Goal: Task Accomplishment & Management: Manage account settings

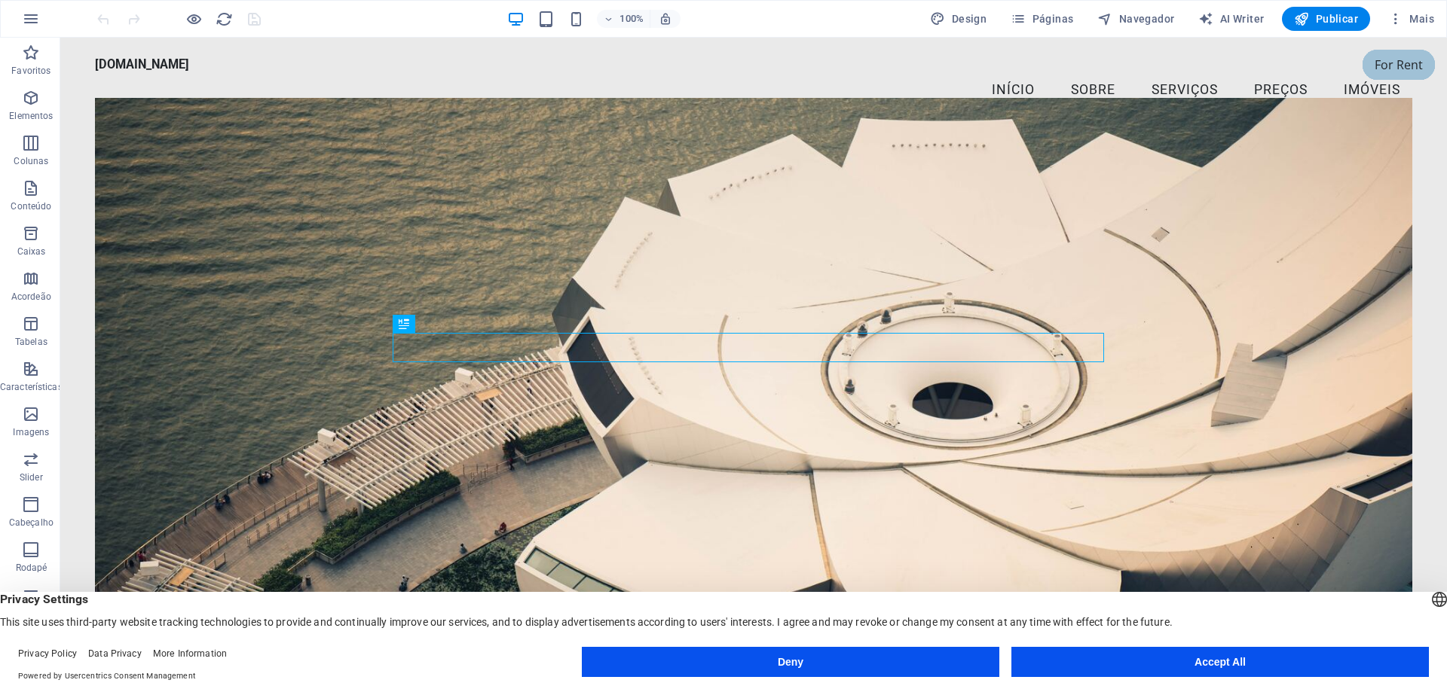
click at [1231, 659] on button "Accept All" at bounding box center [1219, 662] width 417 height 30
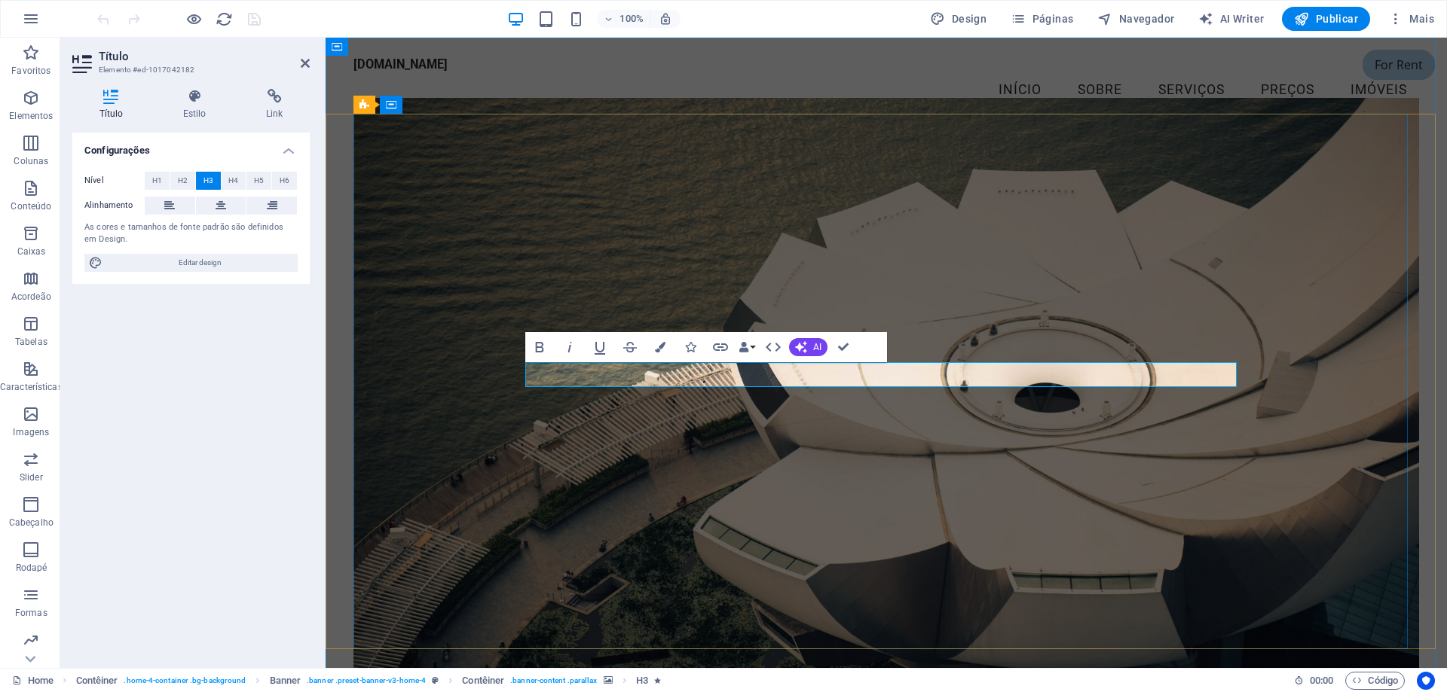
drag, startPoint x: 604, startPoint y: 371, endPoint x: 1218, endPoint y: 362, distance: 613.3
click at [661, 346] on icon "button" at bounding box center [660, 347] width 11 height 11
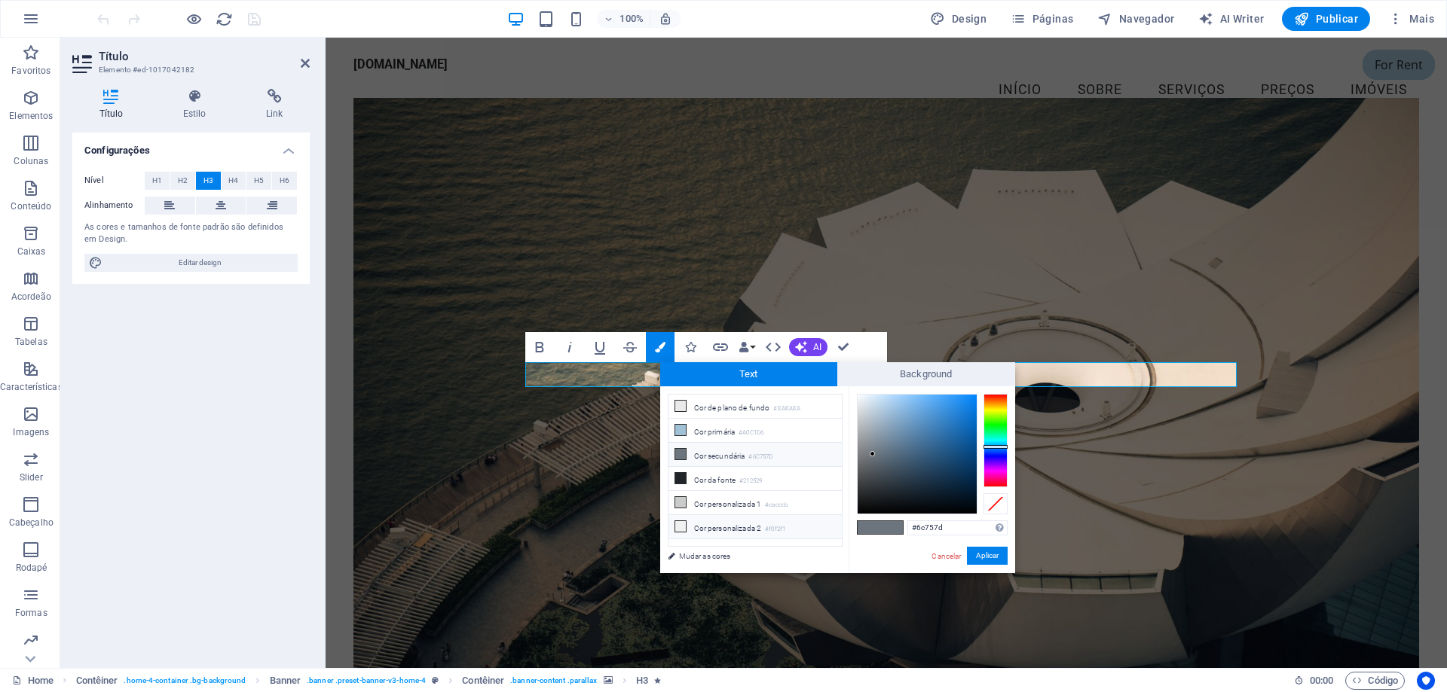
click at [683, 521] on icon at bounding box center [680, 526] width 11 height 11
type input "#f0f2f1"
click at [679, 521] on icon at bounding box center [680, 526] width 11 height 11
click at [899, 525] on span at bounding box center [891, 527] width 23 height 13
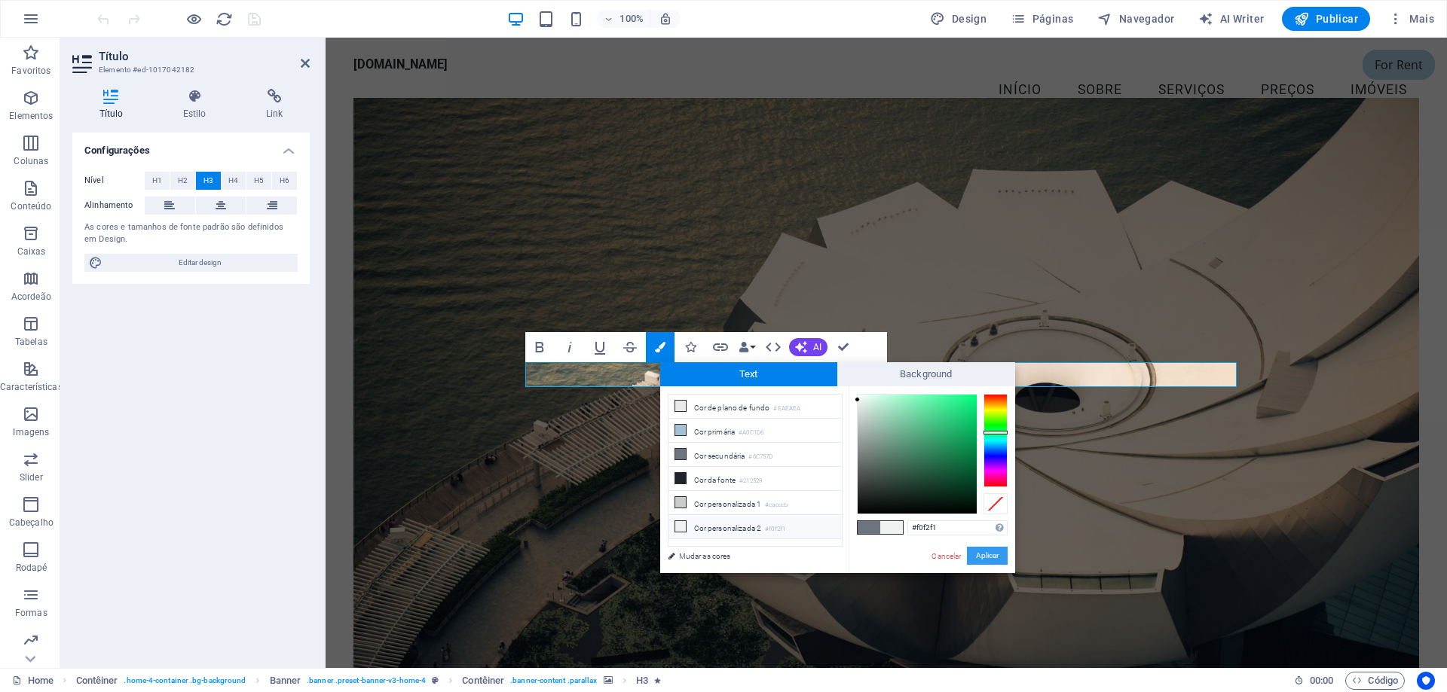
click at [983, 558] on button "Aplicar" at bounding box center [987, 556] width 41 height 18
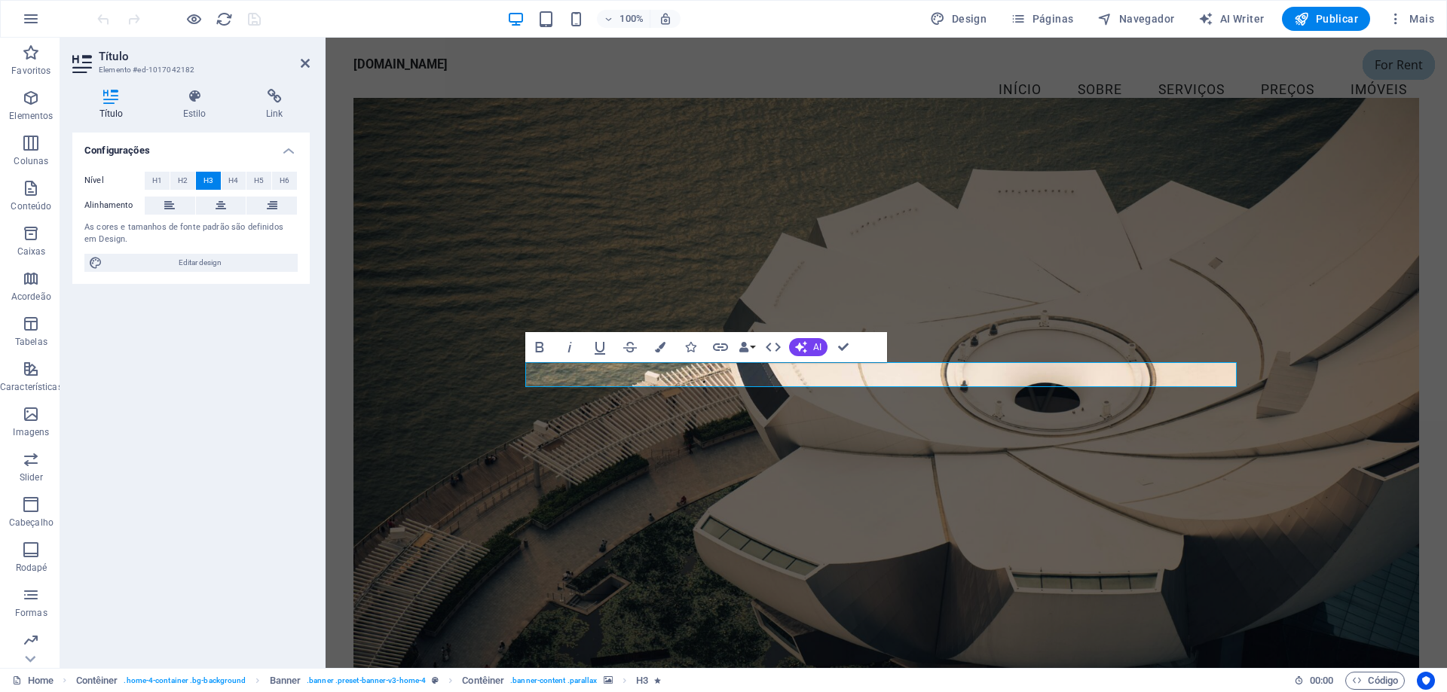
click at [920, 476] on figure at bounding box center [885, 385] width 1065 height 574
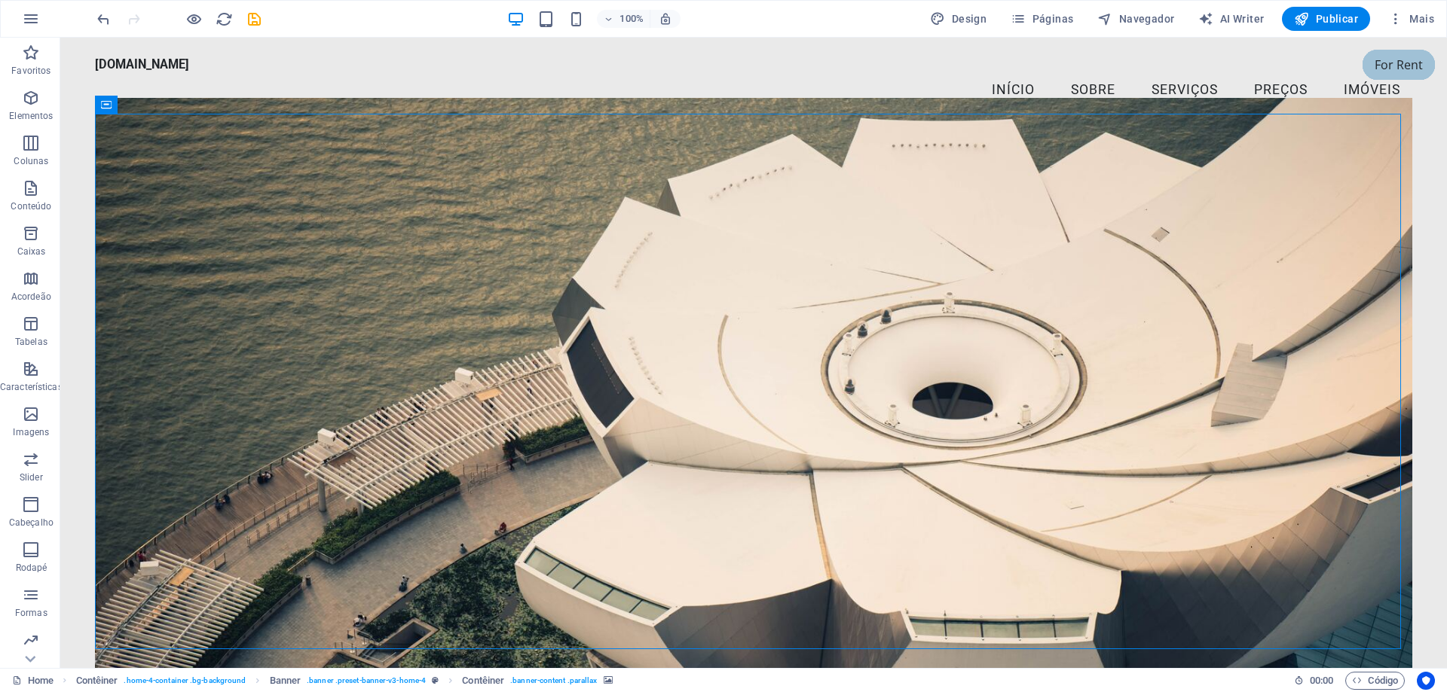
click at [920, 476] on figure at bounding box center [753, 385] width 1317 height 574
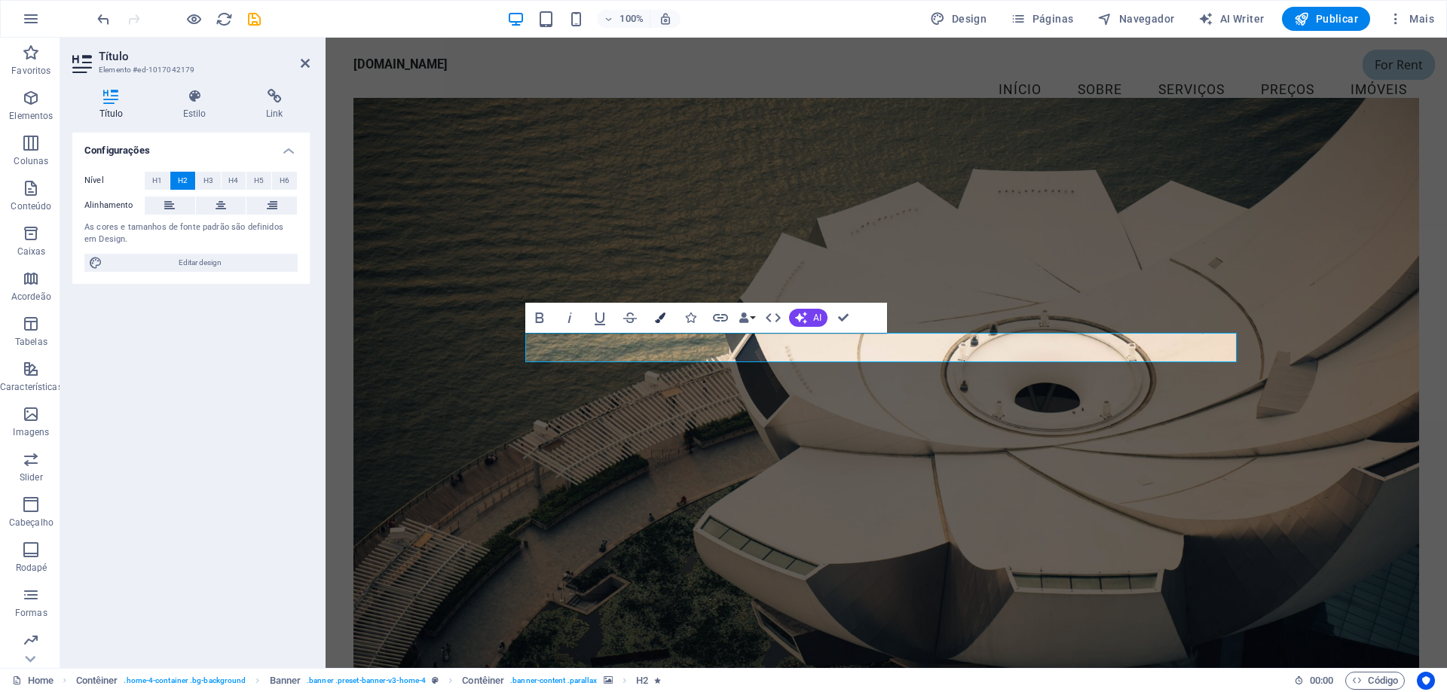
click at [670, 316] on button "Colors" at bounding box center [660, 318] width 29 height 30
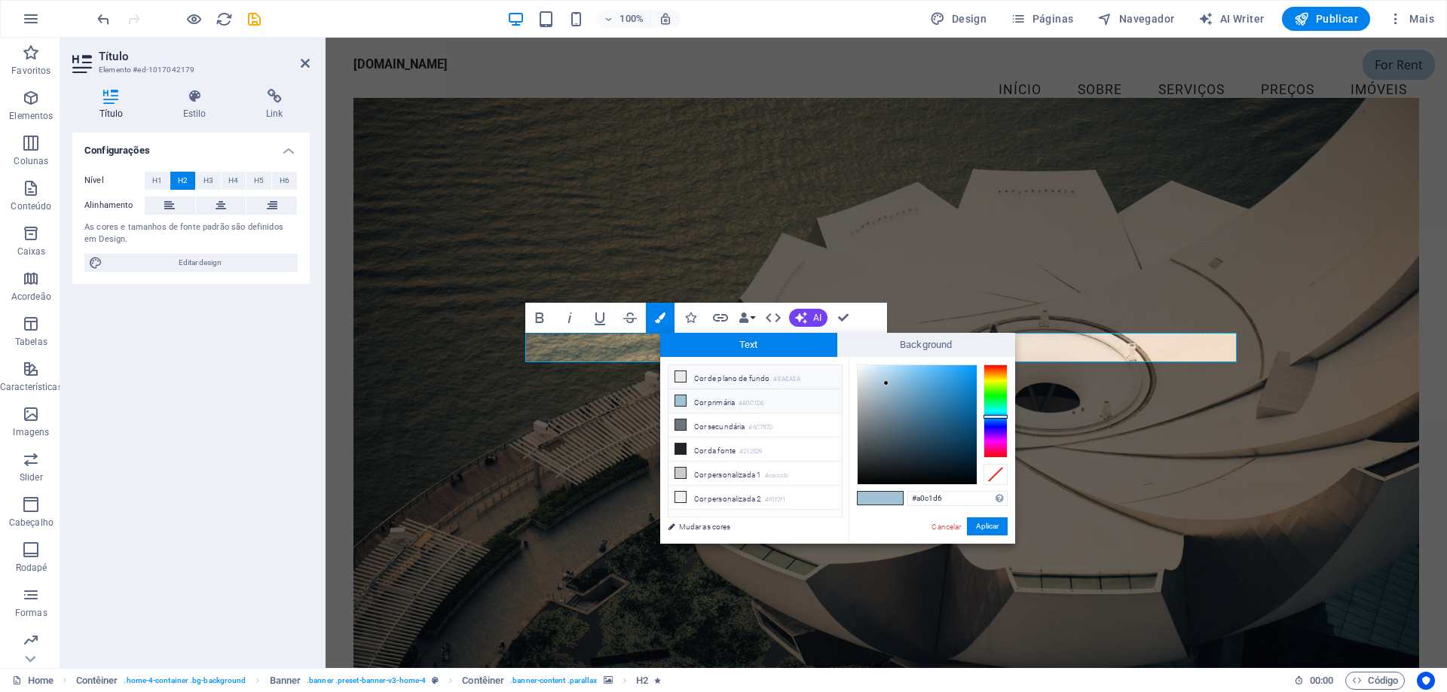
click at [682, 375] on icon at bounding box center [680, 376] width 11 height 11
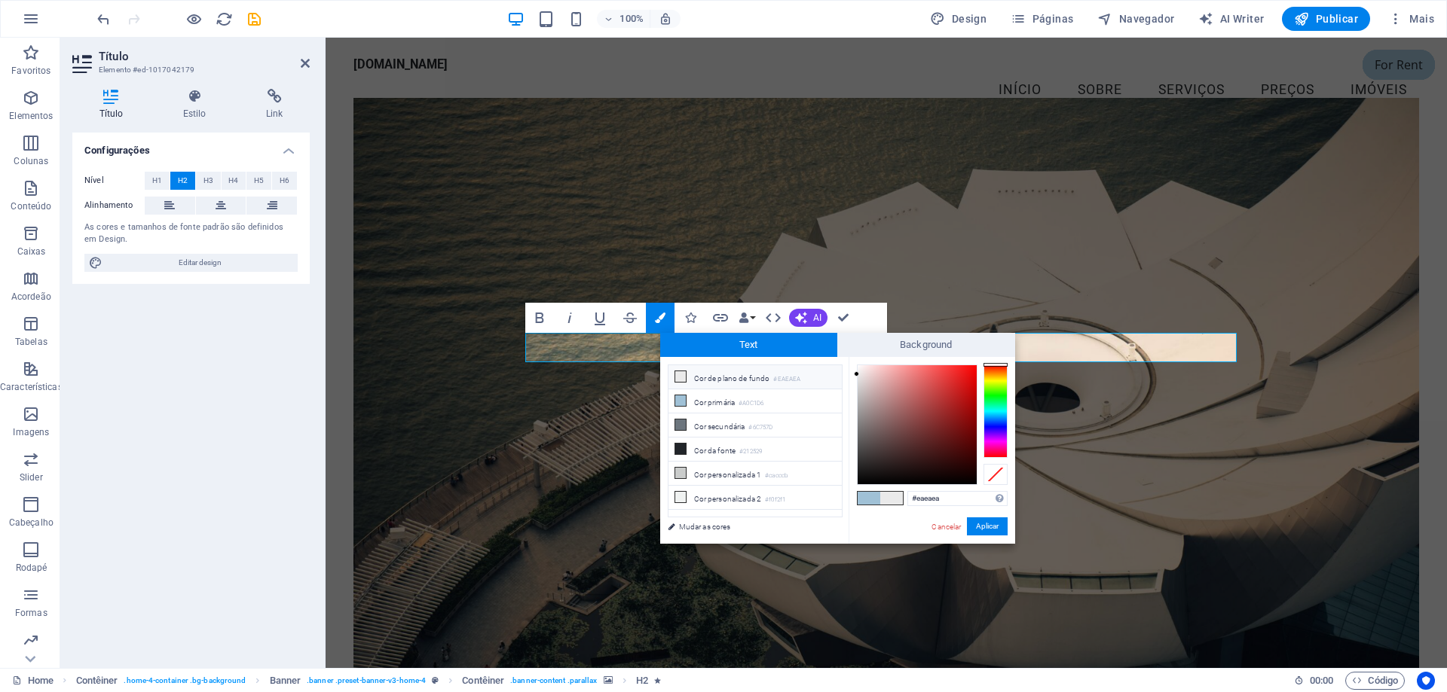
click at [888, 500] on span at bounding box center [891, 498] width 23 height 13
drag, startPoint x: 950, startPoint y: 435, endPoint x: 961, endPoint y: 441, distance: 12.8
click at [955, 444] on div at bounding box center [916, 424] width 119 height 119
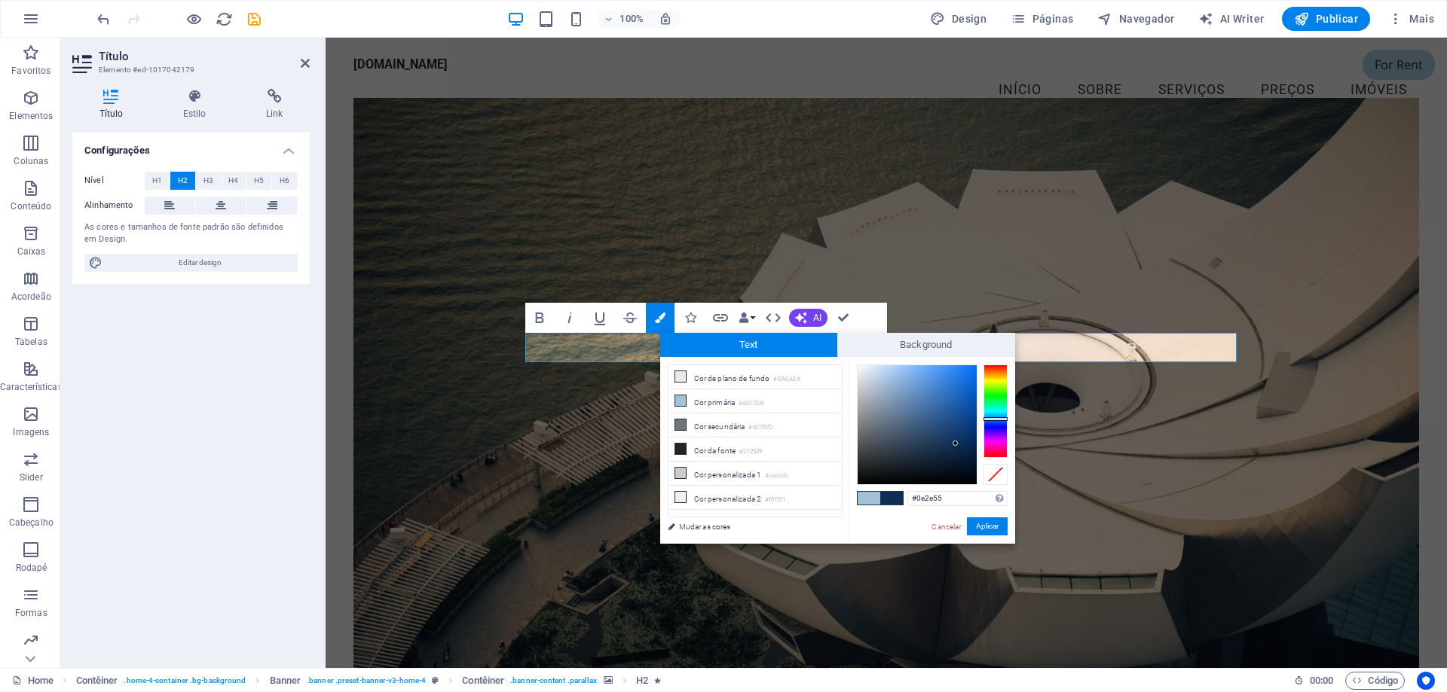
drag, startPoint x: 994, startPoint y: 429, endPoint x: 992, endPoint y: 419, distance: 10.7
click at [992, 419] on div at bounding box center [995, 411] width 24 height 93
click at [912, 370] on div at bounding box center [916, 424] width 119 height 119
click at [924, 371] on div at bounding box center [916, 424] width 119 height 119
click at [1001, 414] on div at bounding box center [995, 411] width 24 height 93
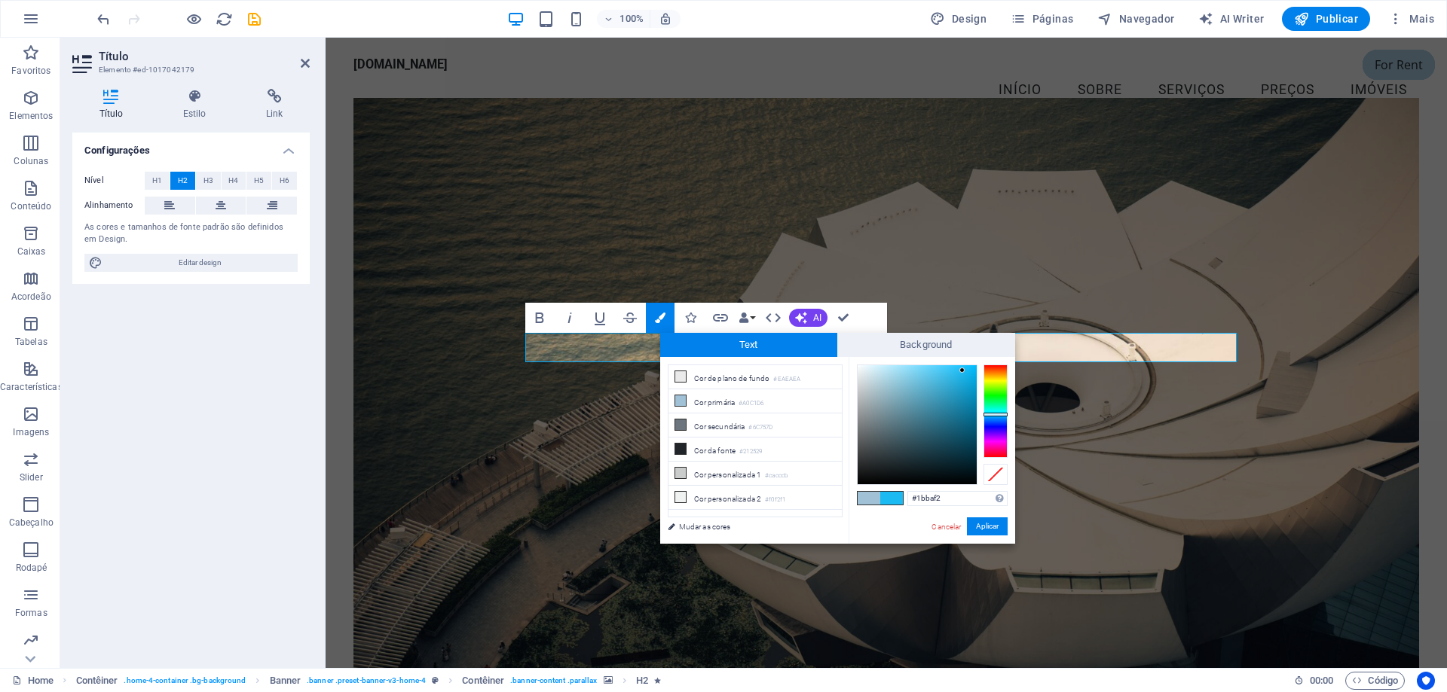
type input "#17b5ed"
drag, startPoint x: 948, startPoint y: 371, endPoint x: 964, endPoint y: 373, distance: 15.9
click at [964, 373] on div at bounding box center [916, 424] width 119 height 119
click at [987, 533] on button "Aplicar" at bounding box center [987, 527] width 41 height 18
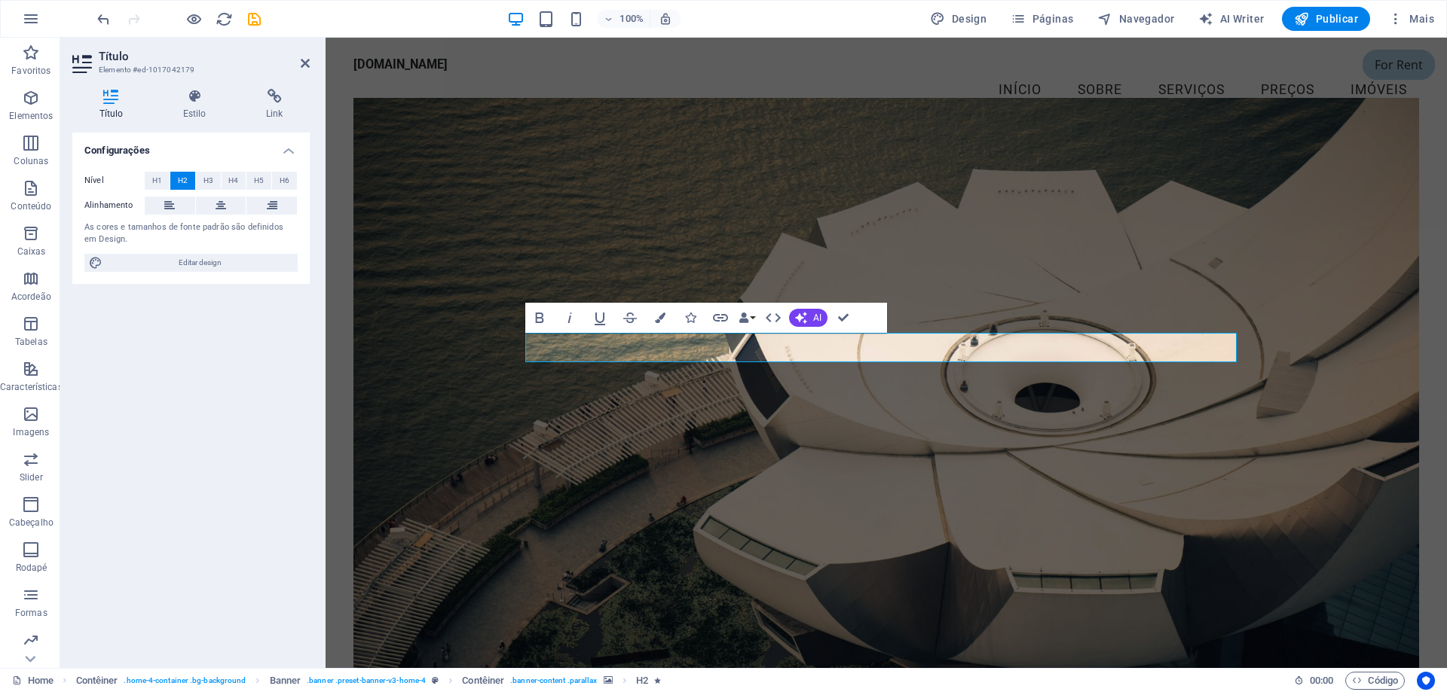
click at [983, 530] on figure at bounding box center [885, 385] width 1065 height 574
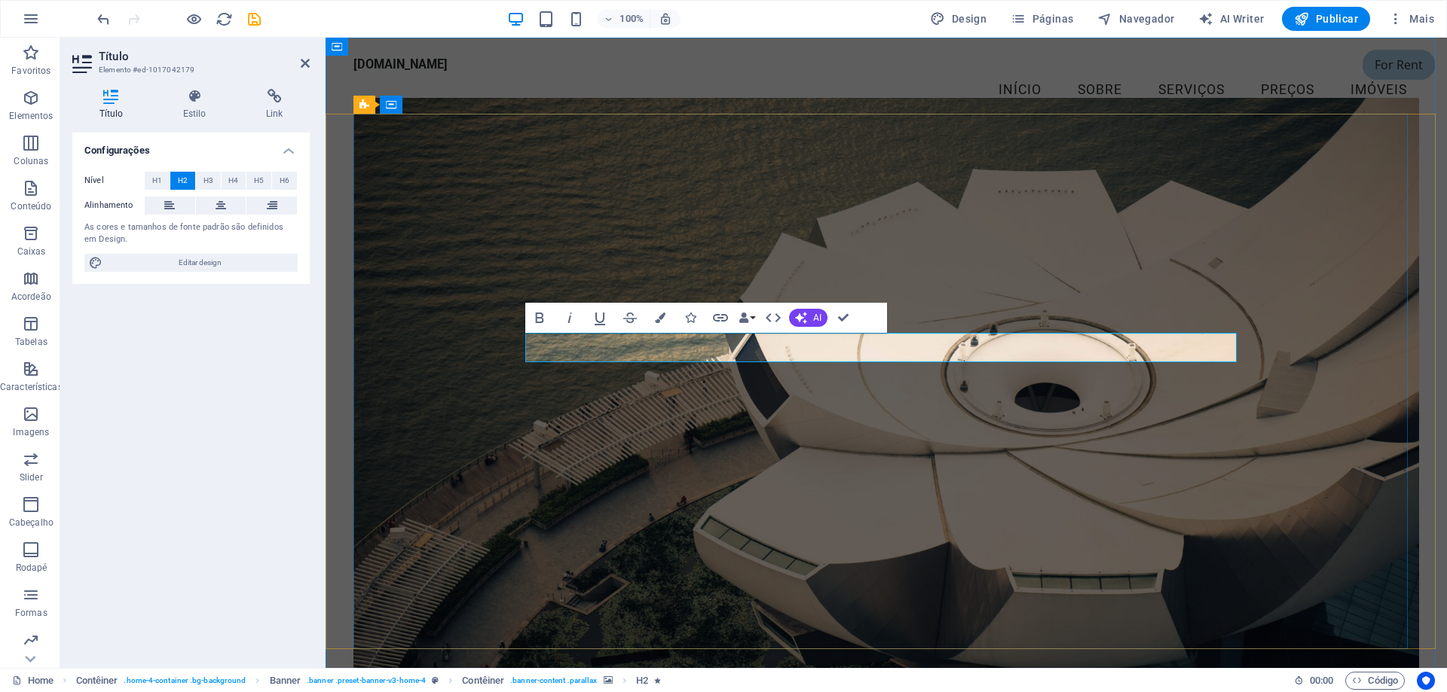
click at [666, 314] on button "Colors" at bounding box center [660, 318] width 29 height 30
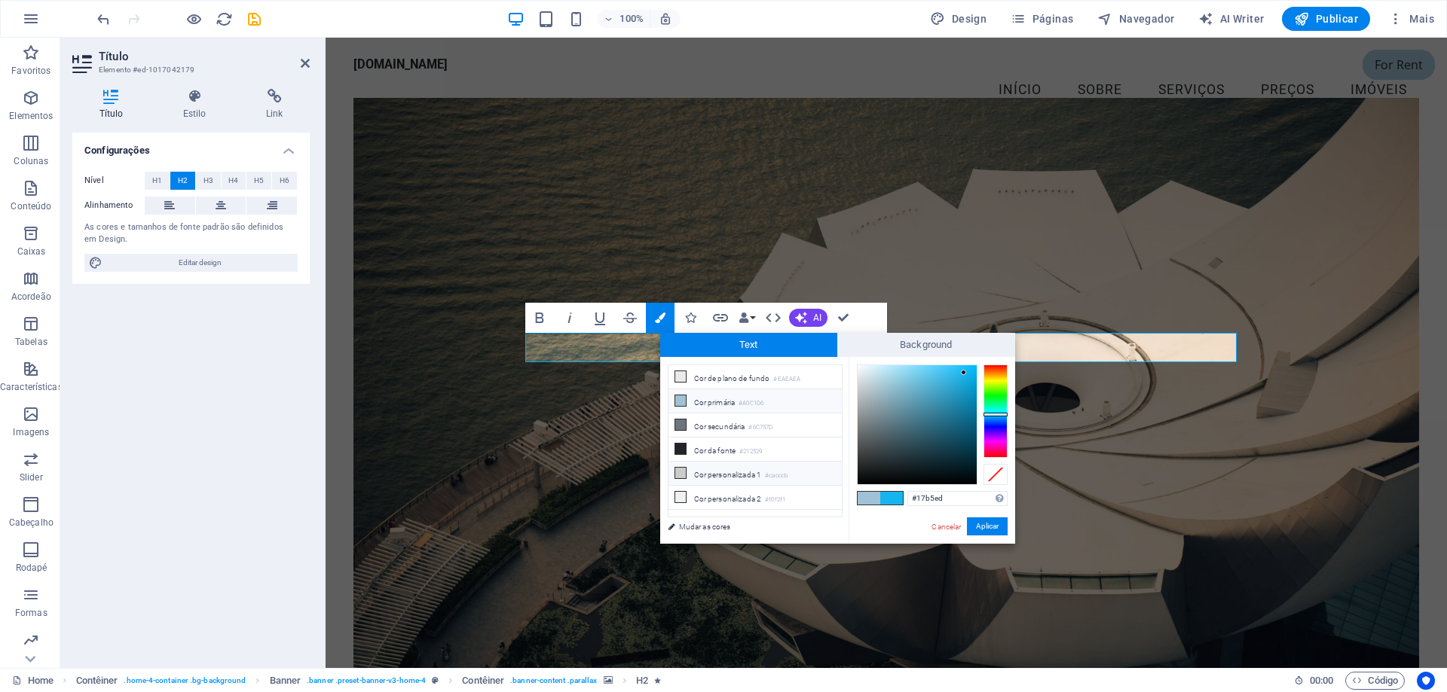
click at [683, 472] on icon at bounding box center [680, 473] width 11 height 11
type input "#cacccb"
click at [901, 498] on span at bounding box center [891, 498] width 23 height 13
click at [990, 526] on button "Aplicar" at bounding box center [987, 527] width 41 height 18
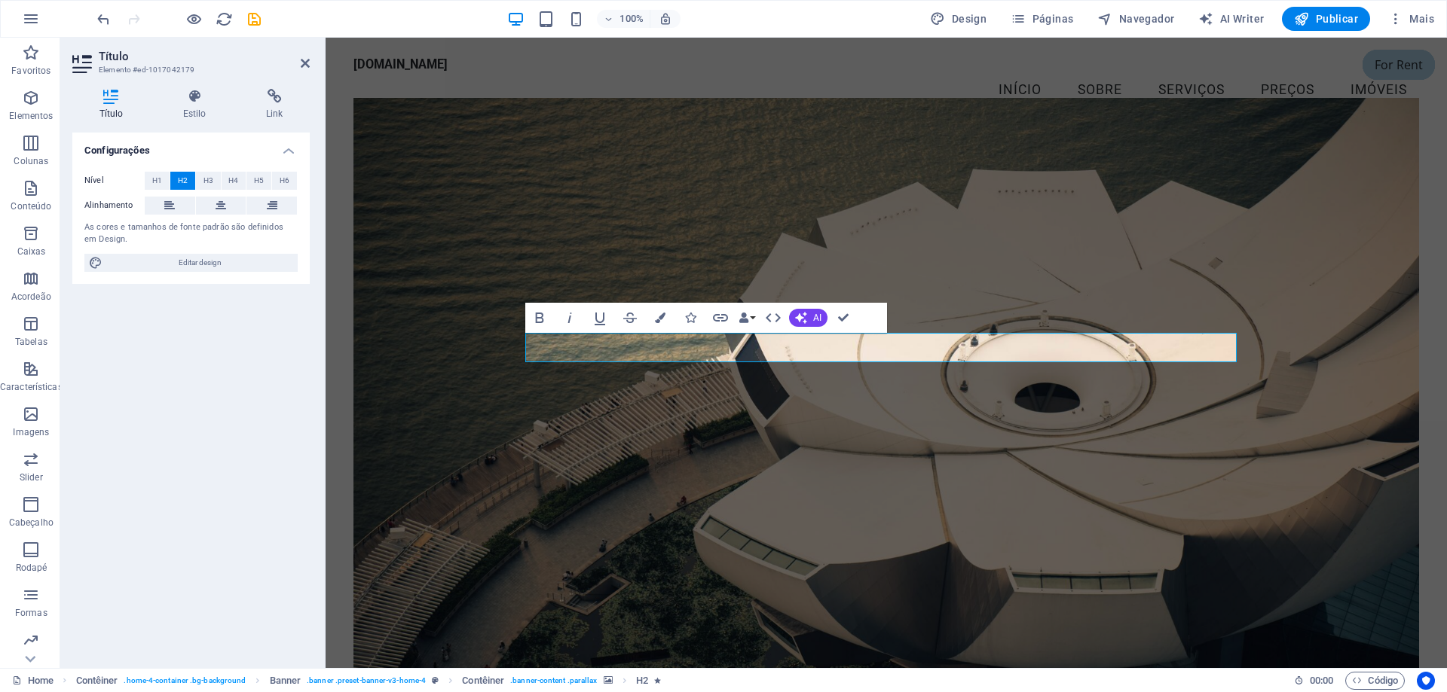
click at [989, 521] on figure at bounding box center [885, 385] width 1065 height 574
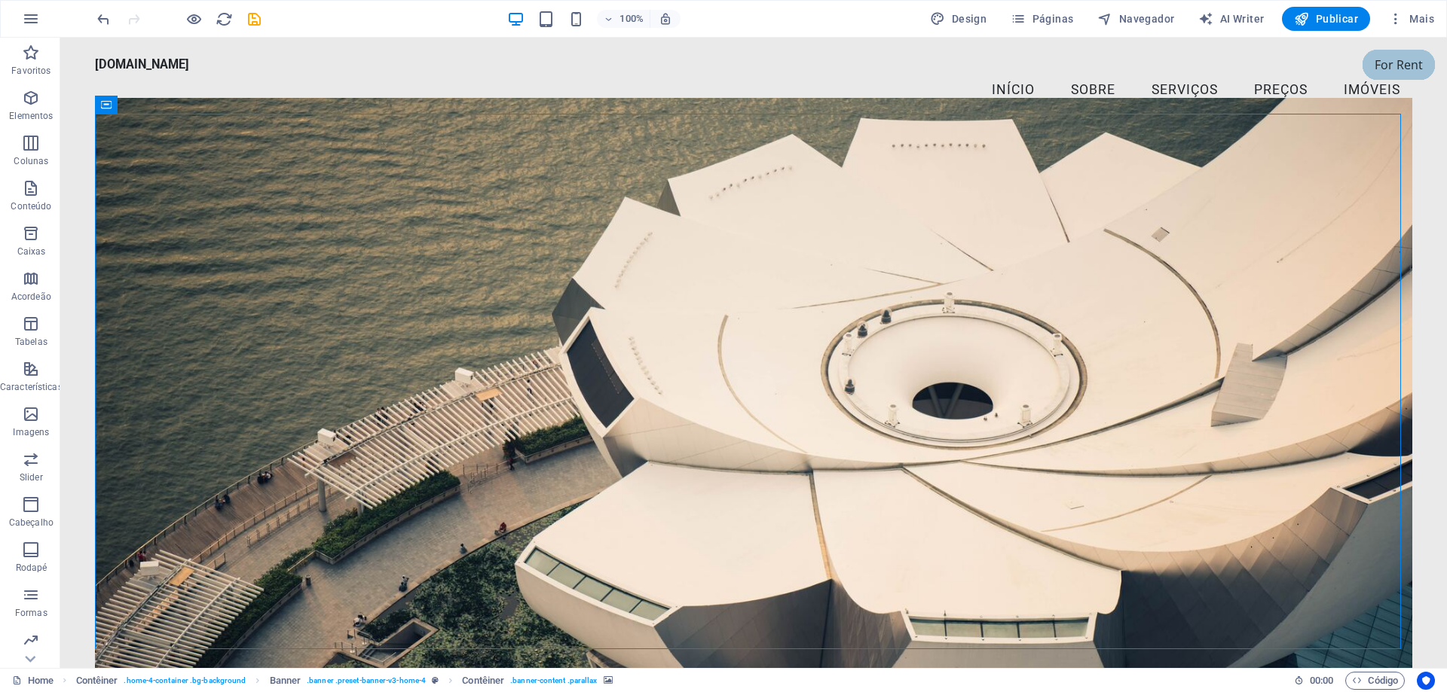
click at [989, 521] on figure at bounding box center [753, 385] width 1317 height 574
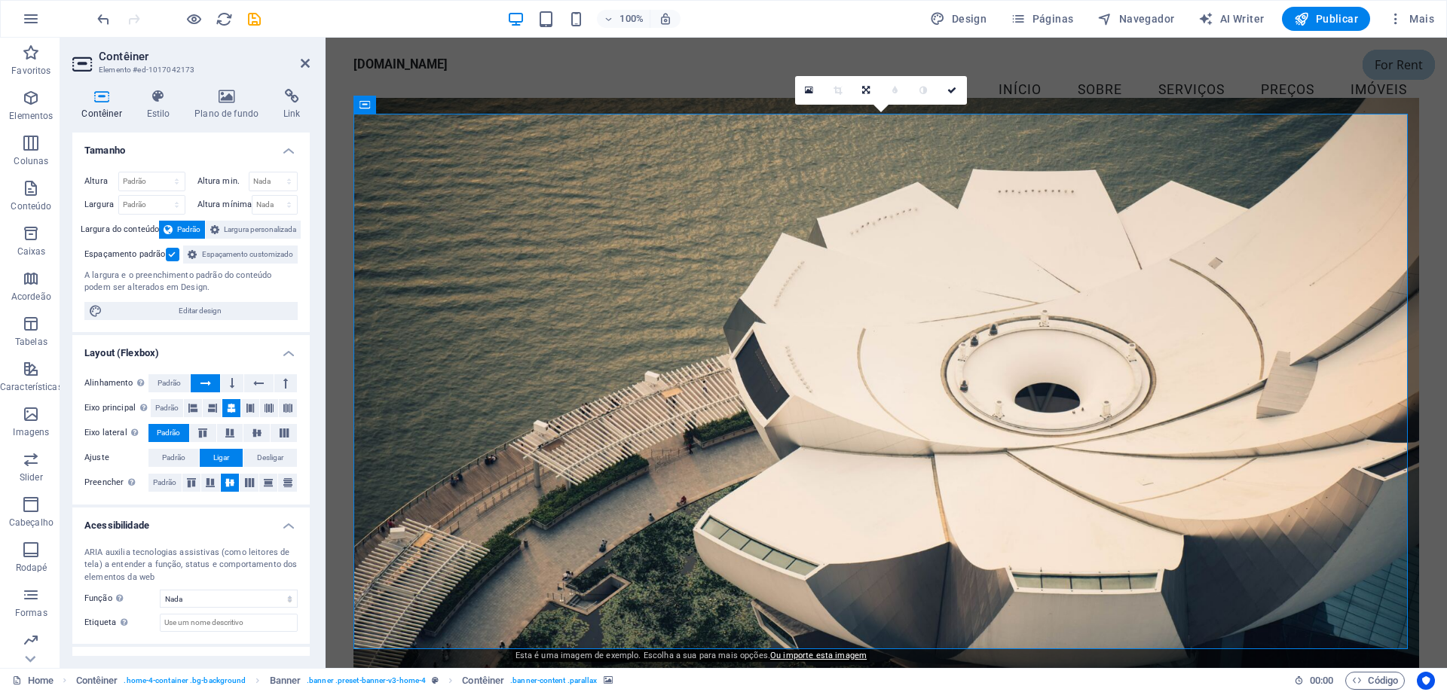
click at [989, 521] on figure at bounding box center [885, 385] width 1065 height 574
click at [989, 520] on figure at bounding box center [885, 385] width 1065 height 574
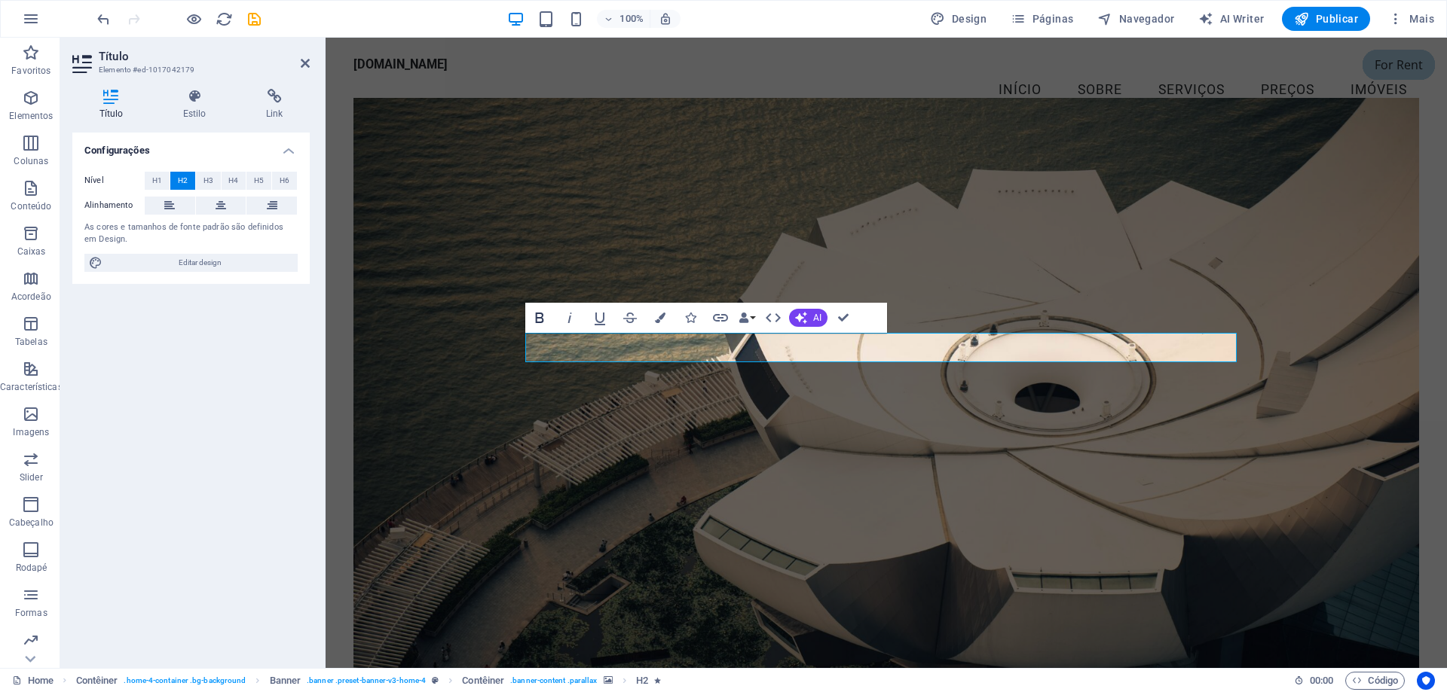
click at [539, 316] on icon "button" at bounding box center [539, 318] width 18 height 18
click at [753, 316] on button "Data Bindings" at bounding box center [746, 318] width 21 height 30
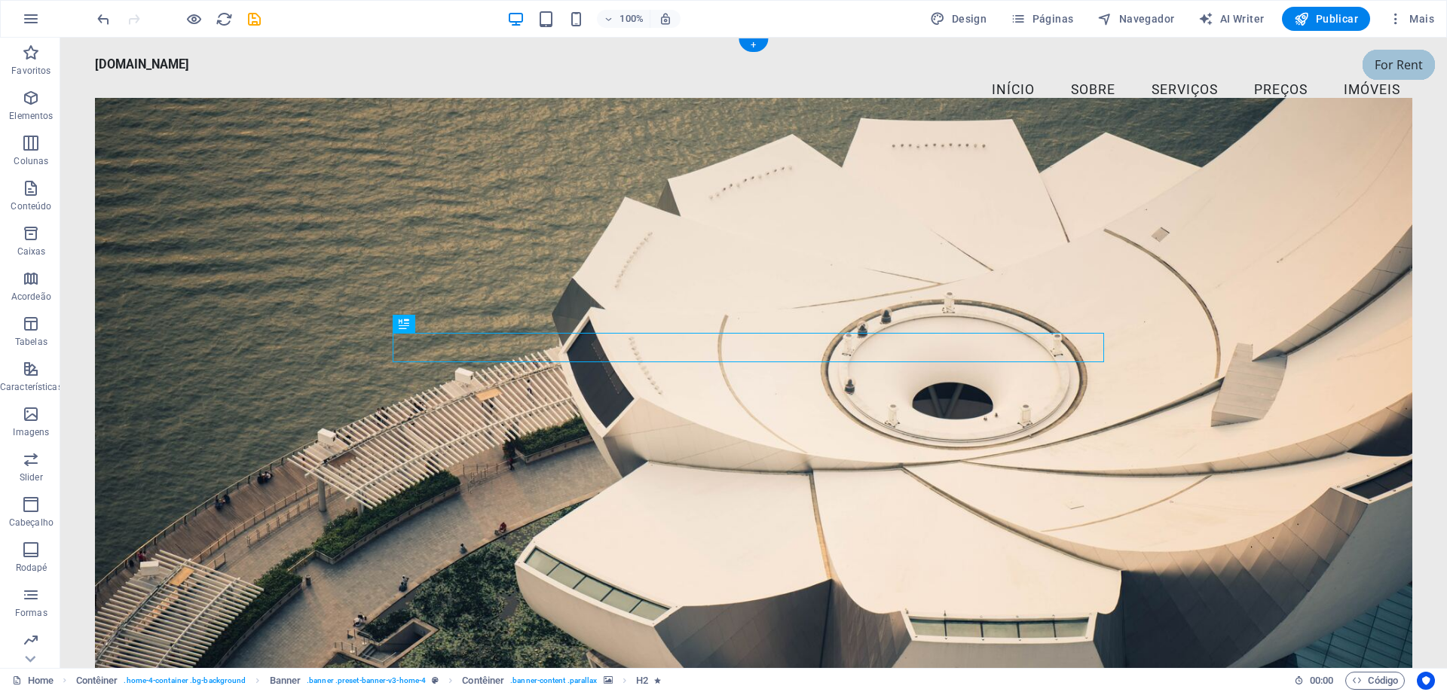
click at [1037, 261] on figure at bounding box center [753, 385] width 1317 height 574
click at [1037, 258] on figure at bounding box center [753, 385] width 1317 height 574
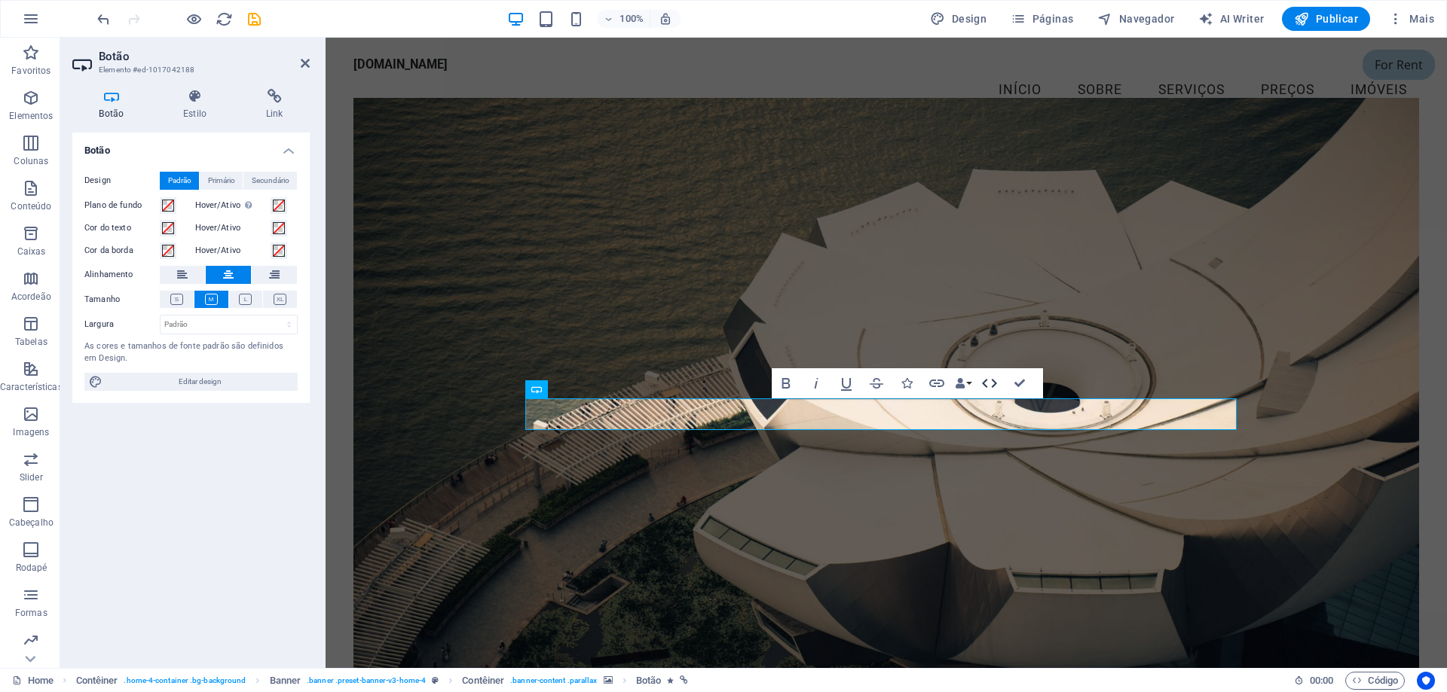
click at [997, 385] on icon "button" at bounding box center [989, 383] width 18 height 18
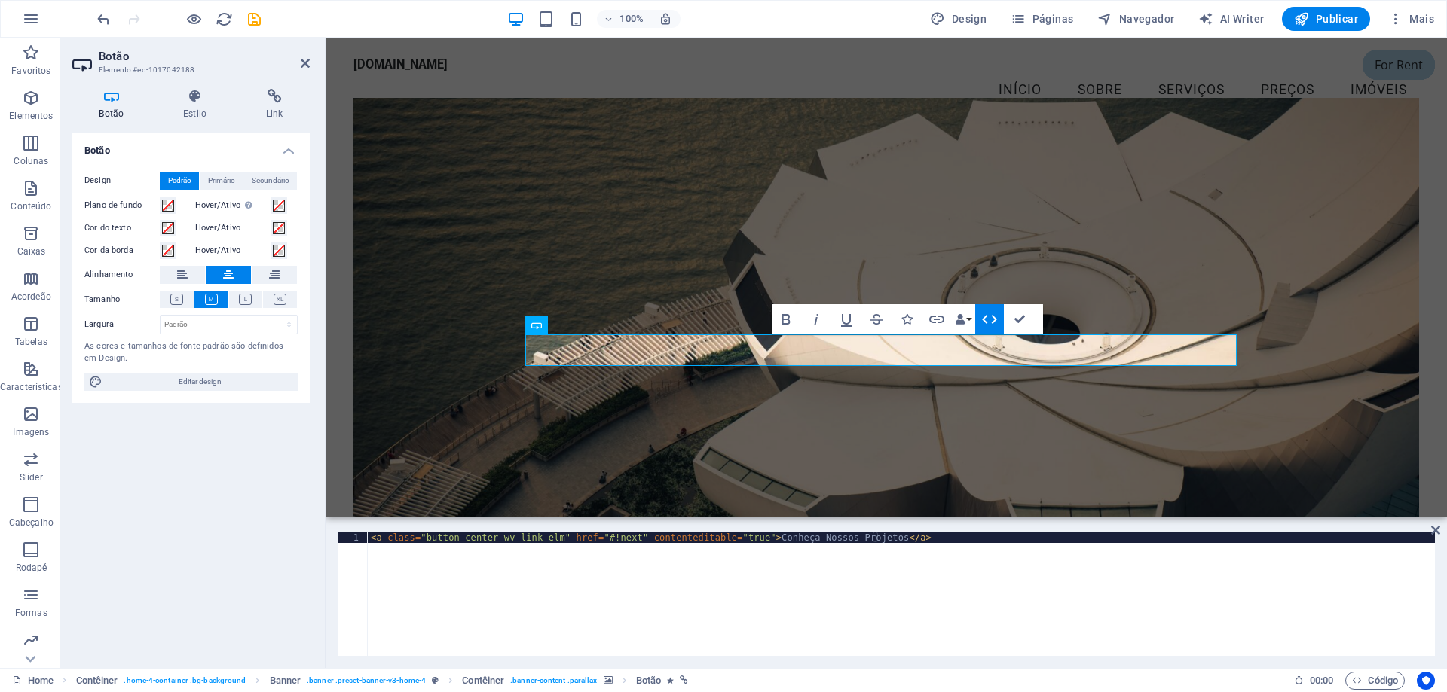
click at [946, 393] on figure at bounding box center [885, 316] width 1065 height 437
click at [947, 393] on figure at bounding box center [885, 316] width 1065 height 437
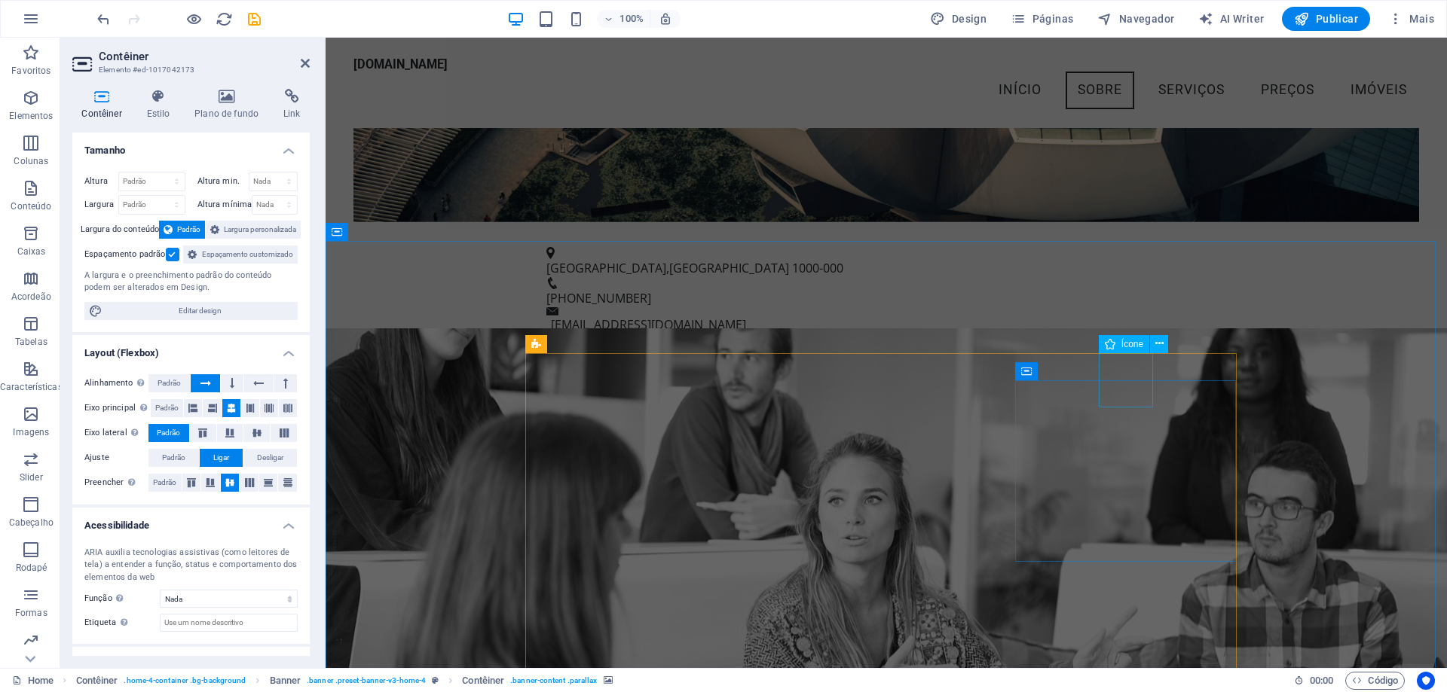
scroll to position [527, 0]
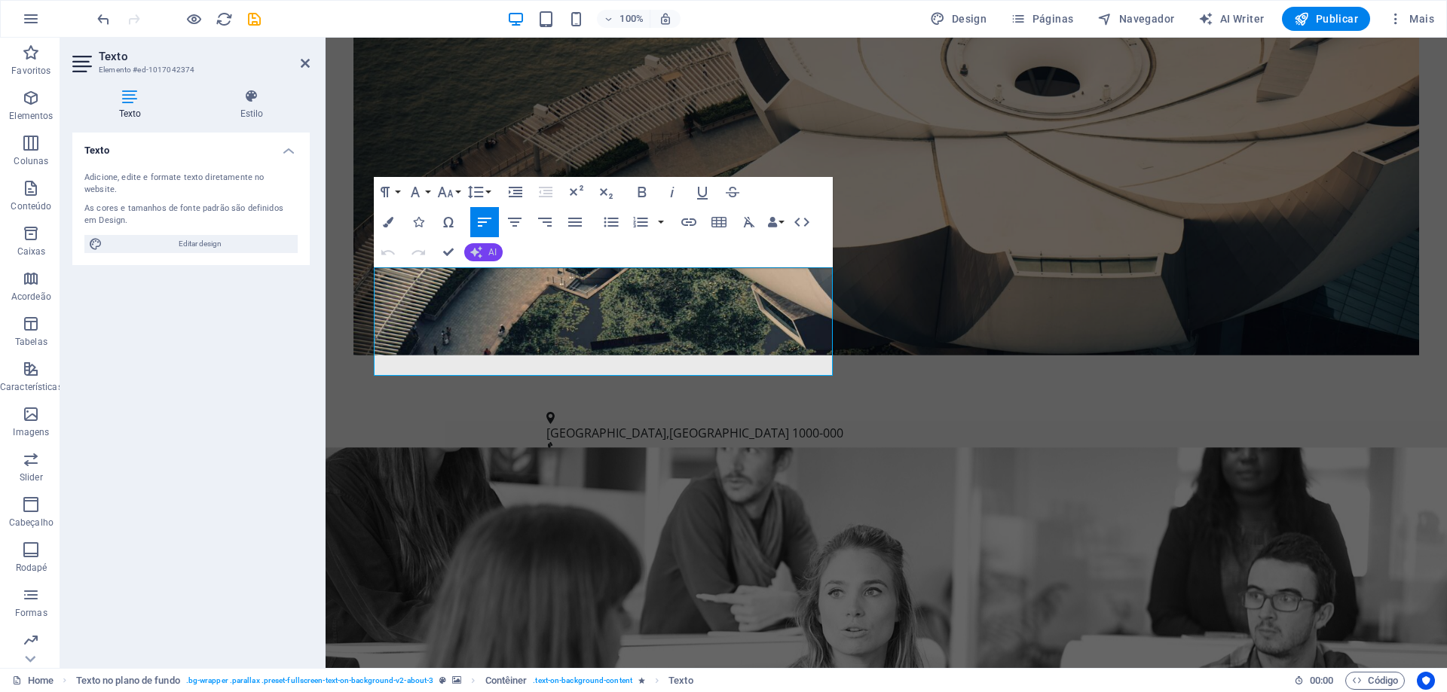
click at [490, 256] on span "AI" at bounding box center [492, 252] width 8 height 9
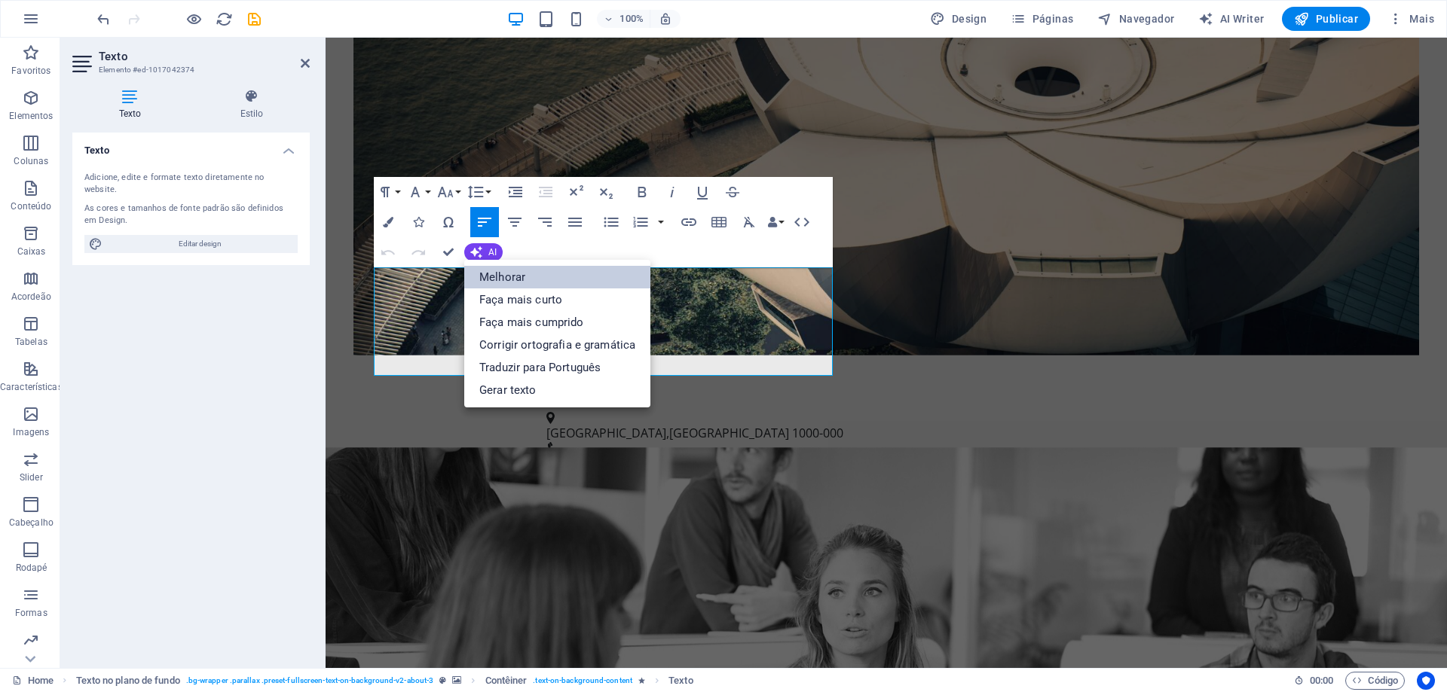
click at [518, 277] on link "Melhorar" at bounding box center [557, 277] width 186 height 23
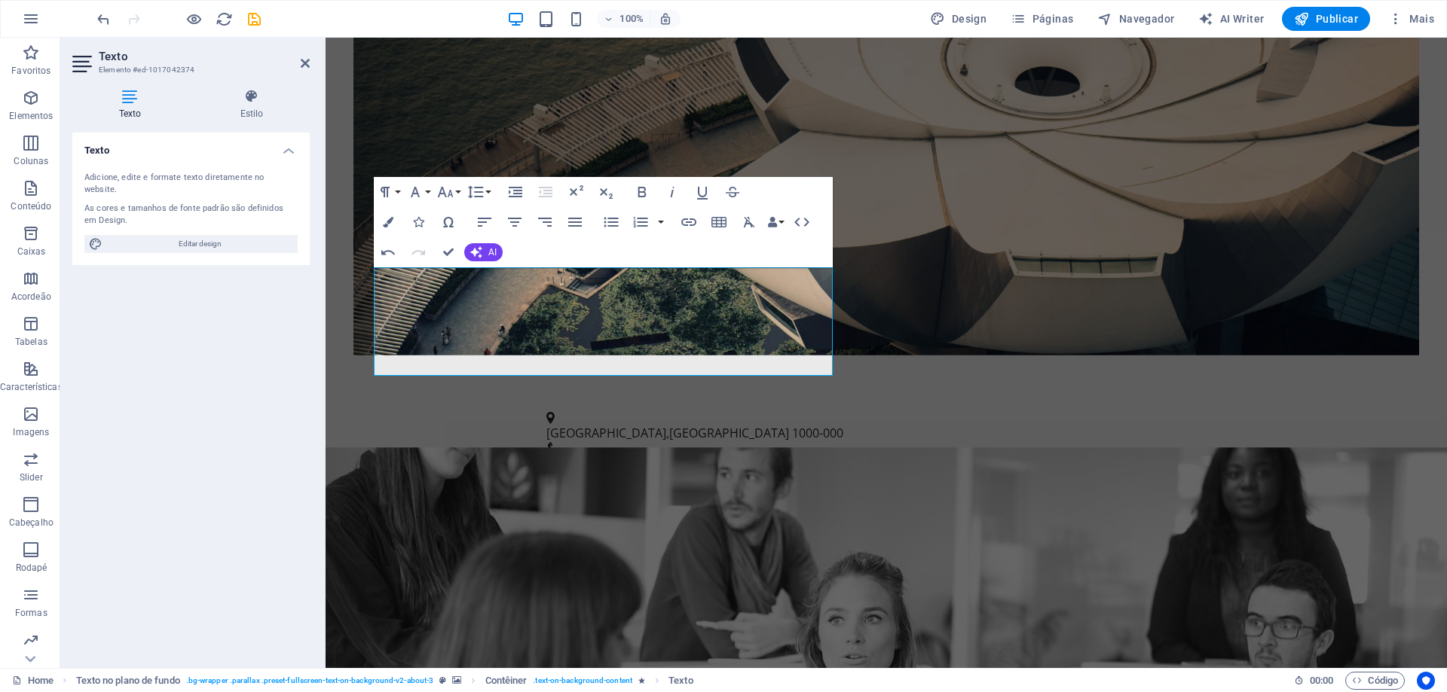
click at [882, 448] on figure at bounding box center [885, 667] width 1121 height 438
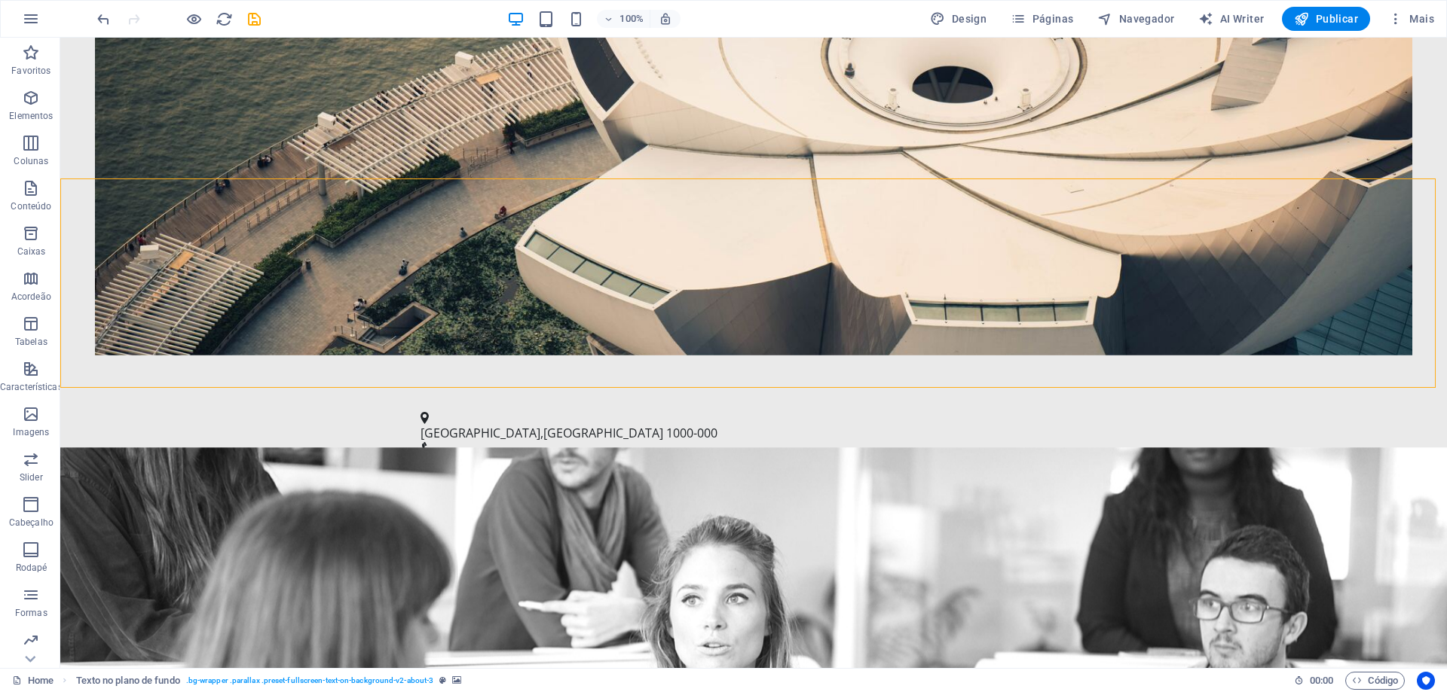
click at [927, 448] on figure at bounding box center [753, 658] width 1386 height 420
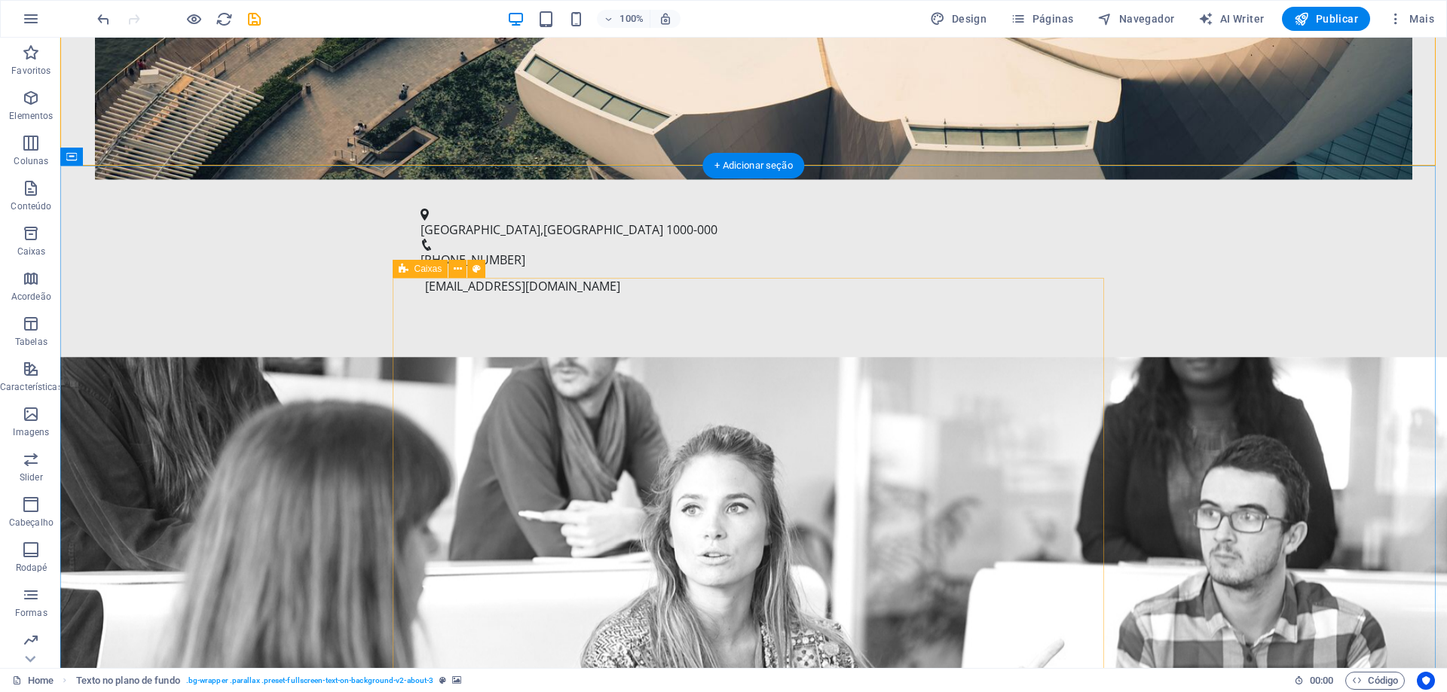
scroll to position [753, 0]
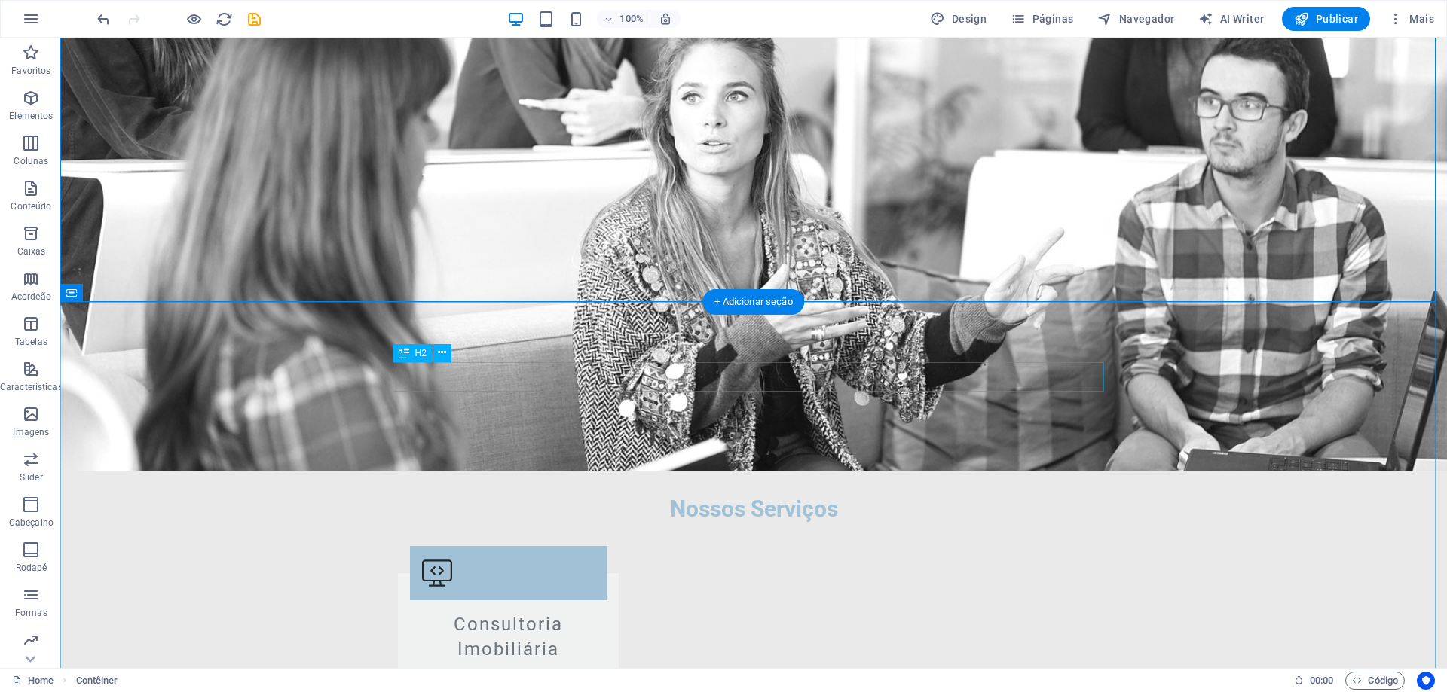
scroll to position [1356, 0]
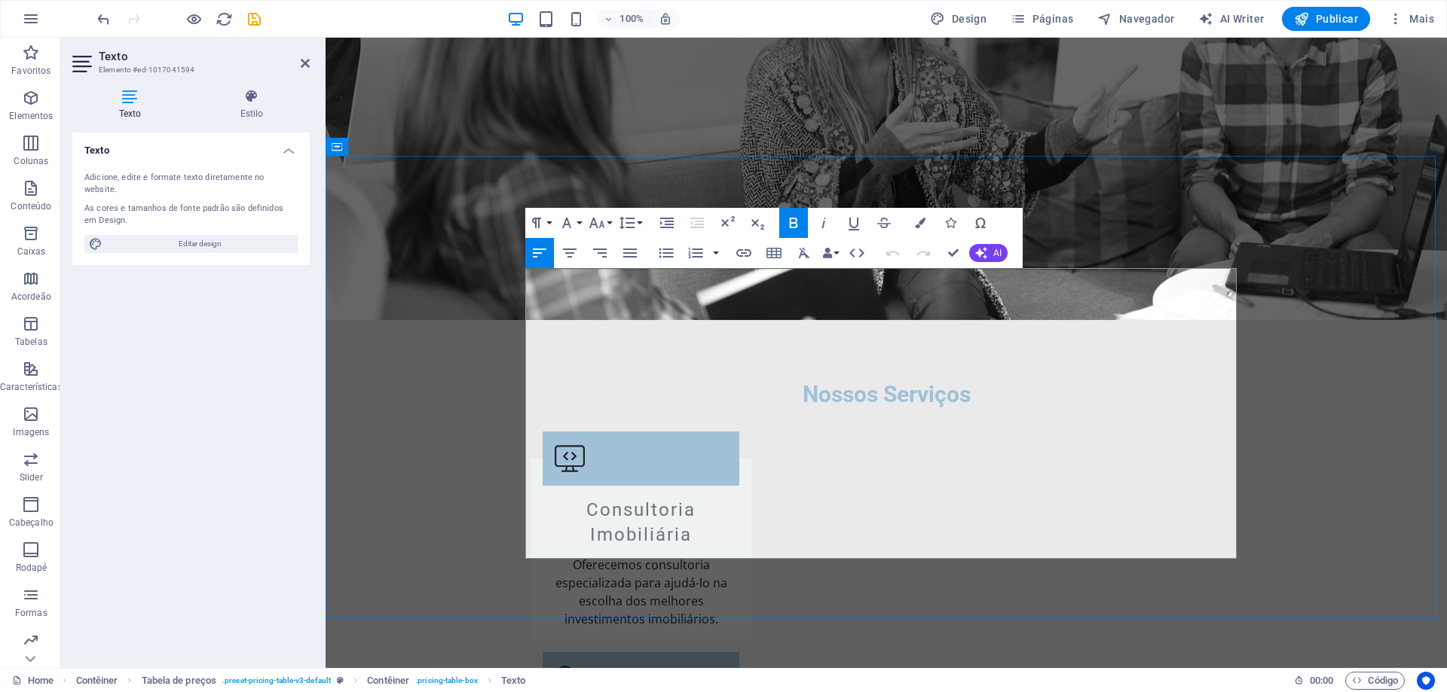
scroll to position [1392, 0]
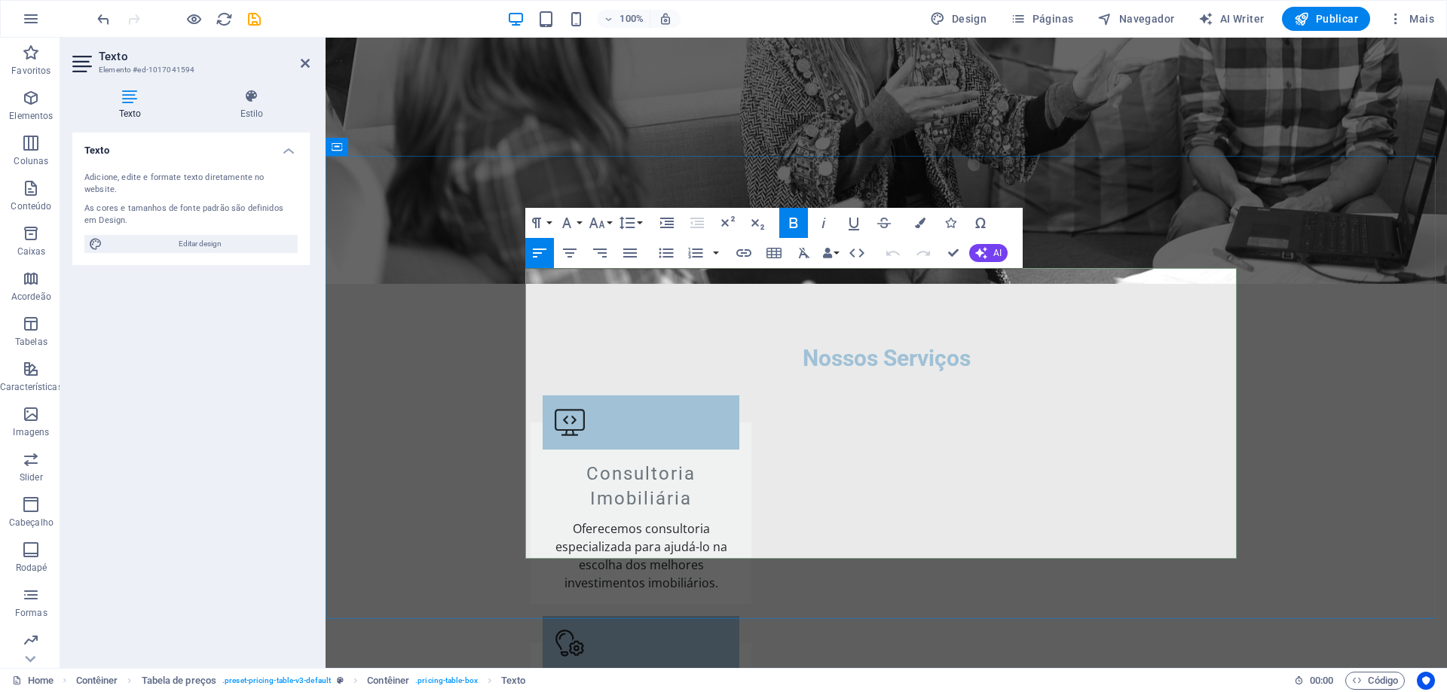
drag, startPoint x: 1218, startPoint y: 293, endPoint x: 1202, endPoint y: 289, distance: 17.2
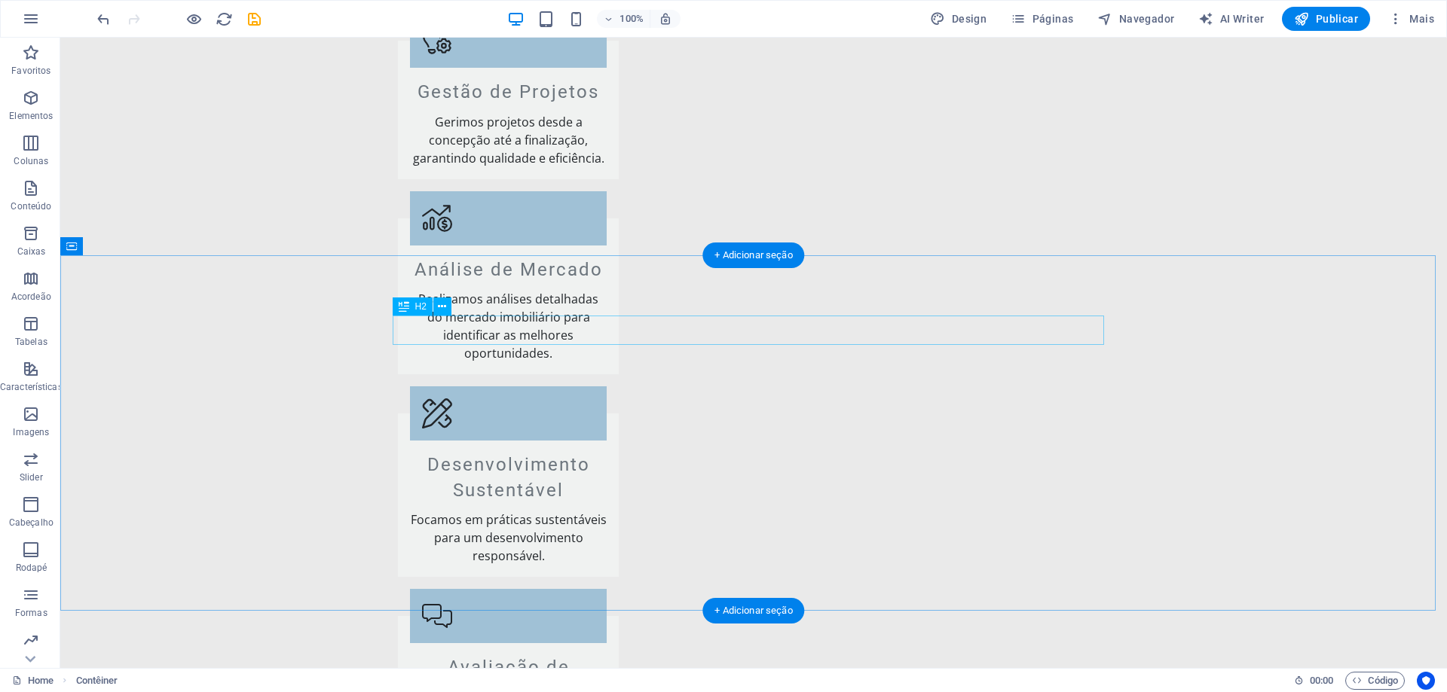
scroll to position [2110, 0]
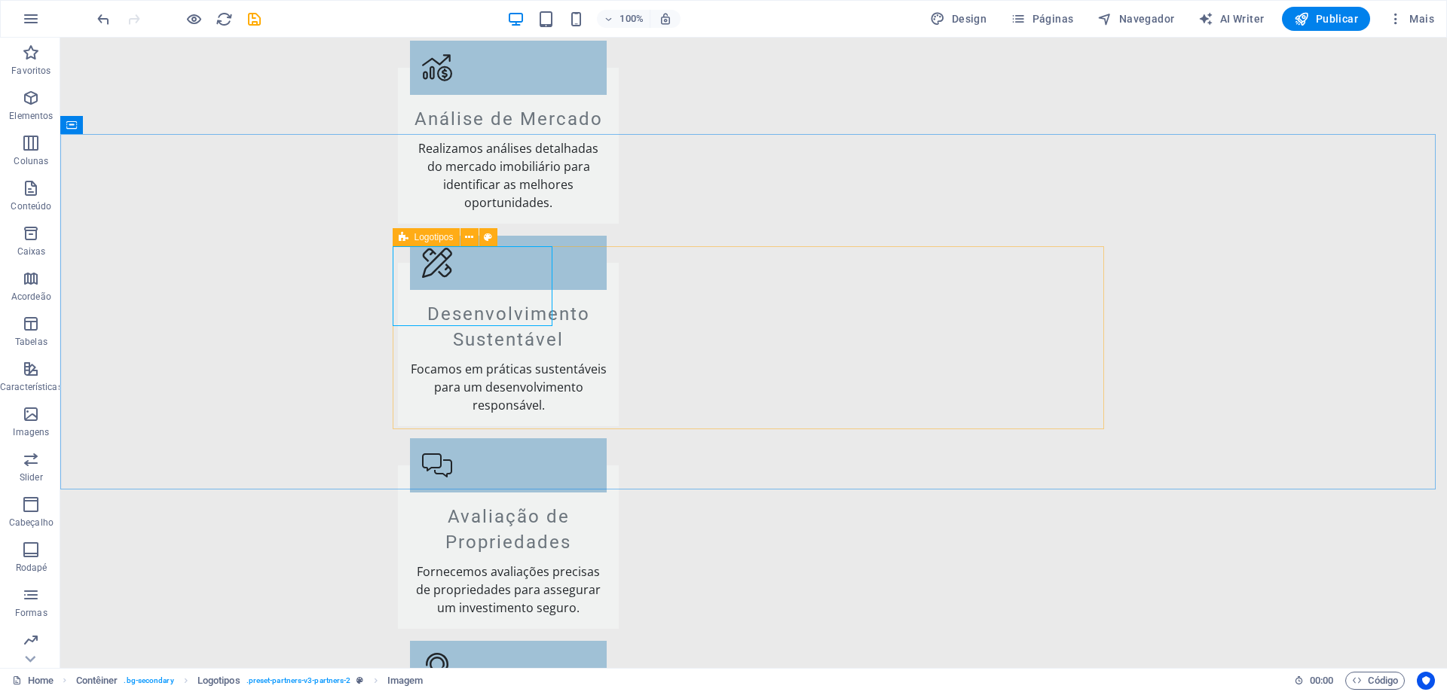
click at [432, 241] on span "Logotipos" at bounding box center [433, 237] width 39 height 9
click at [470, 236] on icon at bounding box center [469, 238] width 8 height 16
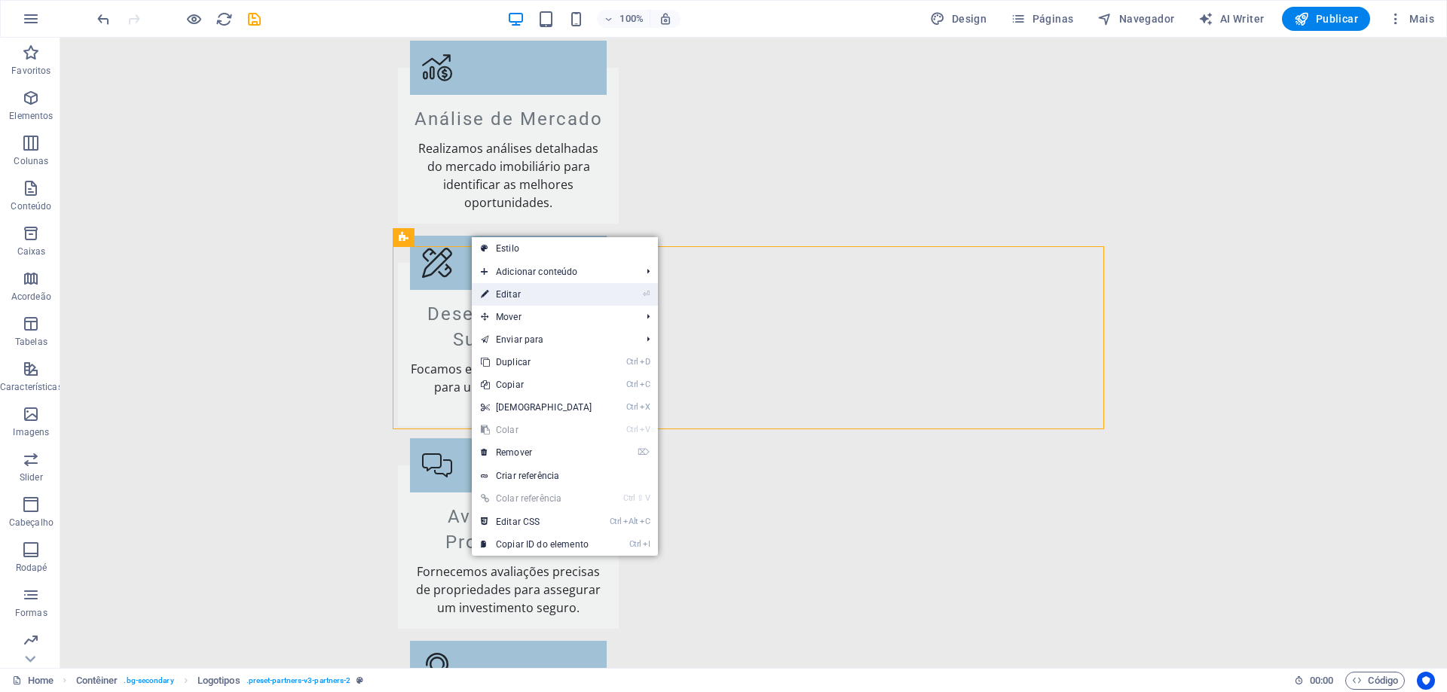
drag, startPoint x: 513, startPoint y: 300, endPoint x: 185, endPoint y: 257, distance: 330.5
click at [513, 300] on link "⏎ Editar" at bounding box center [537, 294] width 130 height 23
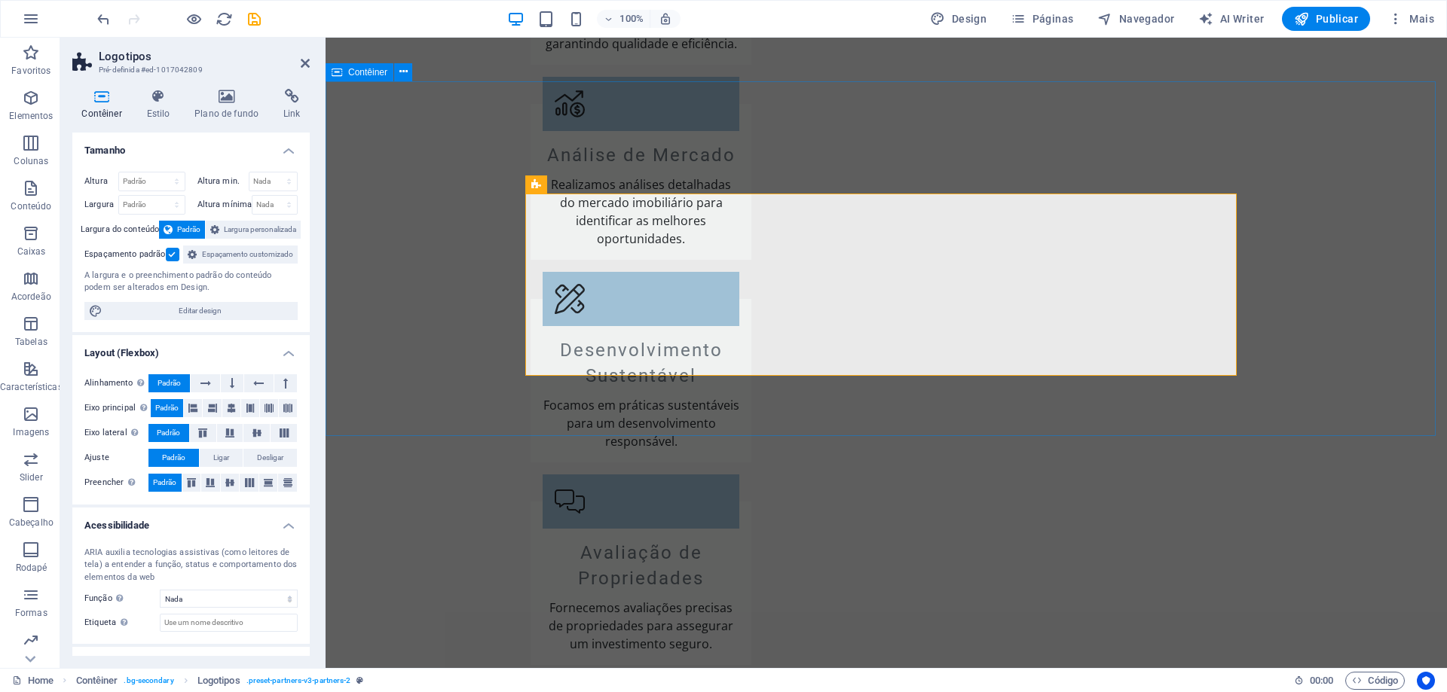
scroll to position [2146, 0]
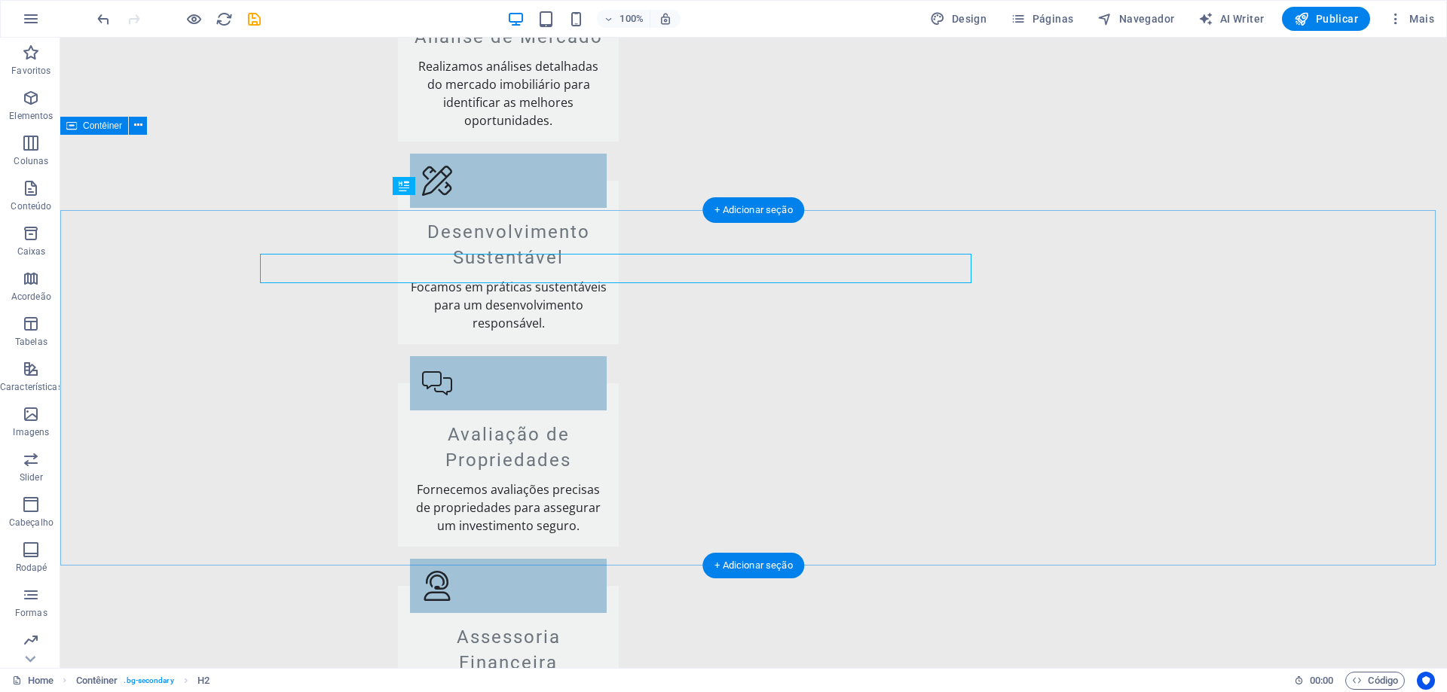
scroll to position [2110, 0]
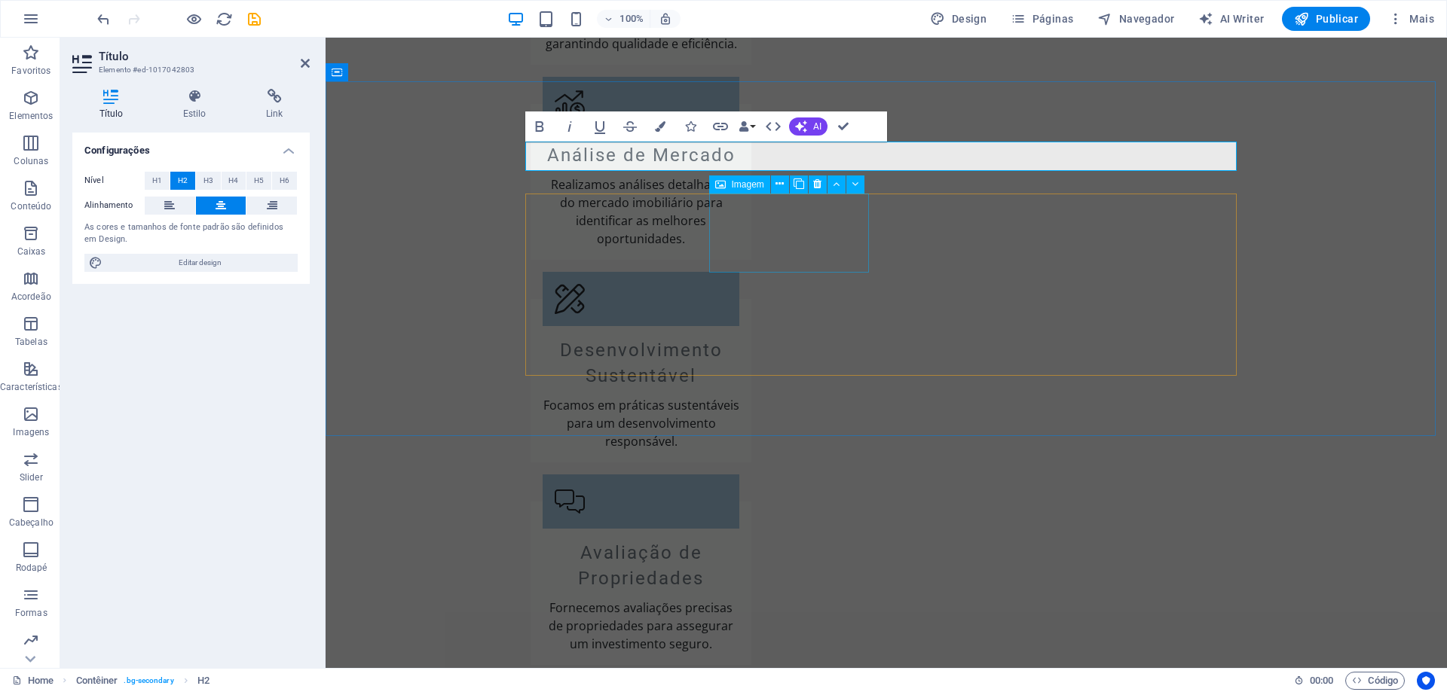
scroll to position [2146, 0]
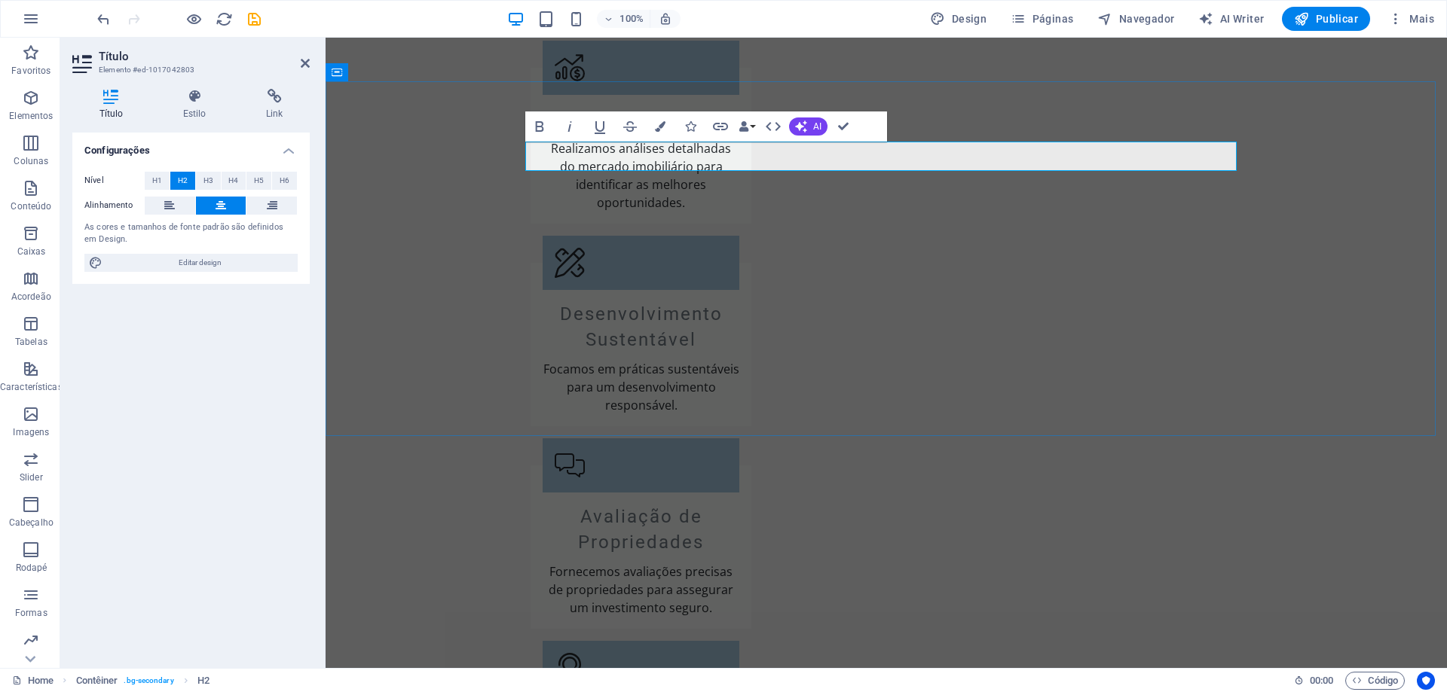
drag, startPoint x: 872, startPoint y: 154, endPoint x: 939, endPoint y: 165, distance: 67.9
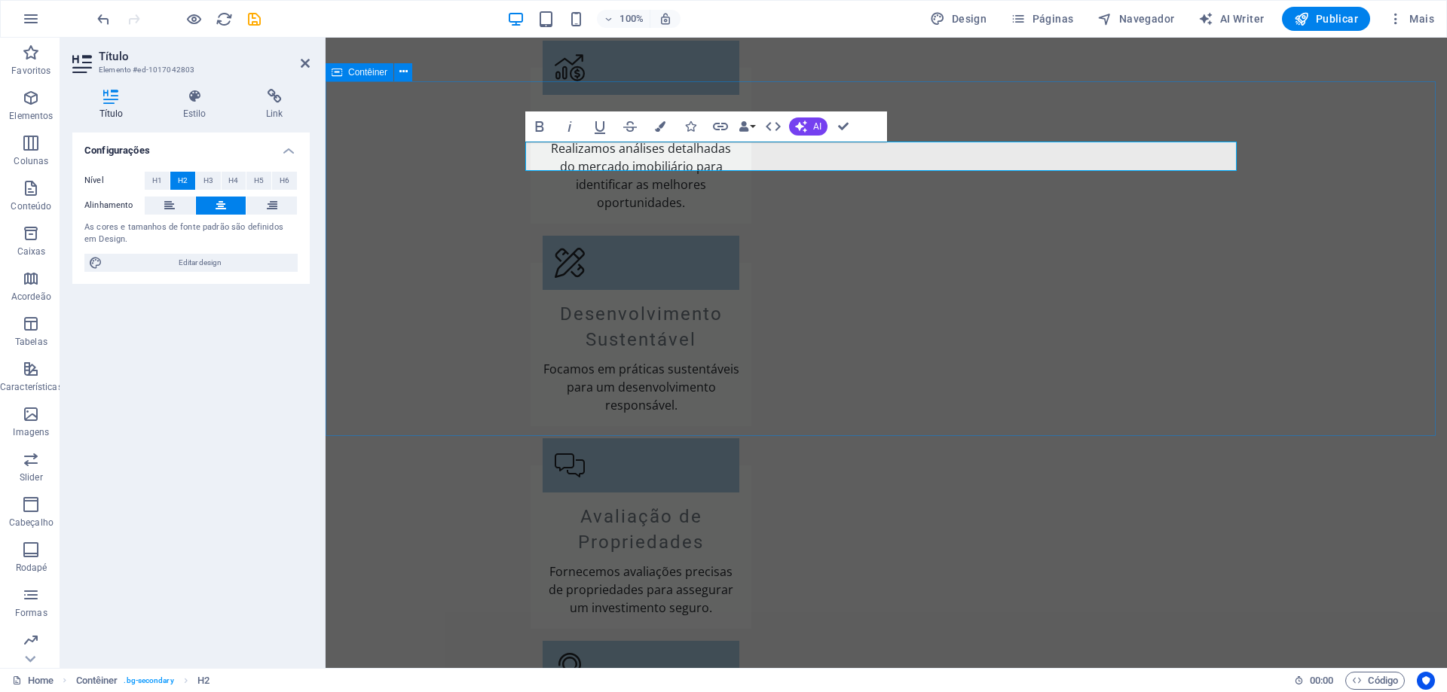
drag, startPoint x: 408, startPoint y: 406, endPoint x: 1639, endPoint y: 337, distance: 1233.8
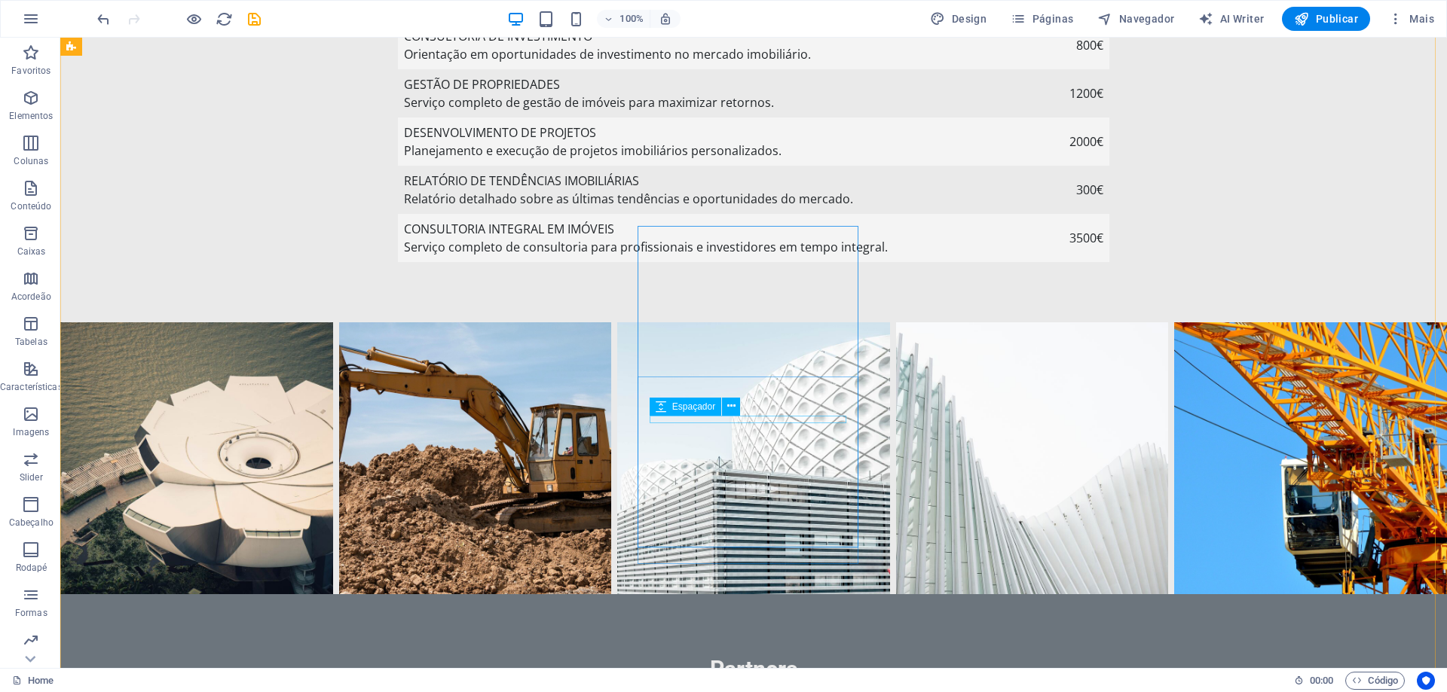
scroll to position [3217, 0]
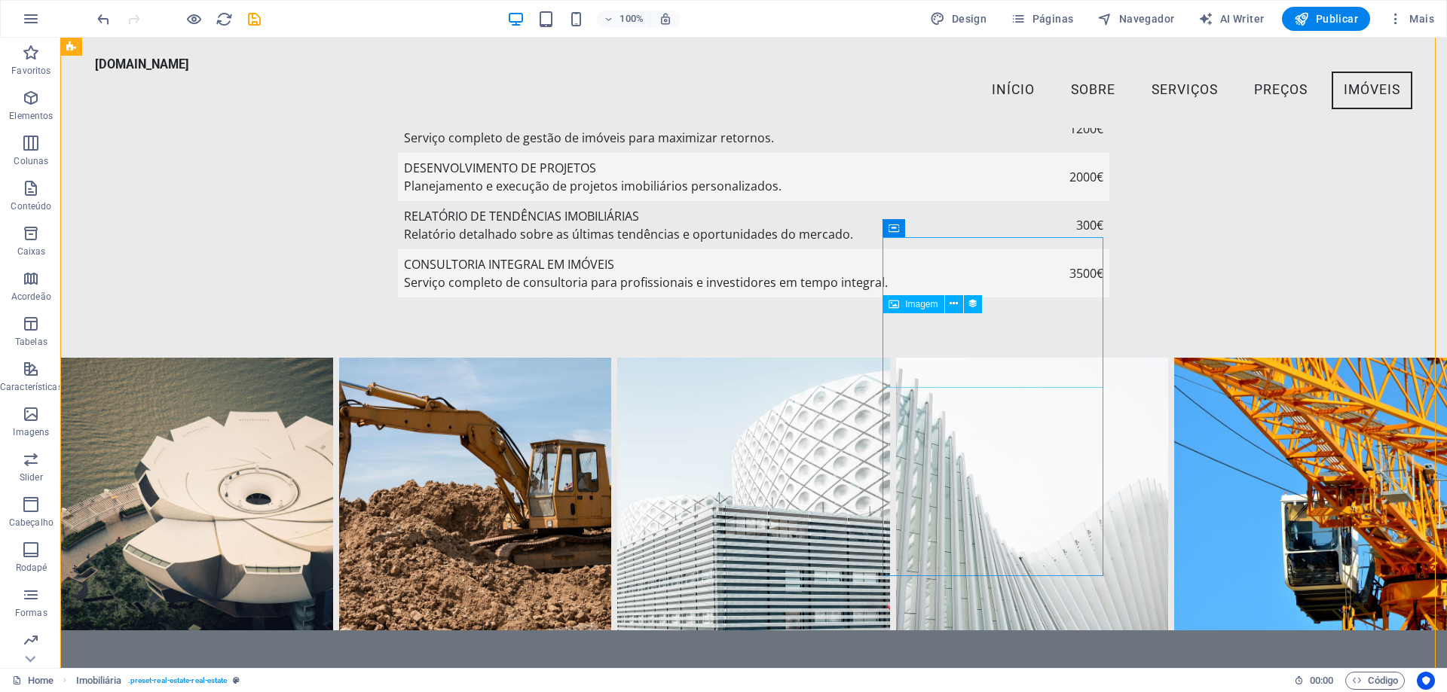
scroll to position [3066, 0]
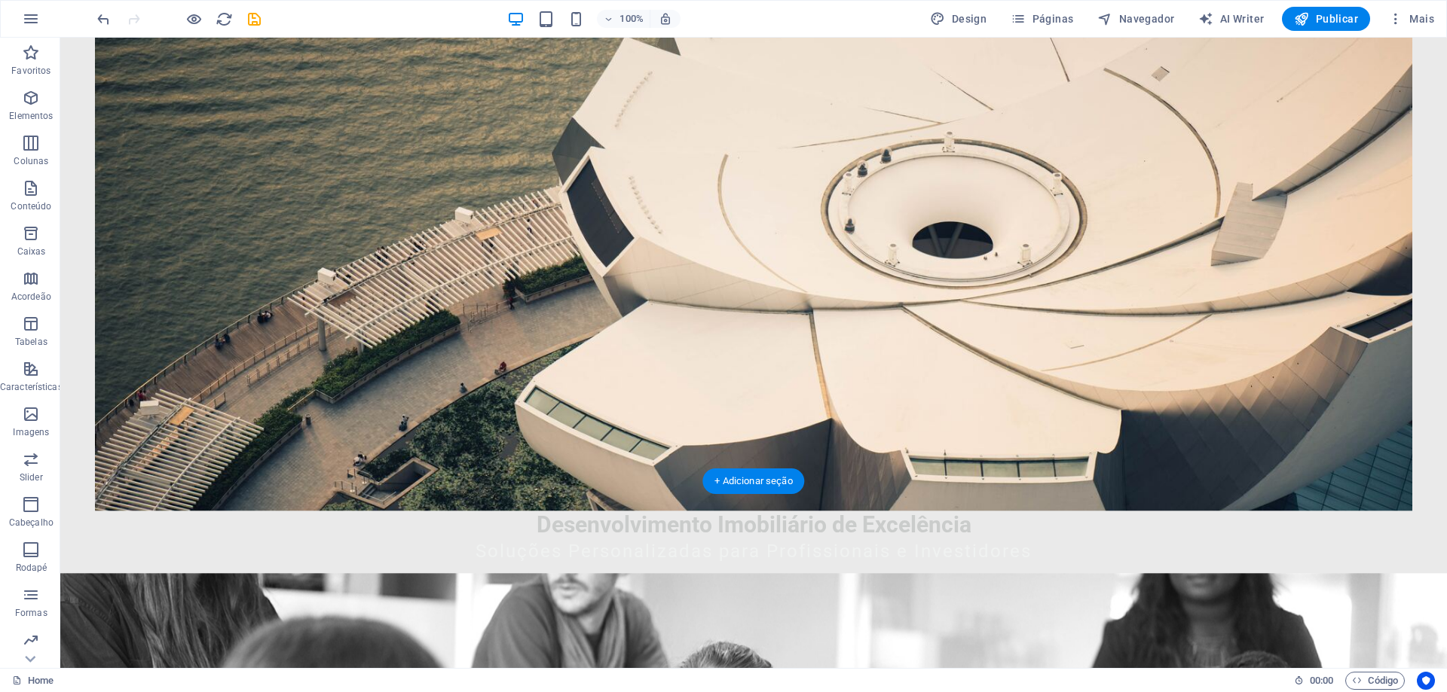
scroll to position [301, 0]
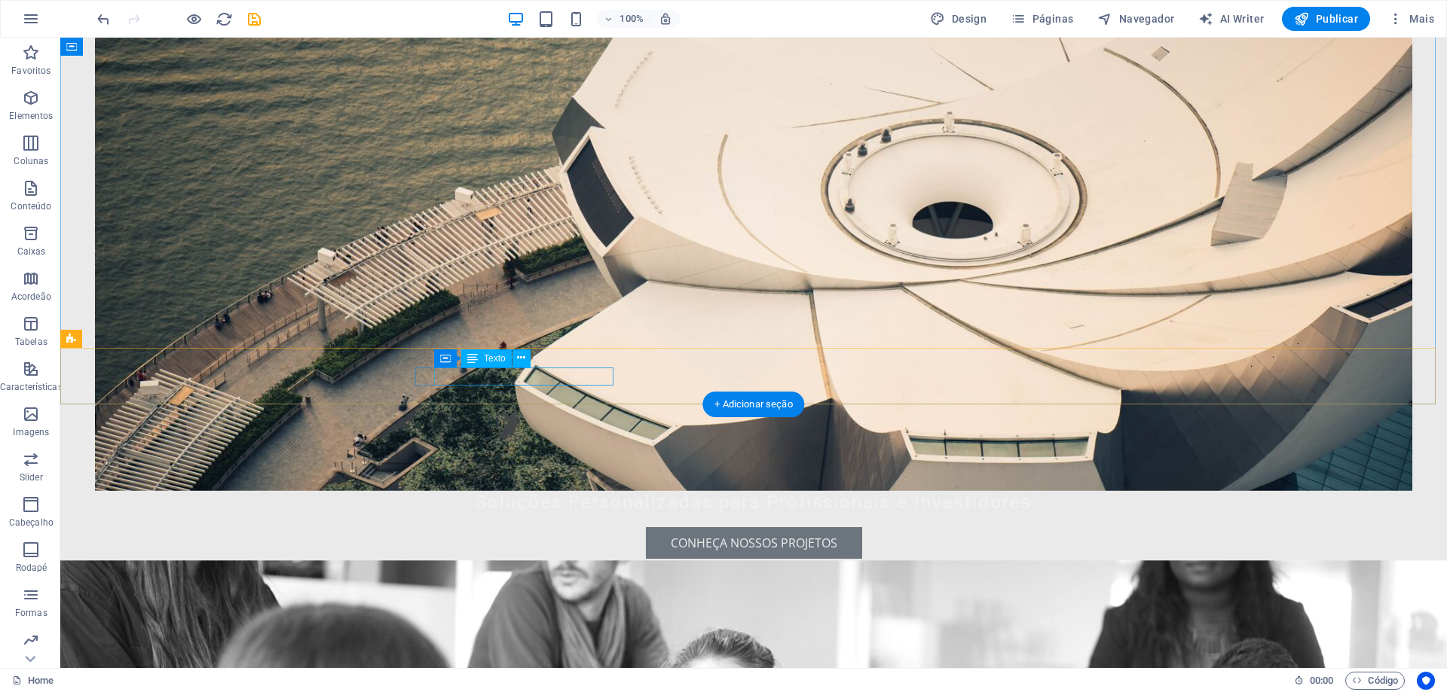
click at [666, 651] on span "1000-000" at bounding box center [691, 659] width 51 height 17
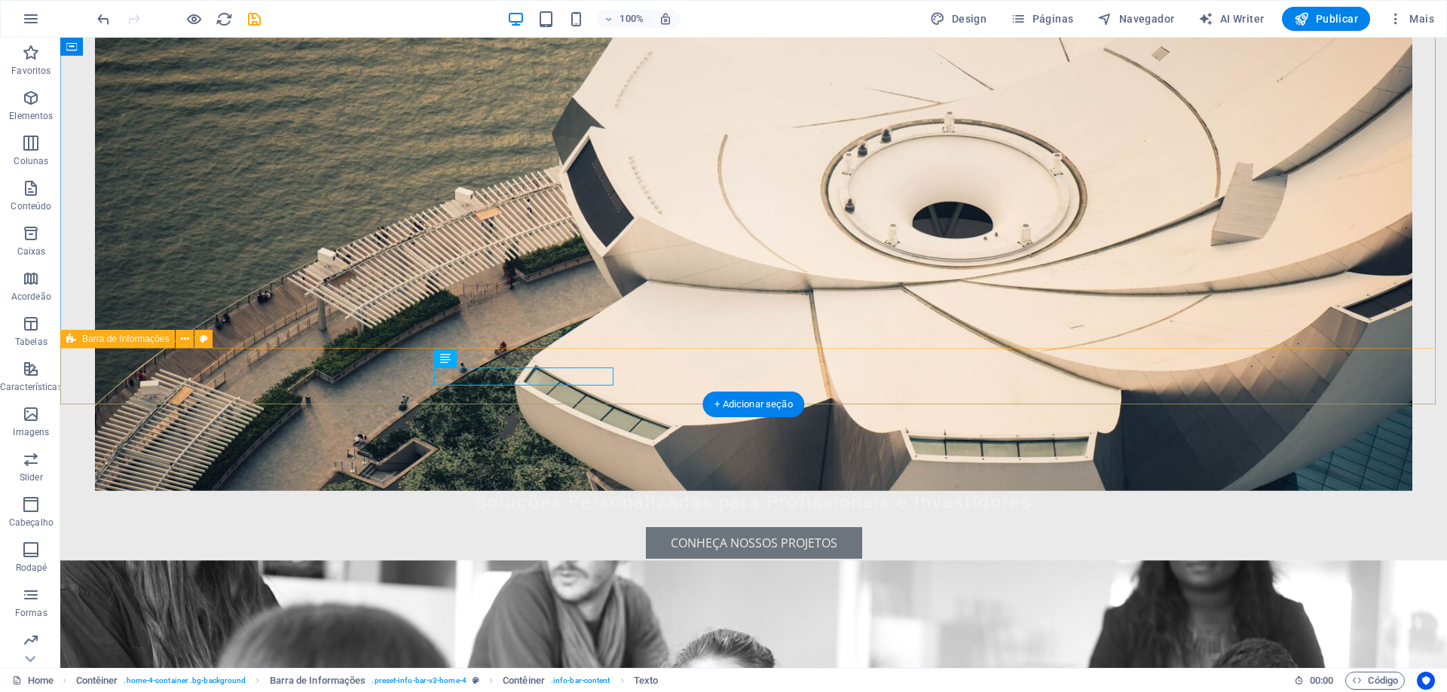
drag, startPoint x: 436, startPoint y: 378, endPoint x: 616, endPoint y: 382, distance: 179.4
click at [616, 619] on div "[GEOGRAPHIC_DATA] 1000-000 [PHONE_NUMBER] [EMAIL_ADDRESS][DOMAIN_NAME]" at bounding box center [753, 681] width 1386 height 125
click at [598, 619] on div "[GEOGRAPHIC_DATA] 1000-000 [PHONE_NUMBER] [EMAIL_ADDRESS][DOMAIN_NAME]" at bounding box center [753, 681] width 1386 height 125
click at [494, 651] on span "[GEOGRAPHIC_DATA]" at bounding box center [480, 659] width 120 height 17
click at [436, 651] on span "[GEOGRAPHIC_DATA]" at bounding box center [480, 659] width 120 height 17
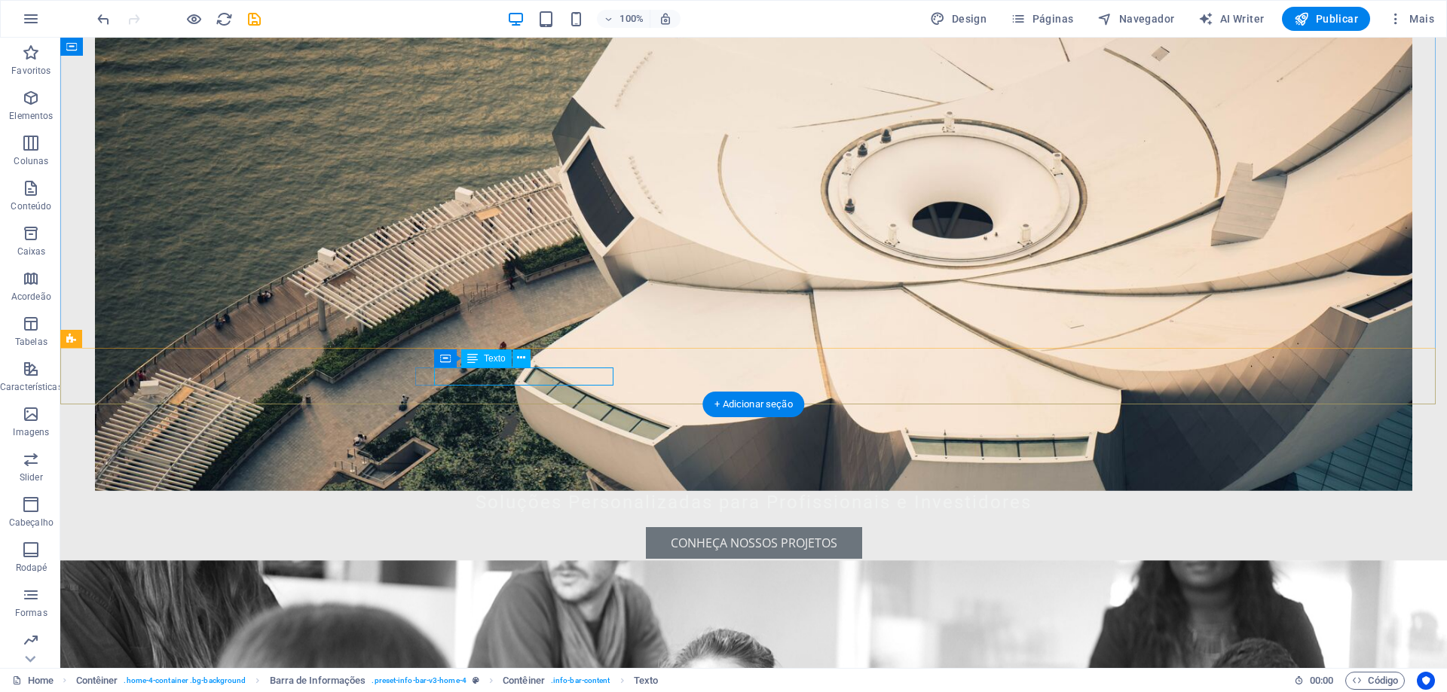
drag, startPoint x: 436, startPoint y: 375, endPoint x: 611, endPoint y: 376, distance: 174.8
click at [611, 650] on p "[GEOGRAPHIC_DATA] 1000-000" at bounding box center [747, 659] width 654 height 18
click at [488, 651] on span "[GEOGRAPHIC_DATA]" at bounding box center [480, 659] width 120 height 17
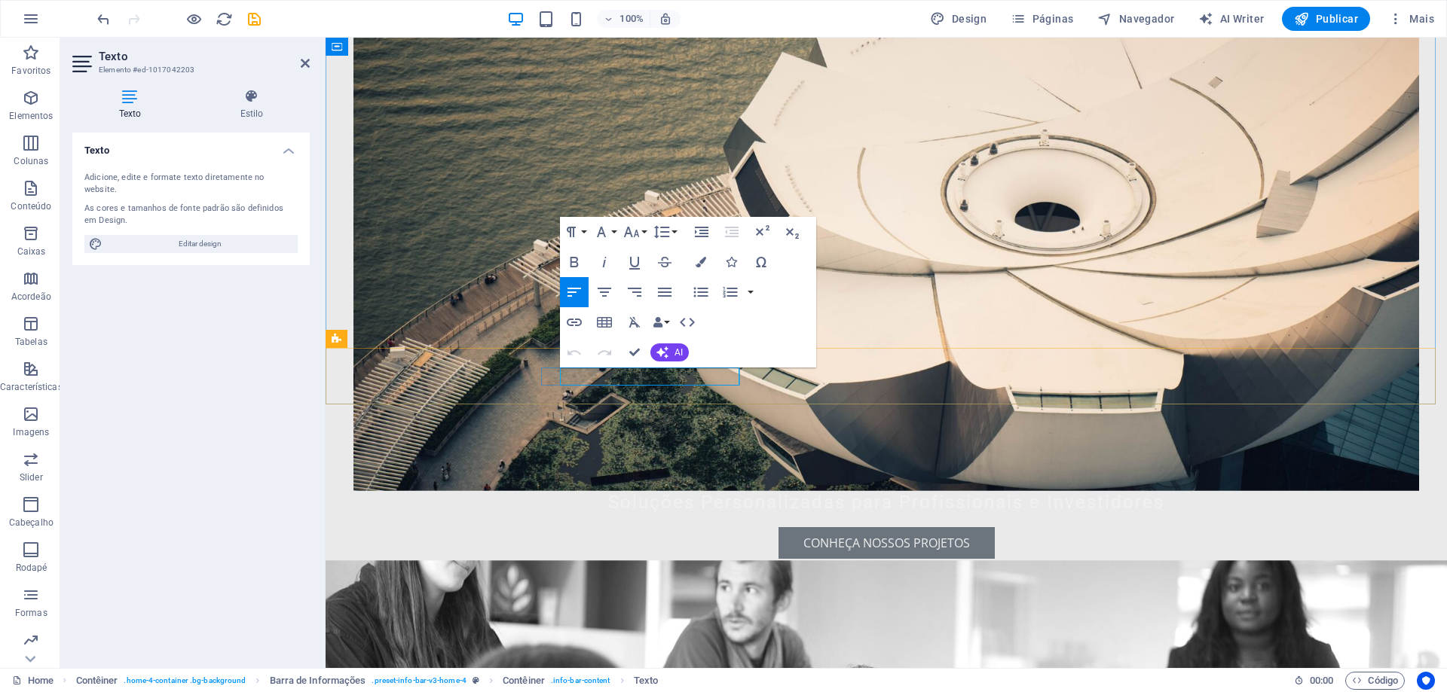
drag, startPoint x: 639, startPoint y: 376, endPoint x: 603, endPoint y: 380, distance: 36.4
click at [638, 651] on span "[GEOGRAPHIC_DATA]" at bounding box center [606, 659] width 120 height 17
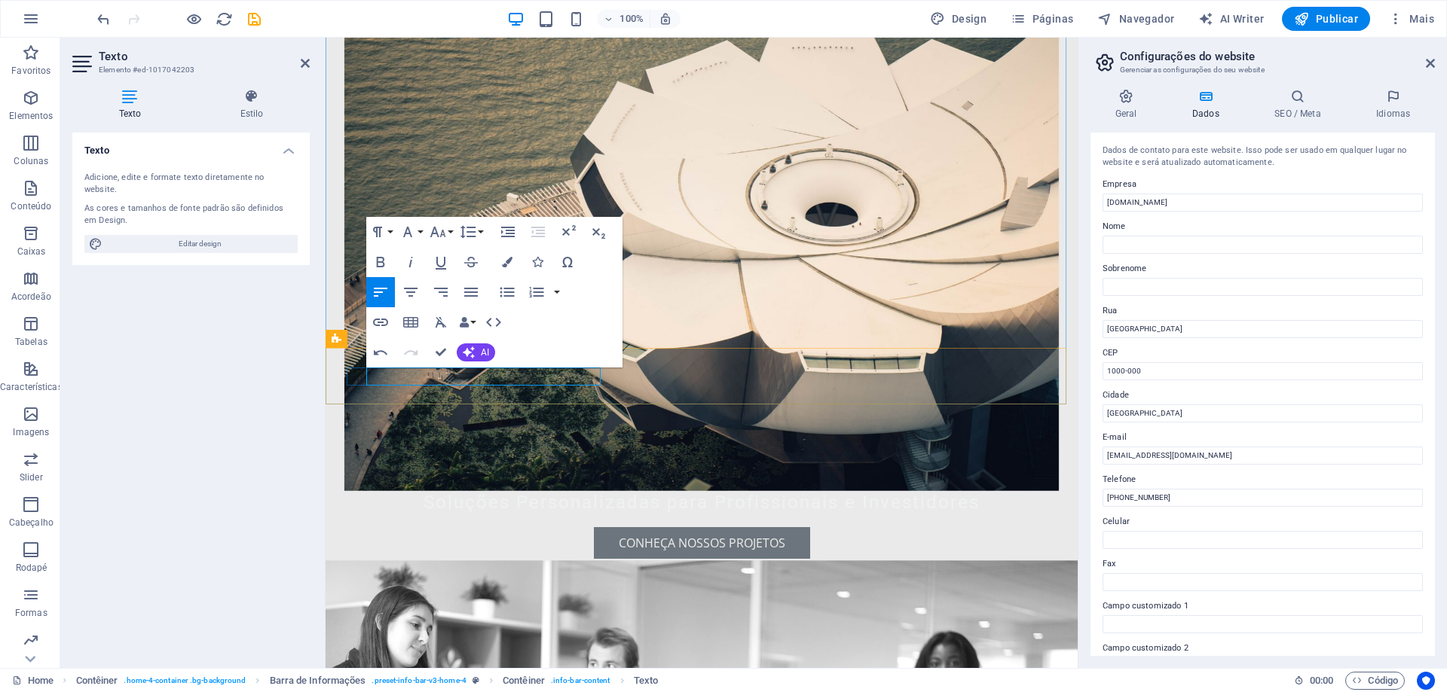
click at [507, 650] on p "[GEOGRAPHIC_DATA][PERSON_NAME] , [GEOGRAPHIC_DATA] 1000-000" at bounding box center [696, 659] width 686 height 18
click at [588, 651] on span "[GEOGRAPHIC_DATA]" at bounding box center [648, 659] width 120 height 17
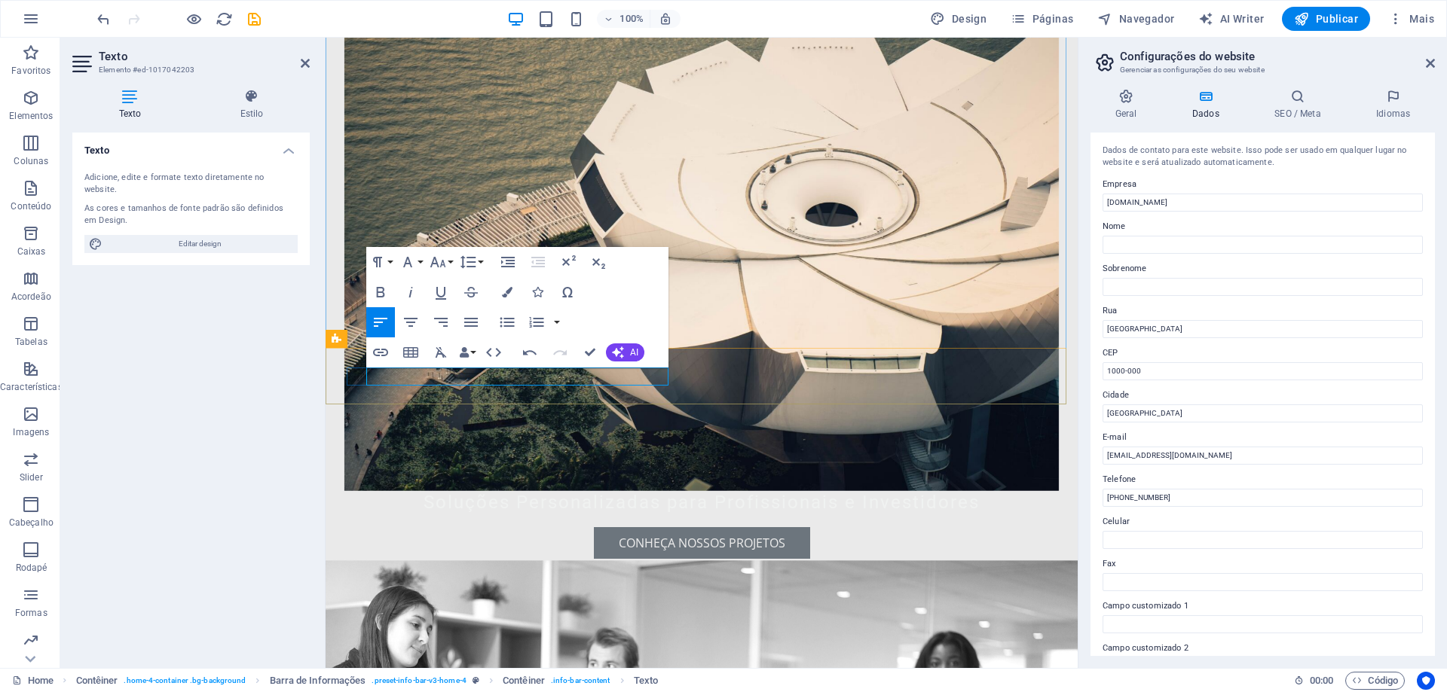
click at [605, 651] on span "1000-000" at bounding box center [579, 659] width 51 height 17
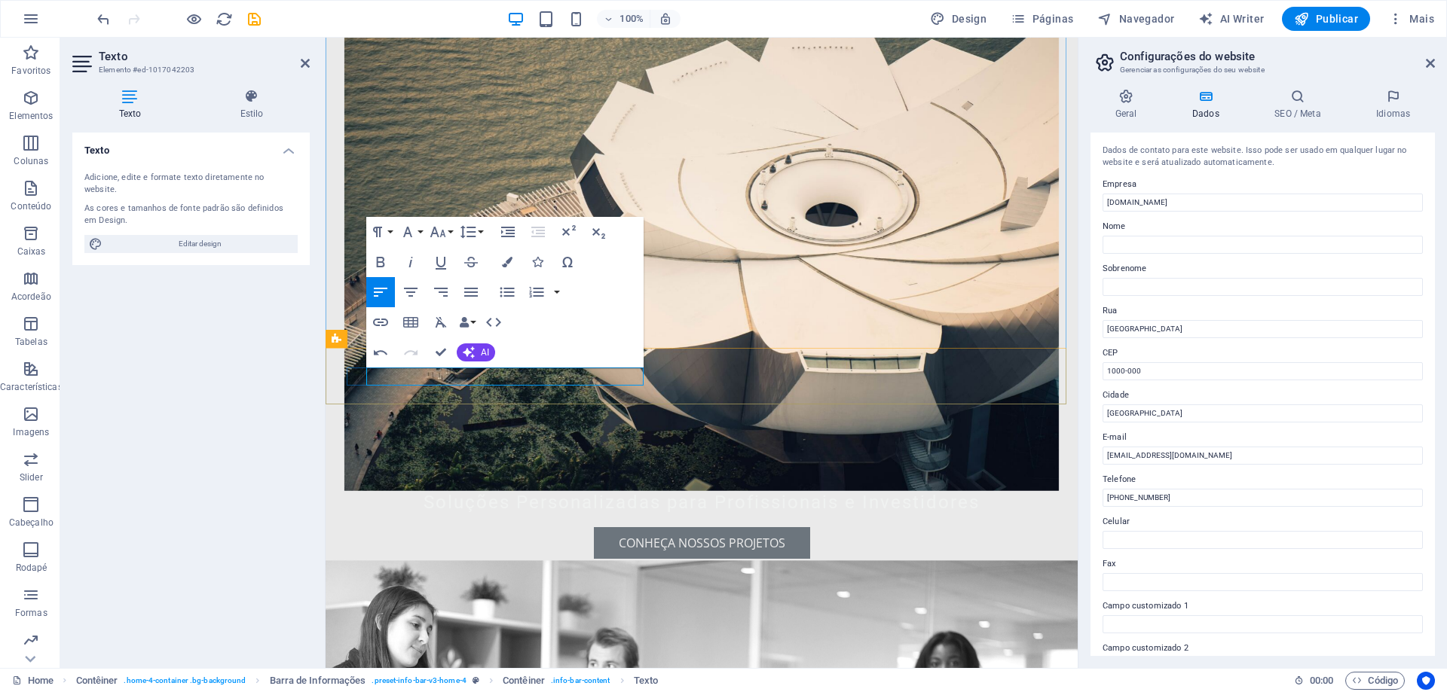
click at [642, 650] on p "[STREET_ADDRESS][PERSON_NAME]" at bounding box center [696, 659] width 686 height 18
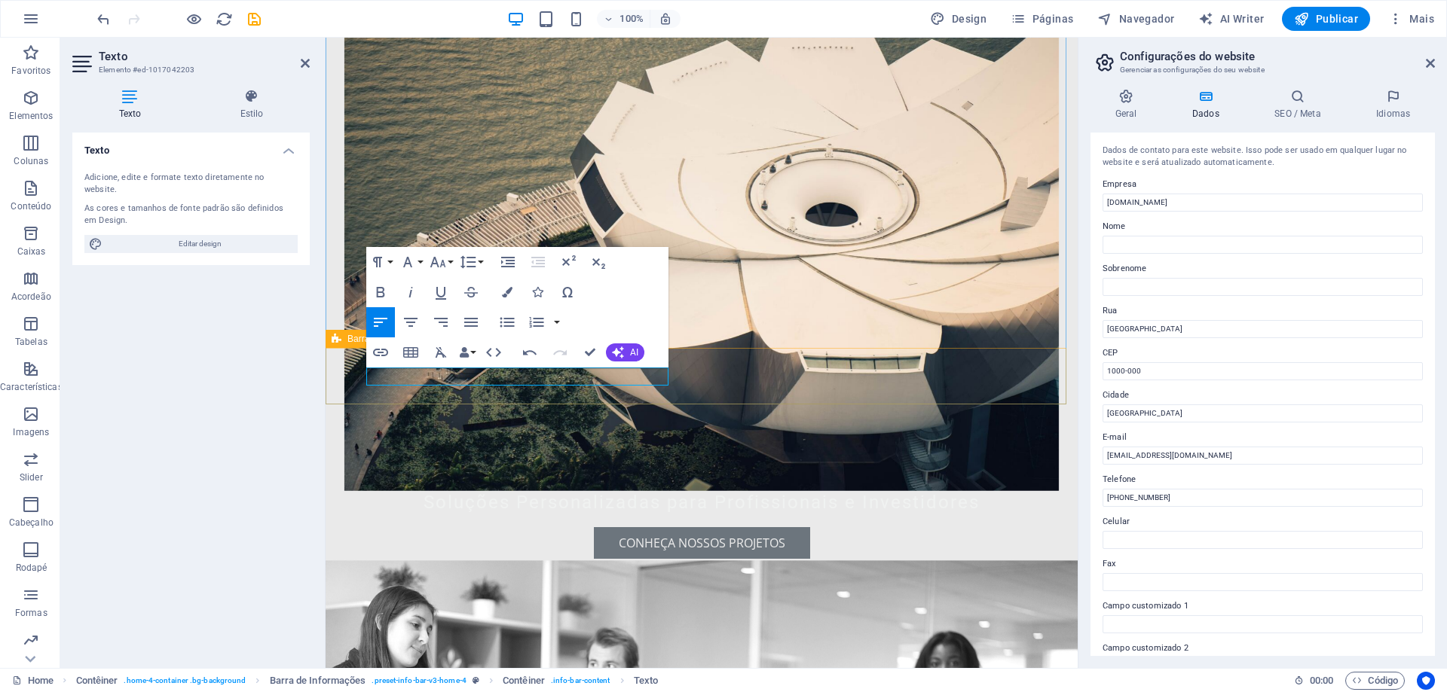
click at [765, 619] on div "[STREET_ADDRESS][PERSON_NAME] [PHONE_NUMBER] [EMAIL_ADDRESS][DOMAIN_NAME]" at bounding box center [701, 681] width 752 height 125
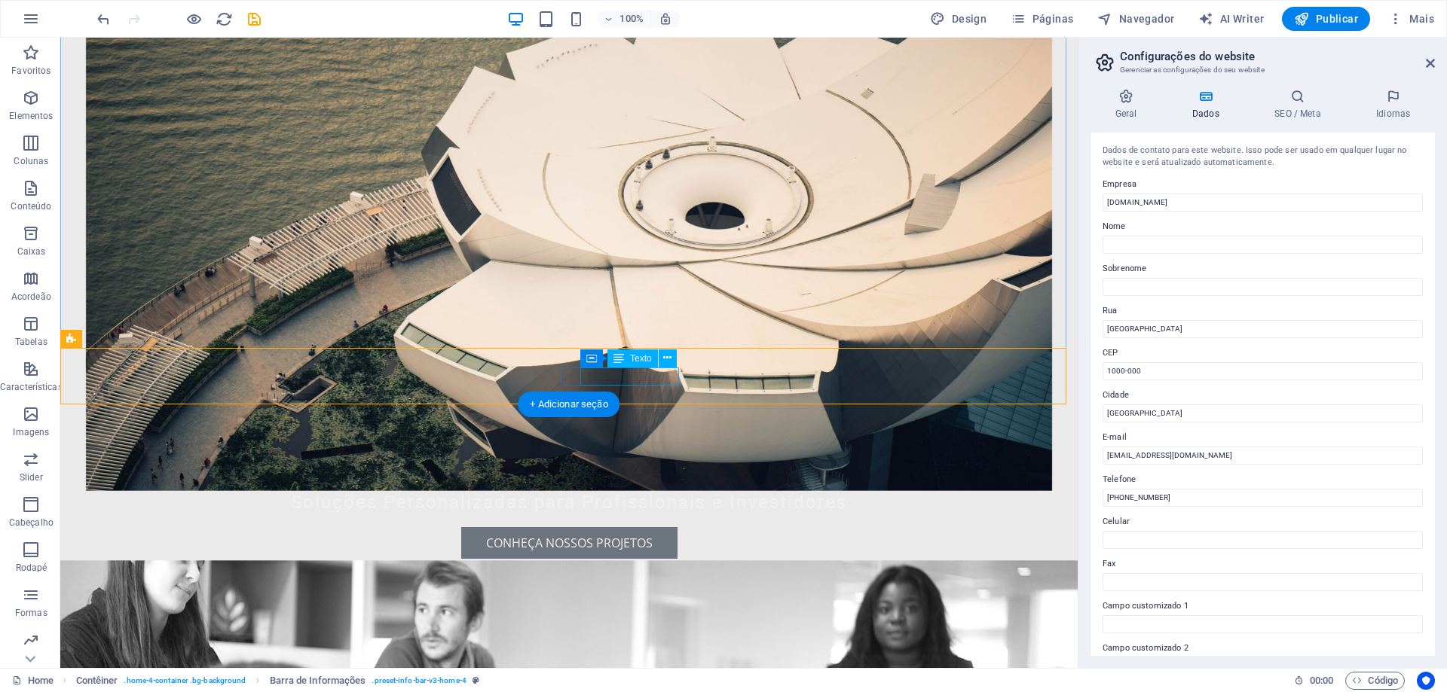
click at [332, 681] on span "[PHONE_NUMBER]" at bounding box center [279, 689] width 105 height 17
drag, startPoint x: 613, startPoint y: 377, endPoint x: 676, endPoint y: 380, distance: 63.3
click at [332, 681] on span "[PHONE_NUMBER]" at bounding box center [279, 689] width 105 height 17
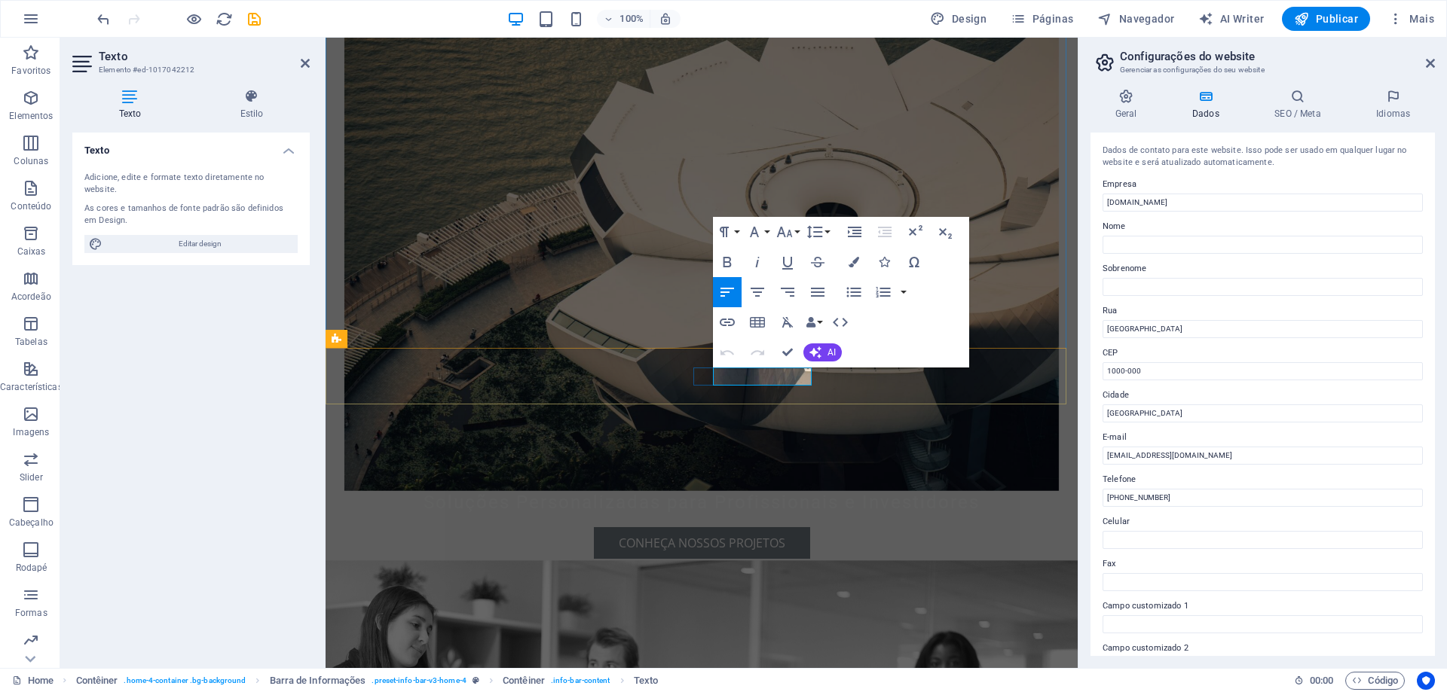
click at [457, 681] on span "[PHONE_NUMBER]" at bounding box center [405, 689] width 105 height 17
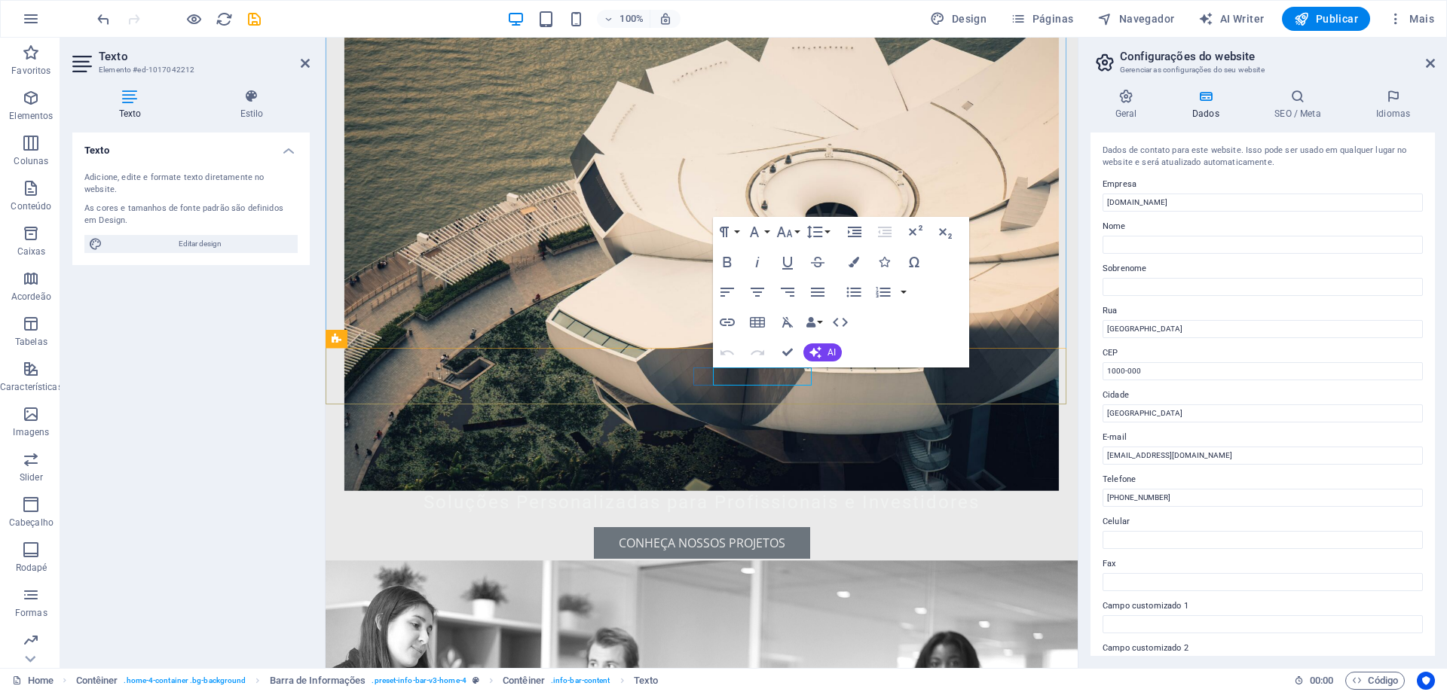
click at [457, 681] on span "[PHONE_NUMBER]" at bounding box center [405, 689] width 105 height 17
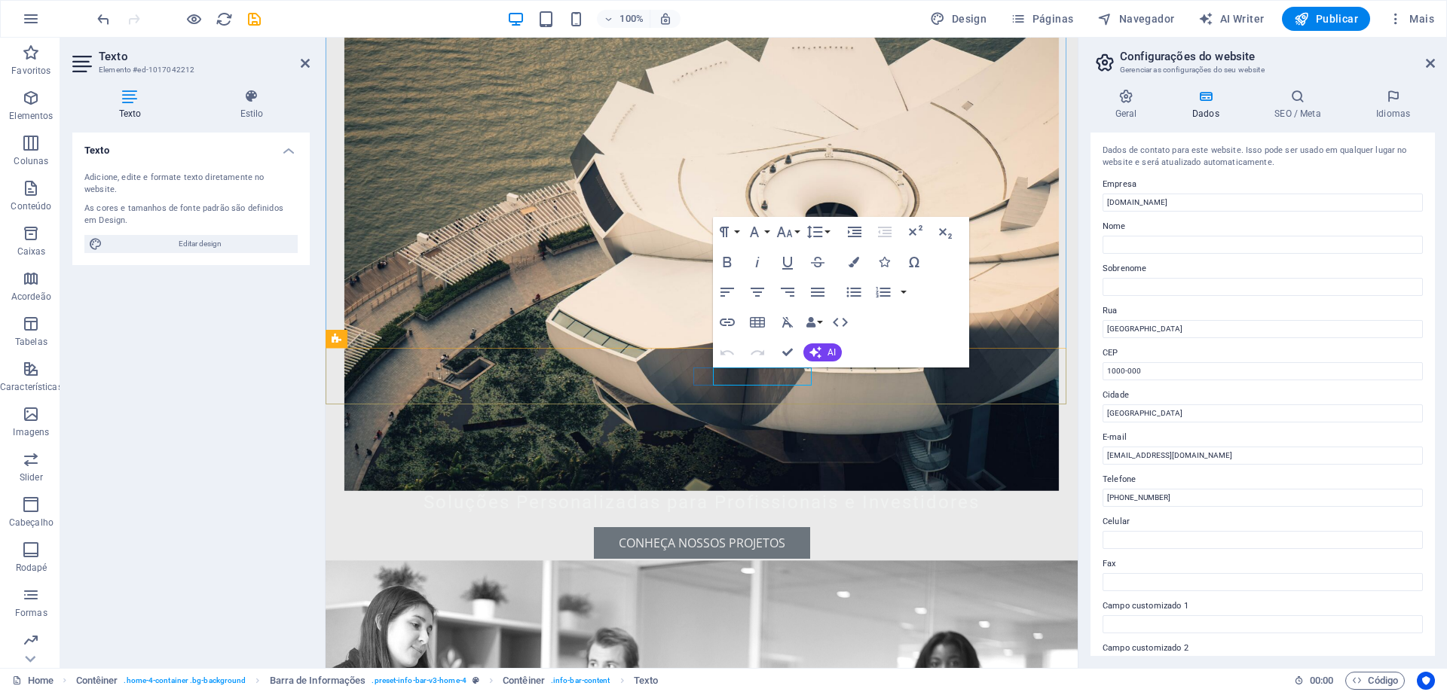
click at [457, 681] on span "[PHONE_NUMBER]" at bounding box center [405, 689] width 105 height 17
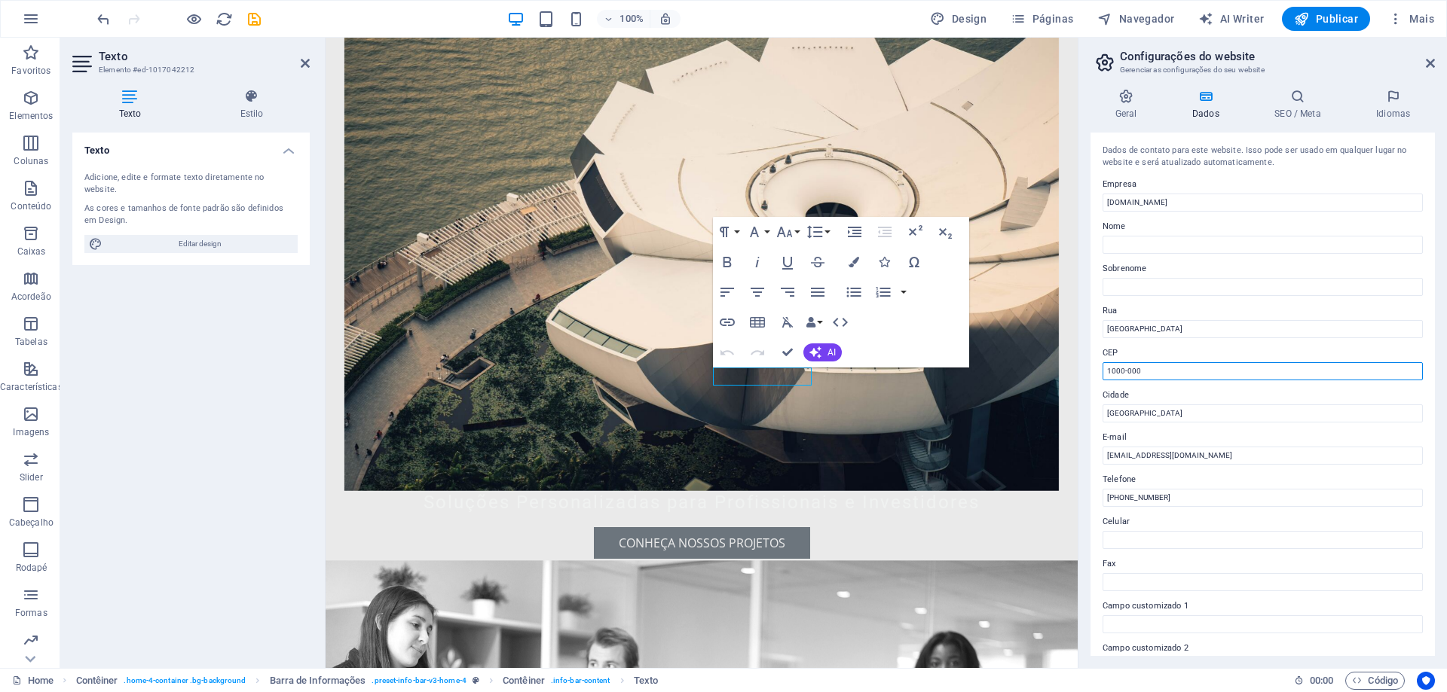
click at [1087, 368] on div "Geral Dados SEO / Meta Idiomas Nome do Website [DOMAIN_NAME] Logotipo Arraste o…" at bounding box center [1262, 372] width 368 height 591
click at [1106, 368] on input "1000-000" at bounding box center [1262, 371] width 320 height 18
click at [1144, 369] on input "1000-000" at bounding box center [1262, 371] width 320 height 18
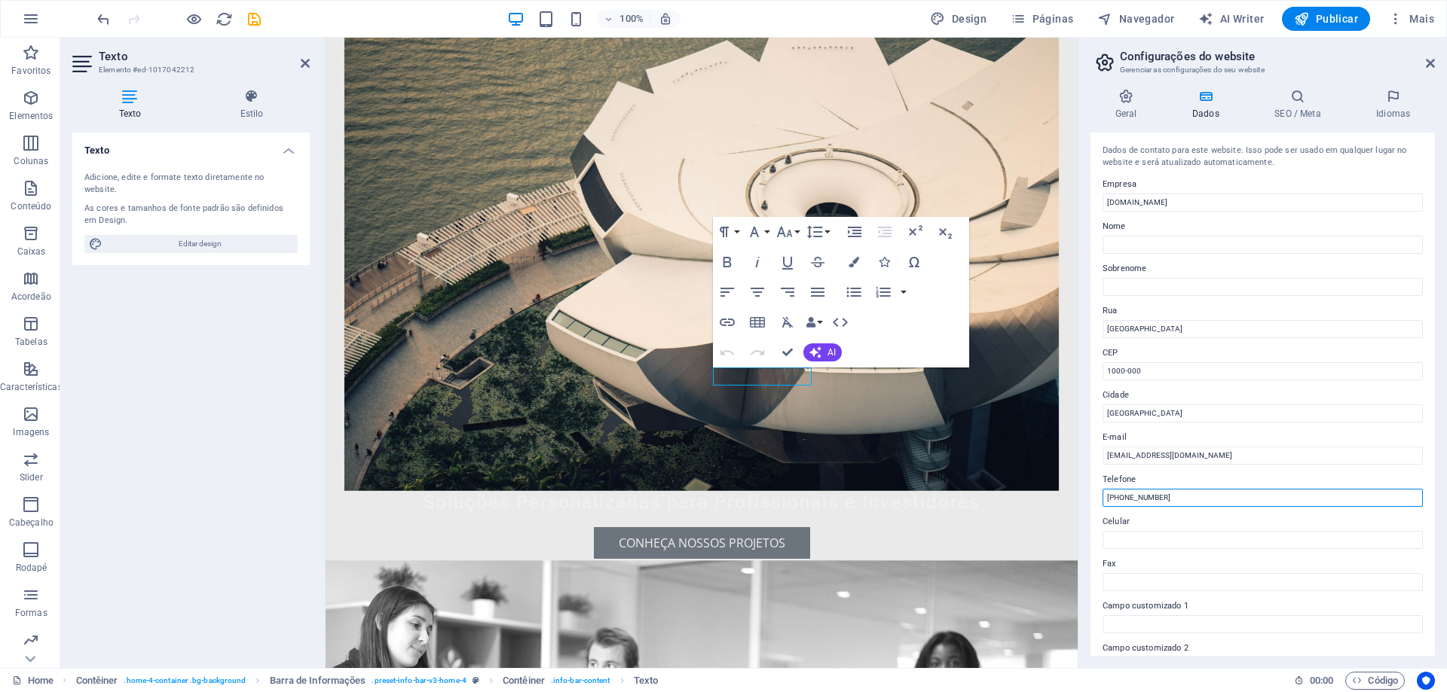
click at [1157, 500] on input "[PHONE_NUMBER]" at bounding box center [1262, 498] width 320 height 18
drag, startPoint x: 1171, startPoint y: 499, endPoint x: 1125, endPoint y: 498, distance: 46.0
click at [1125, 498] on input "[PHONE_NUMBER]" at bounding box center [1262, 498] width 320 height 18
type input "[PHONE_NUMBER]"
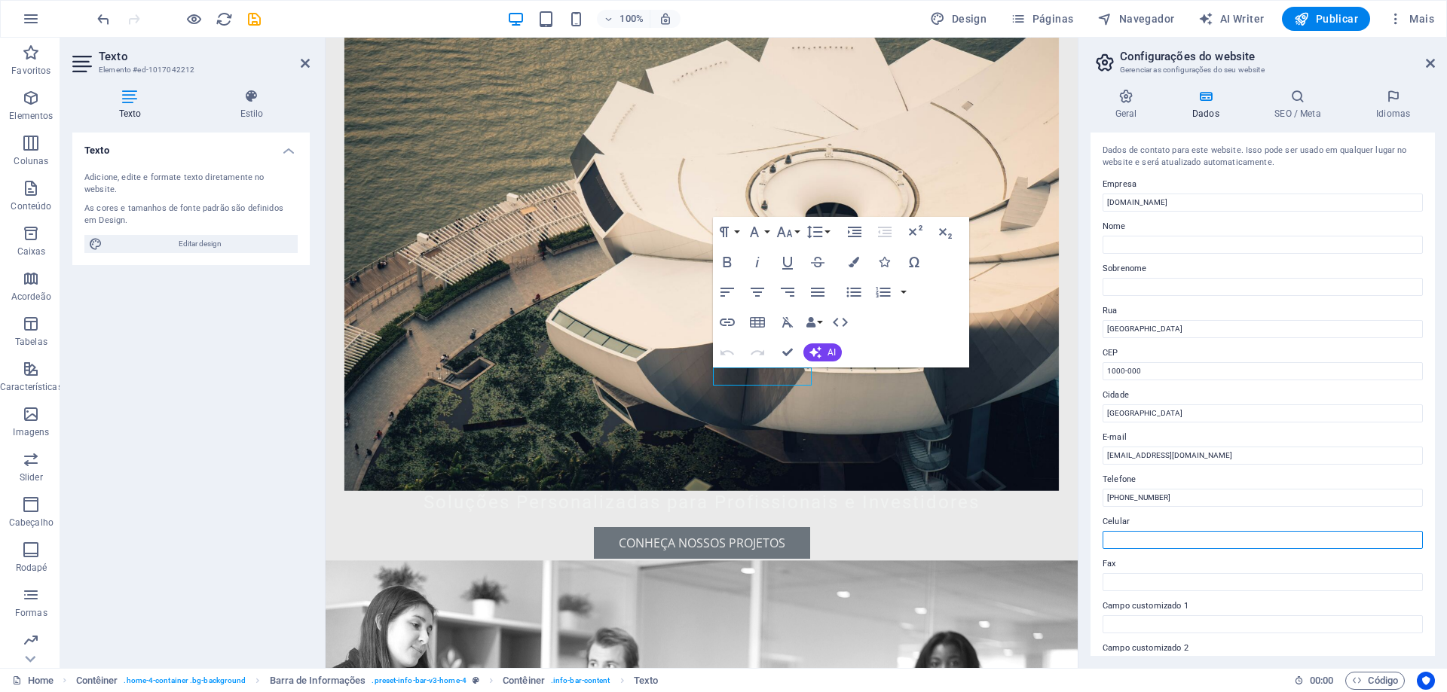
click at [1164, 537] on input "Celular" at bounding box center [1262, 540] width 320 height 18
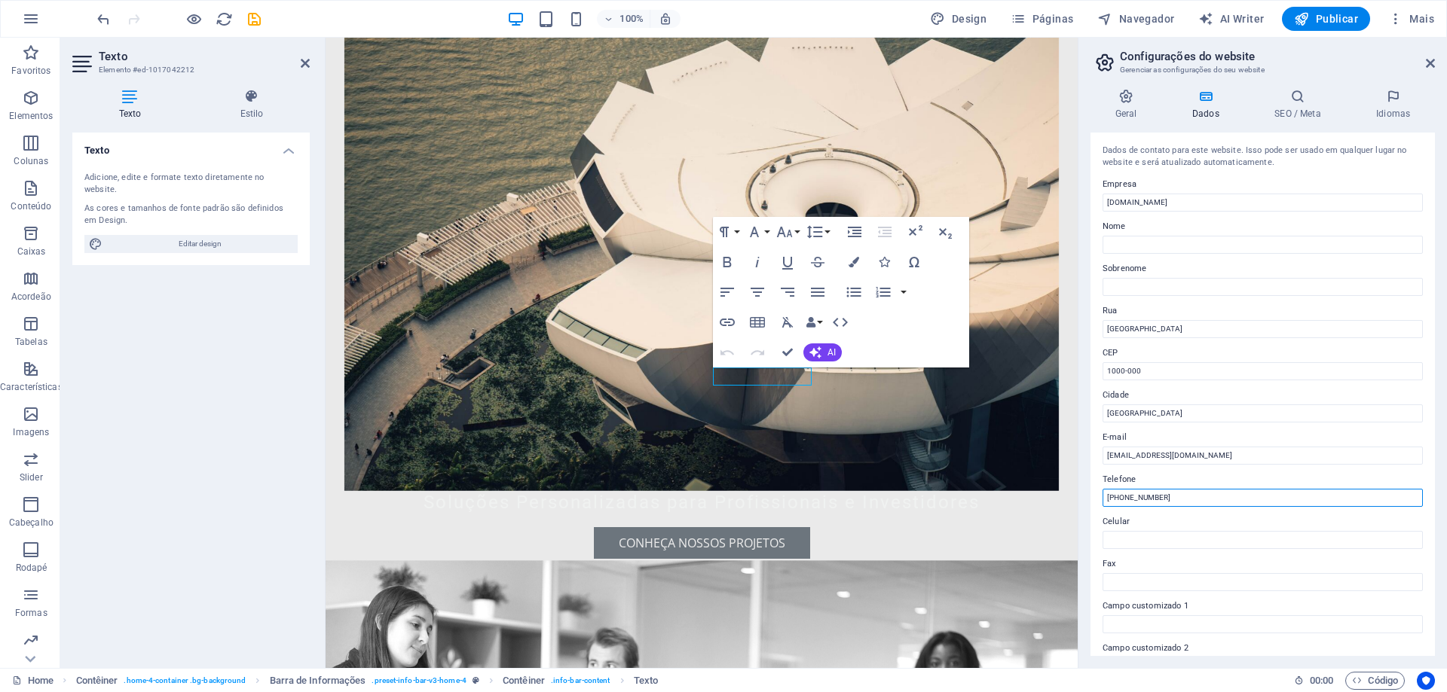
drag, startPoint x: 1169, startPoint y: 499, endPoint x: 1096, endPoint y: 490, distance: 73.6
click at [1096, 490] on div "Dados de contato para este website. Isso pode ser usado em qualquer lugar no we…" at bounding box center [1262, 395] width 344 height 524
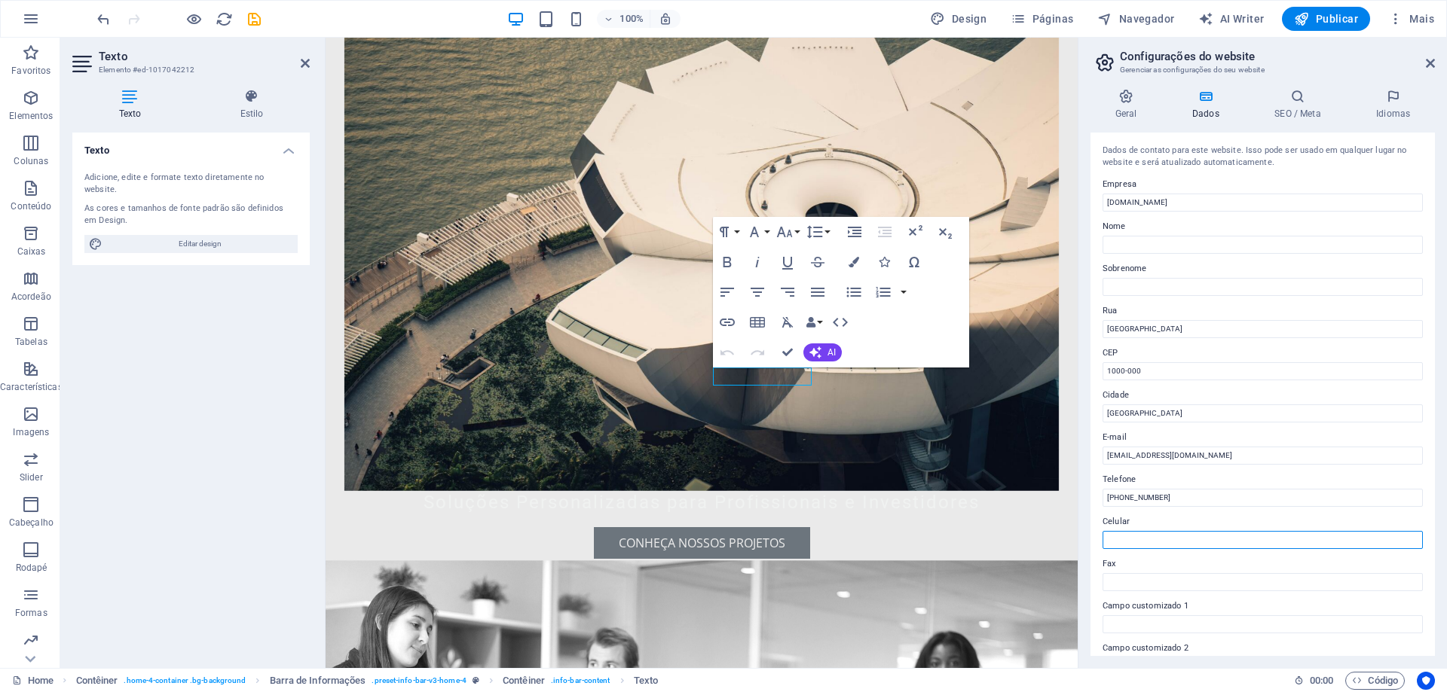
click at [1123, 540] on input "Celular" at bounding box center [1262, 540] width 320 height 18
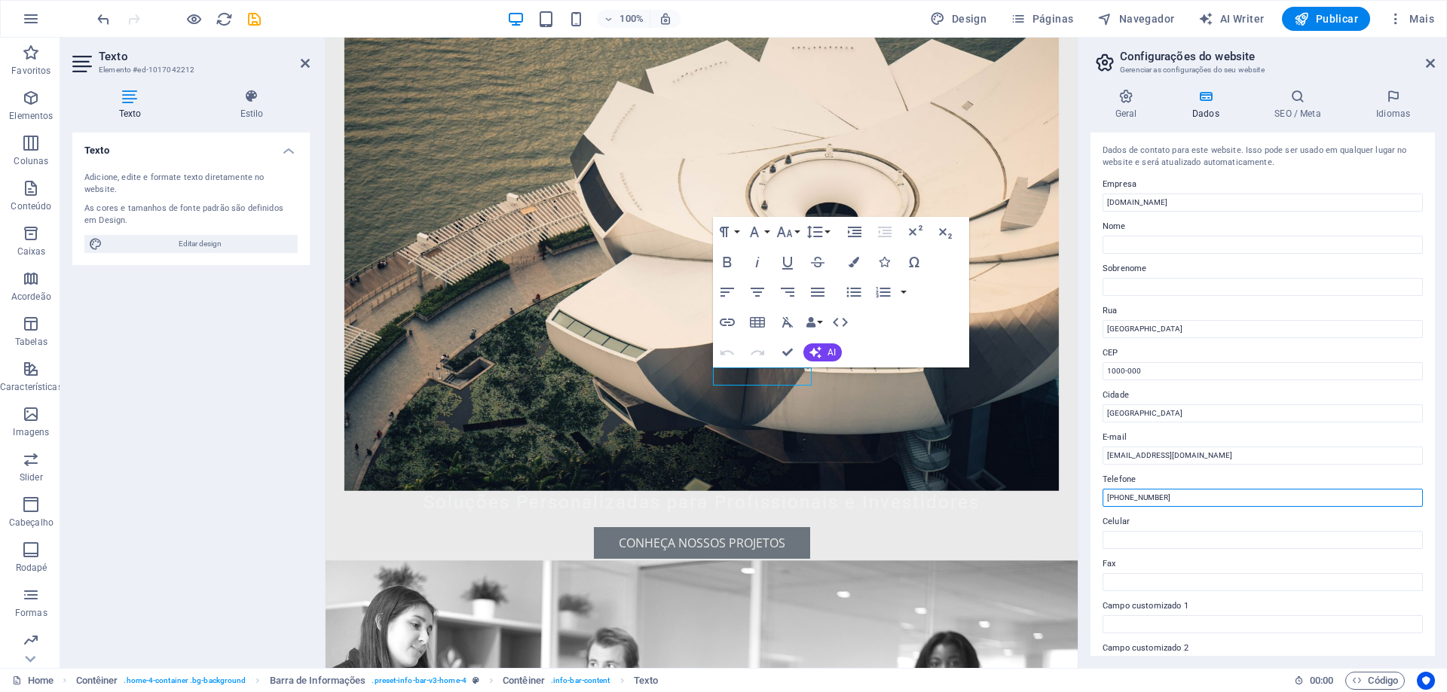
drag, startPoint x: 1170, startPoint y: 493, endPoint x: 1084, endPoint y: 494, distance: 85.9
click at [1084, 494] on div "Geral Dados SEO / Meta Idiomas Nome do Website [DOMAIN_NAME] Logotipo Arraste o…" at bounding box center [1262, 372] width 368 height 591
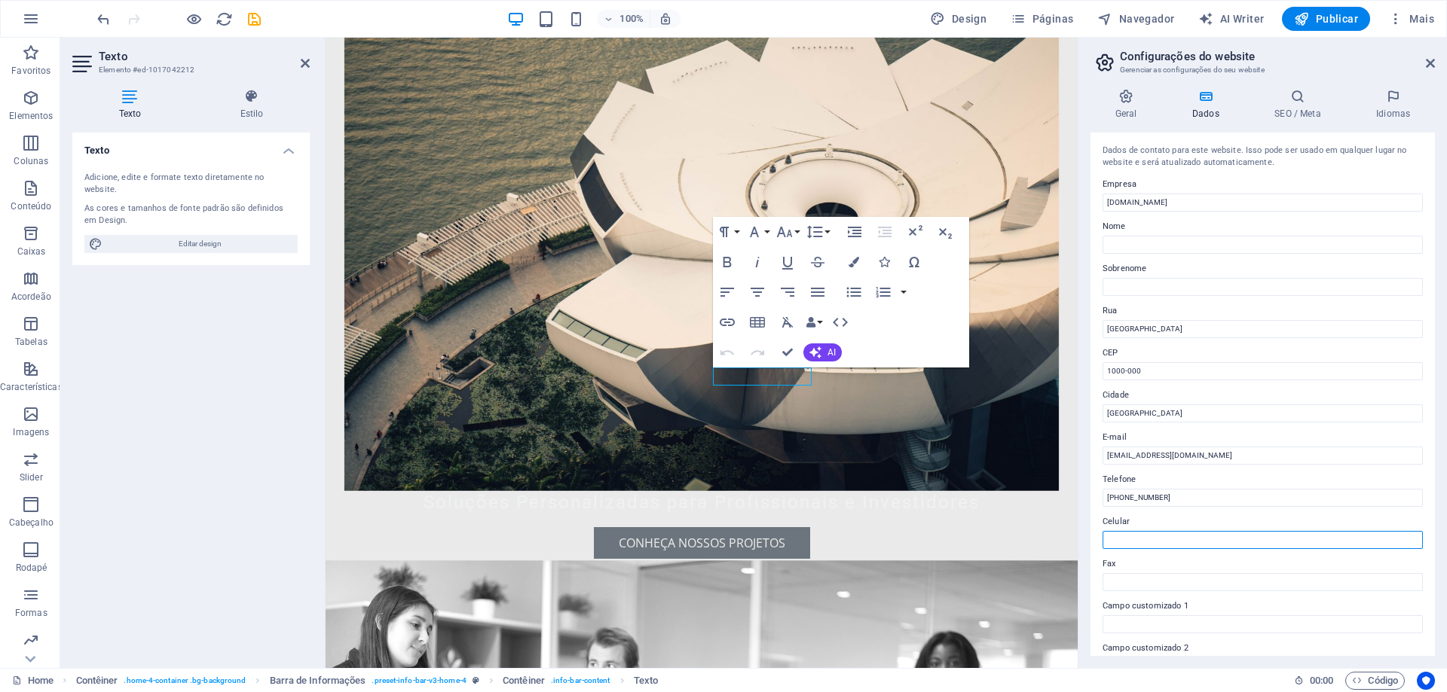
click at [1133, 539] on input "Celular" at bounding box center [1262, 540] width 320 height 18
paste input "[PHONE_NUMBER]"
type input "[PHONE_NUMBER]"
click at [1224, 564] on label "Fax" at bounding box center [1262, 564] width 320 height 18
click at [1224, 573] on input "Fax" at bounding box center [1262, 582] width 320 height 18
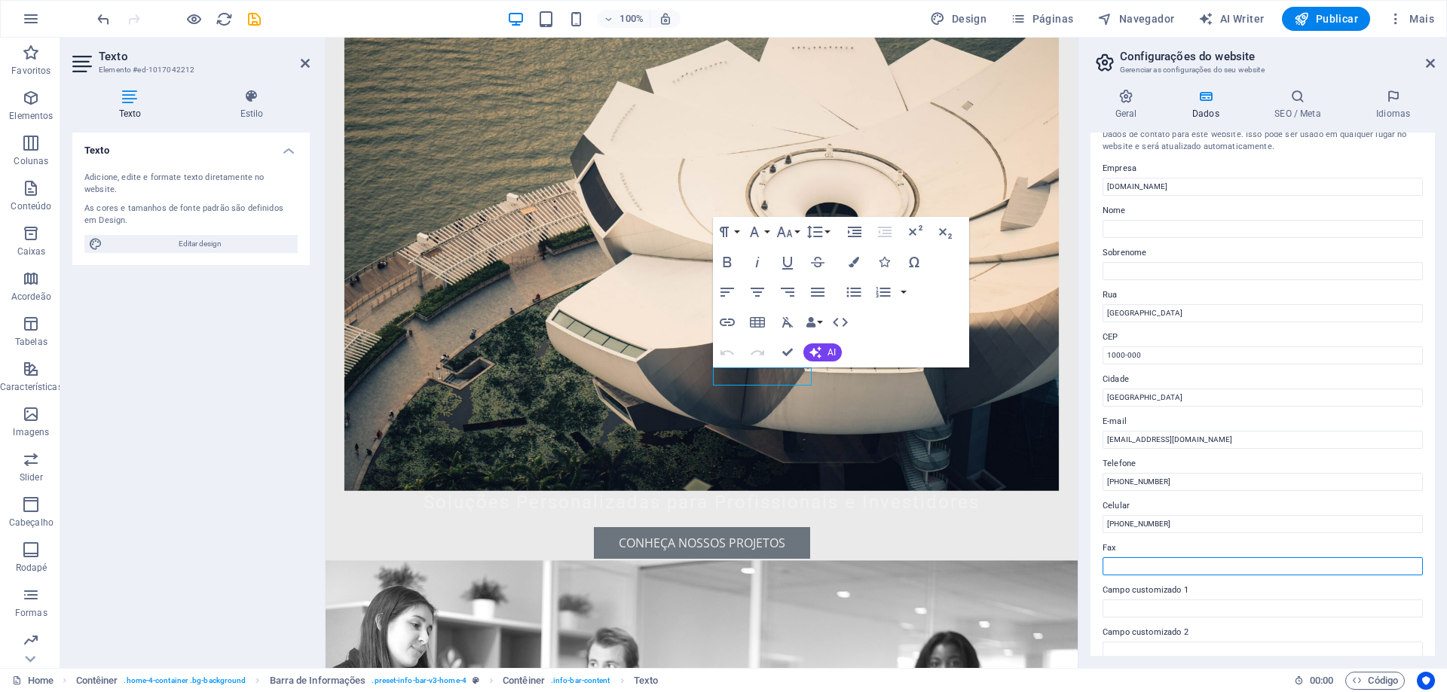
scroll to position [0, 0]
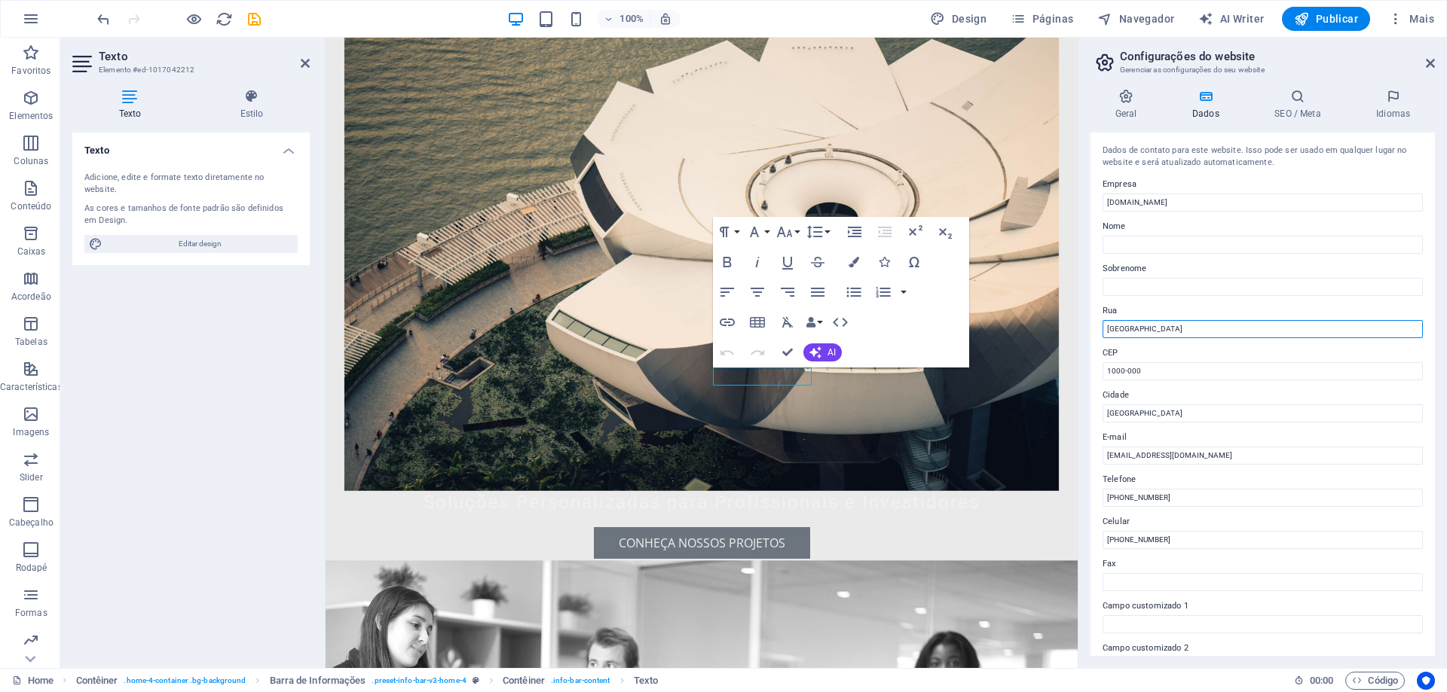
click at [1152, 334] on input "[GEOGRAPHIC_DATA]" at bounding box center [1262, 329] width 320 height 18
drag, startPoint x: 1160, startPoint y: 332, endPoint x: 1101, endPoint y: 326, distance: 58.3
click at [1101, 326] on div "Dados de contato para este website. Isso pode ser usado em qualquer lugar no we…" at bounding box center [1262, 395] width 344 height 524
paste input ". [PERSON_NAME][STREET_ADDRESS]"
click at [1112, 330] on input "R. [PERSON_NAME][STREET_ADDRESS]" at bounding box center [1262, 329] width 320 height 18
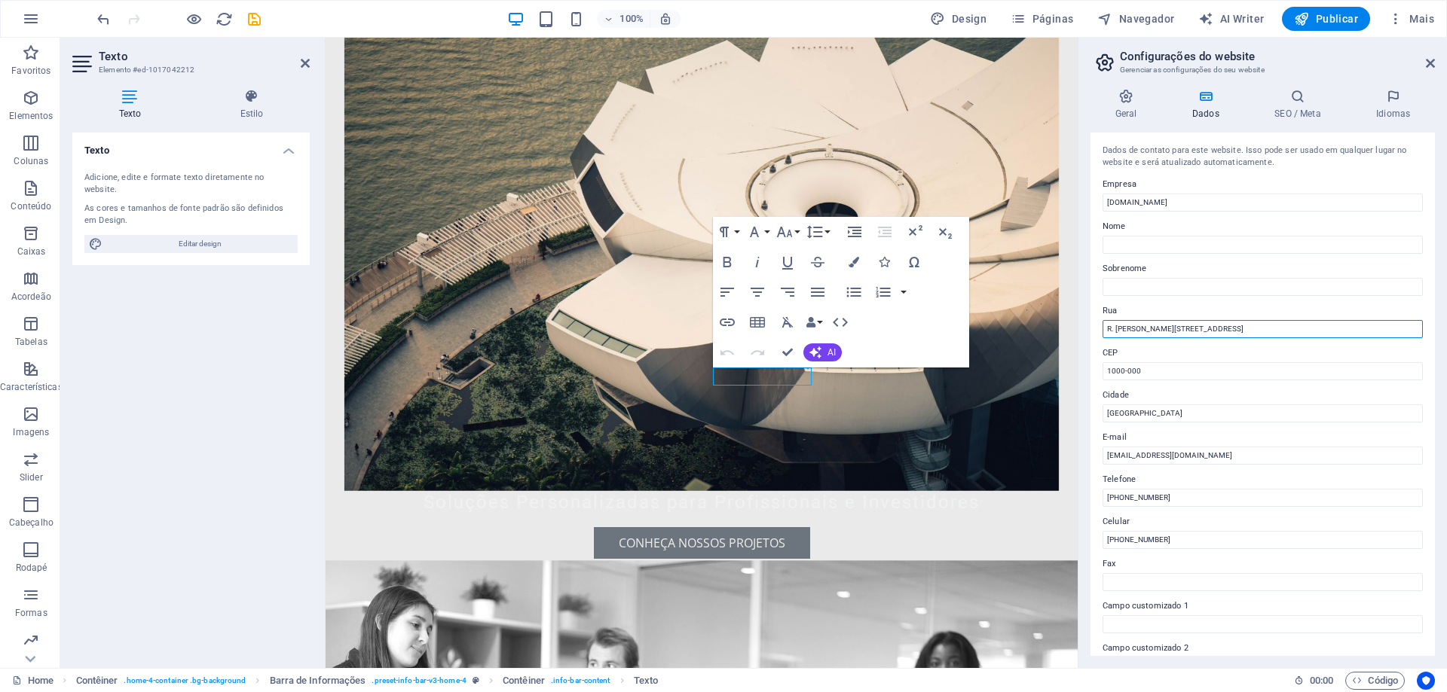
click at [1216, 327] on input "R. [PERSON_NAME][STREET_ADDRESS]" at bounding box center [1262, 329] width 320 height 18
type input "R. [PERSON_NAME][STREET_ADDRESS]"
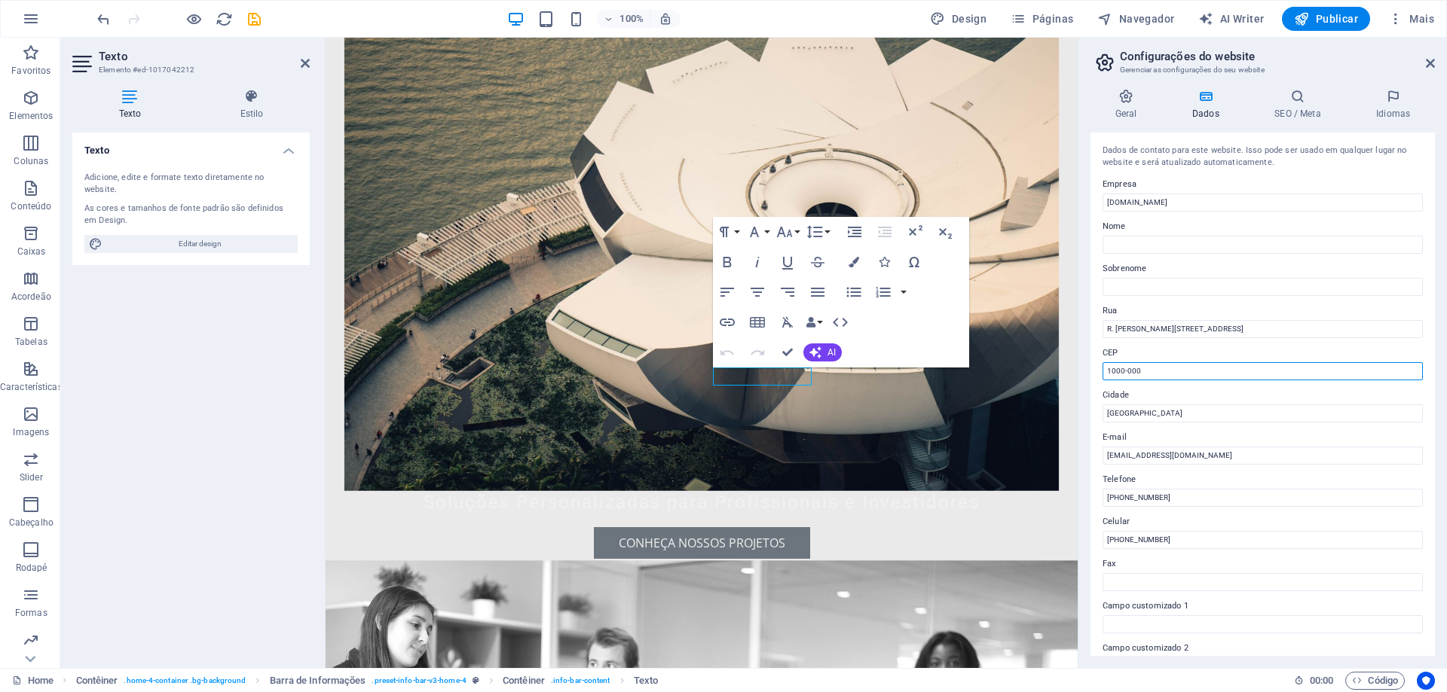
drag, startPoint x: 1467, startPoint y: 409, endPoint x: 1019, endPoint y: 377, distance: 449.4
type input "2330-138"
click at [1169, 390] on label "Cidade" at bounding box center [1262, 396] width 320 height 18
click at [1169, 405] on input "[GEOGRAPHIC_DATA]" at bounding box center [1262, 414] width 320 height 18
drag, startPoint x: 1132, startPoint y: 419, endPoint x: 1101, endPoint y: 417, distance: 31.7
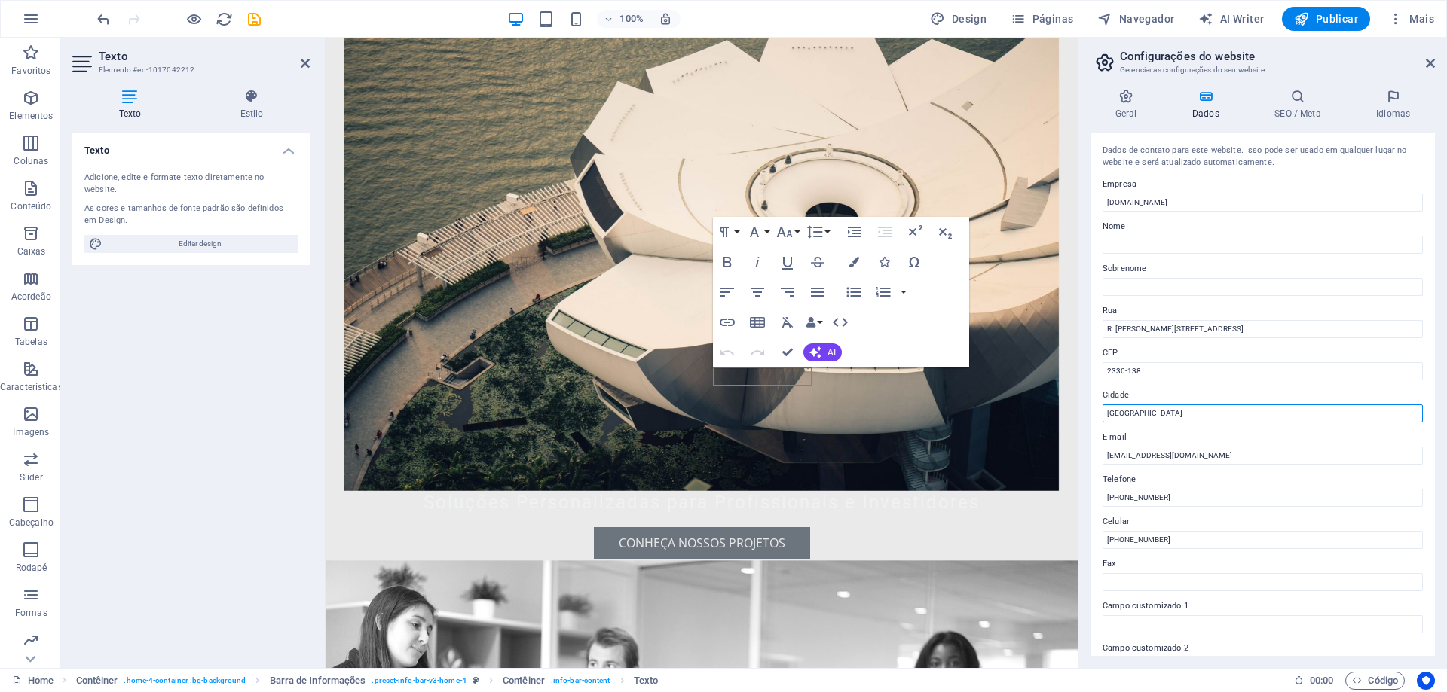
click at [1101, 417] on div "Dados de contato para este website. Isso pode ser usado em qualquer lugar no we…" at bounding box center [1262, 395] width 344 height 524
type input "Entroncamento"
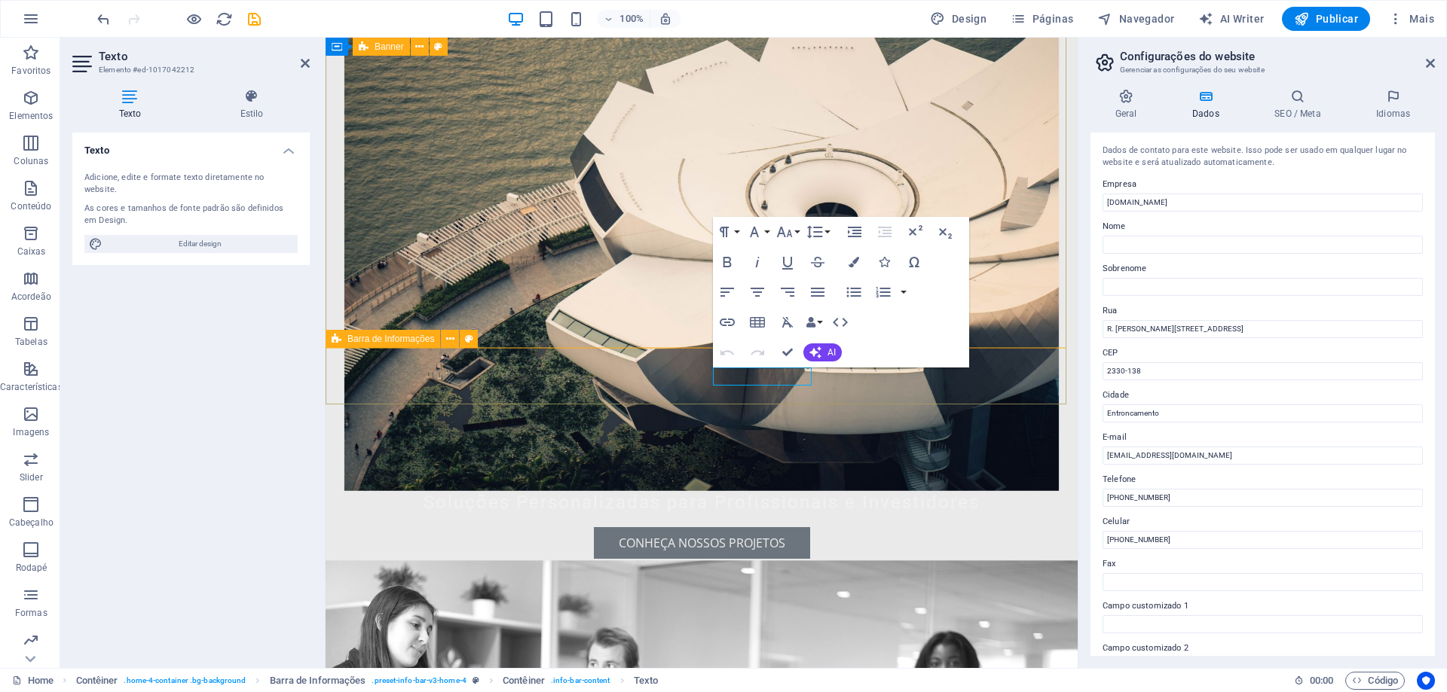
click at [1021, 619] on div "[STREET_ADDRESS][PERSON_NAME] [PHONE_NUMBER] [EMAIL_ADDRESS][DOMAIN_NAME]" at bounding box center [701, 681] width 752 height 125
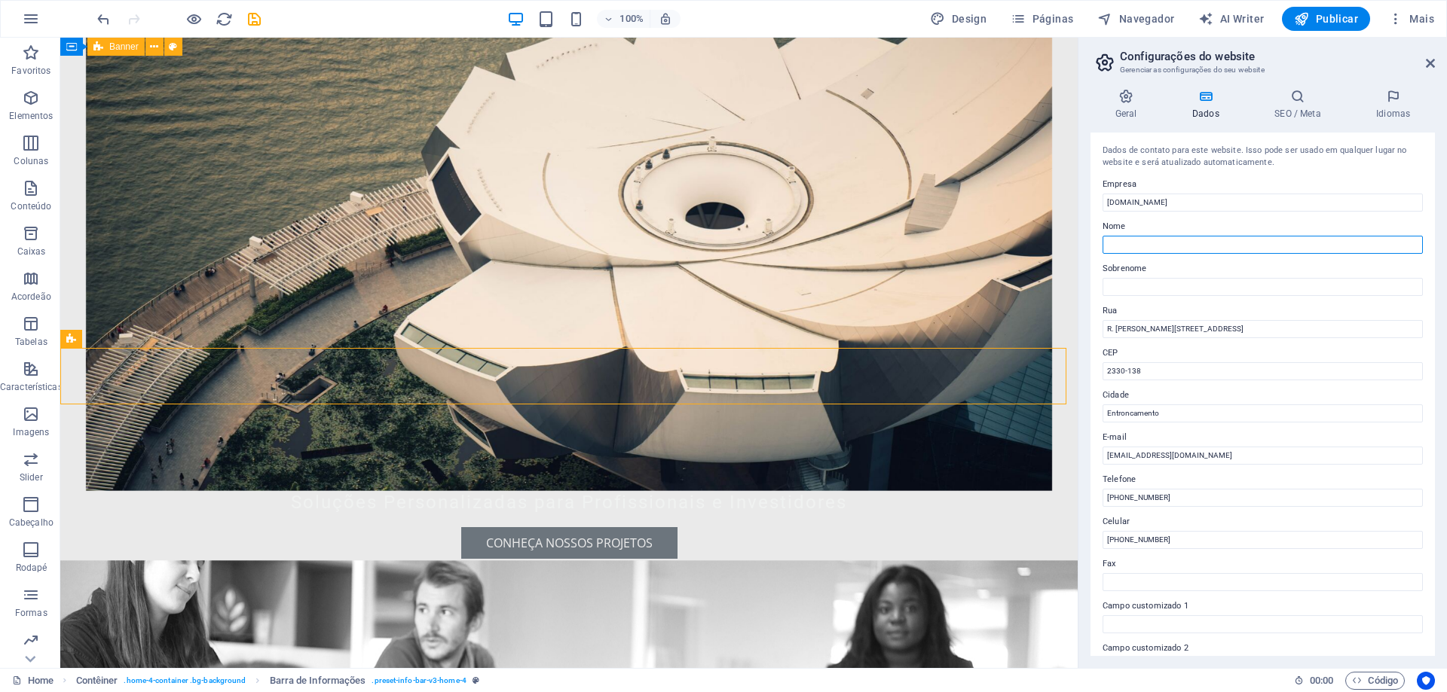
click at [1136, 243] on input "Nome" at bounding box center [1262, 245] width 320 height 18
type input "Vitor"
type input "Cerejo"
click at [1413, 306] on label "Rua" at bounding box center [1262, 311] width 320 height 18
click at [1413, 320] on input "R. [PERSON_NAME][STREET_ADDRESS]" at bounding box center [1262, 329] width 320 height 18
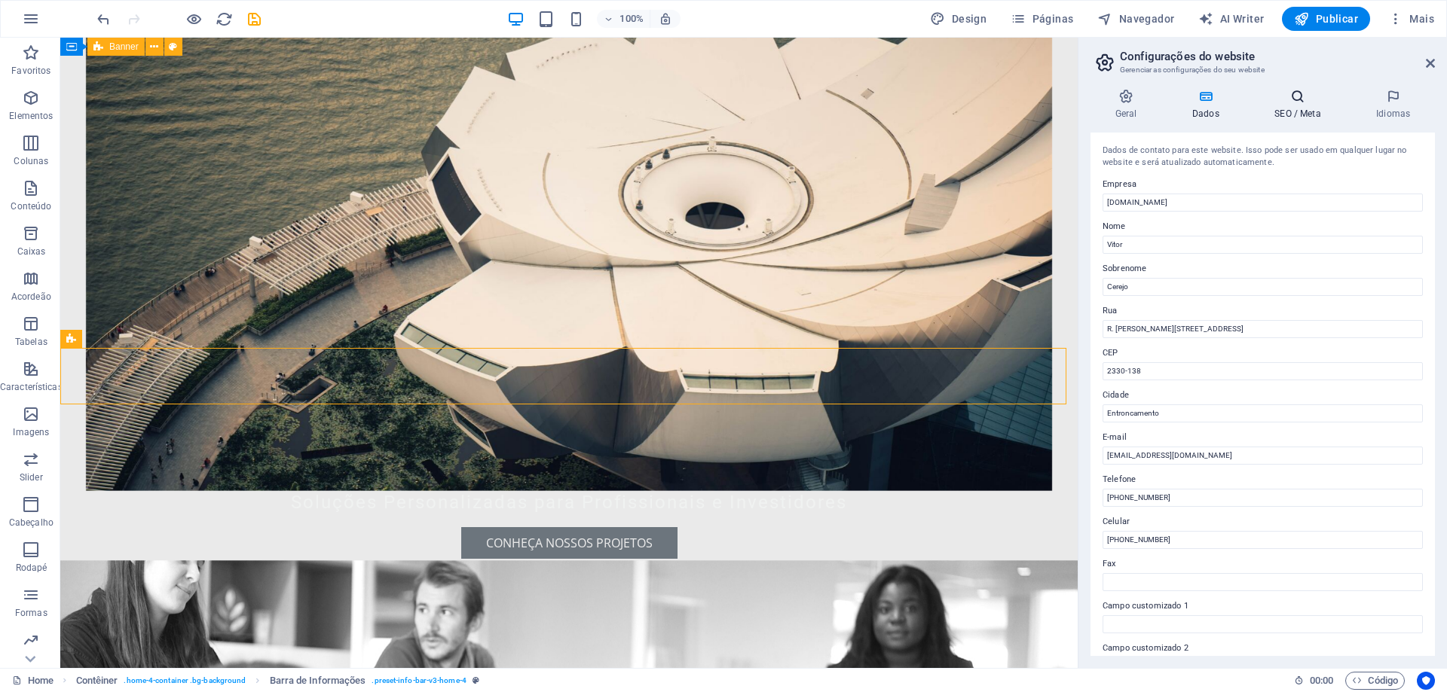
click at [1297, 116] on h4 "SEO / Meta" at bounding box center [1301, 105] width 102 height 32
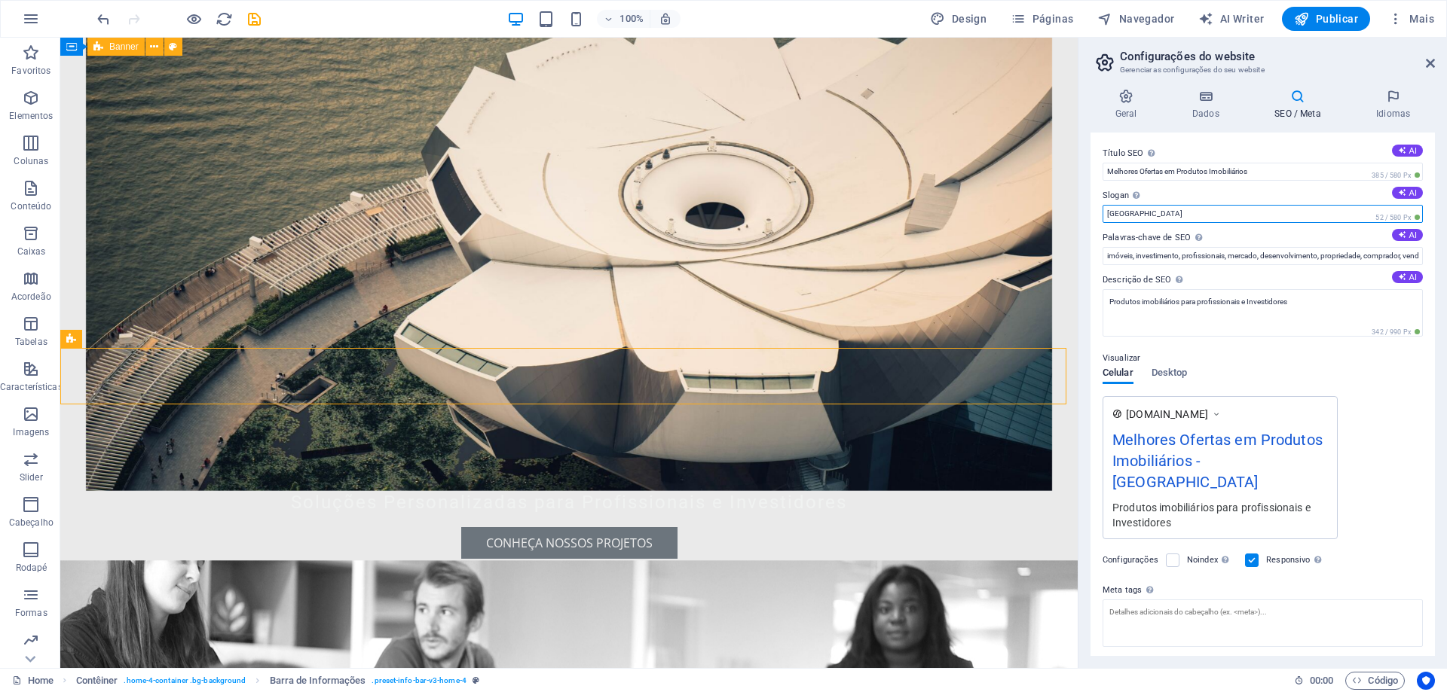
click at [1137, 209] on input "[GEOGRAPHIC_DATA]" at bounding box center [1262, 214] width 320 height 18
drag, startPoint x: 1194, startPoint y: 247, endPoint x: 1020, endPoint y: 214, distance: 177.2
click at [1126, 211] on input "[GEOGRAPHIC_DATA]" at bounding box center [1262, 214] width 320 height 18
drag, startPoint x: 1126, startPoint y: 215, endPoint x: 1101, endPoint y: 212, distance: 25.0
click at [1101, 212] on div "Título SEO O título do seu website - torne-o algo que se destaque nos resultado…" at bounding box center [1262, 395] width 344 height 524
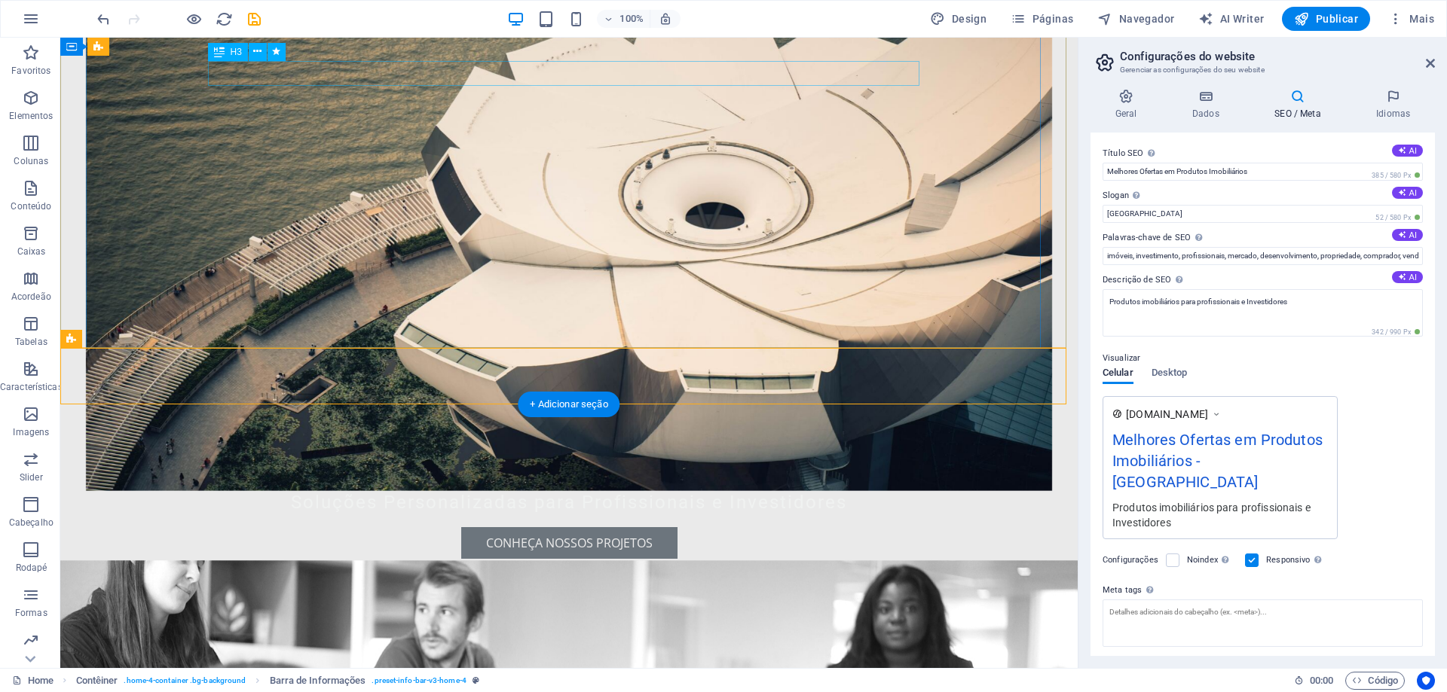
click at [784, 490] on div "Soluções Personalizadas para Profissionais e Investidores" at bounding box center [568, 503] width 711 height 26
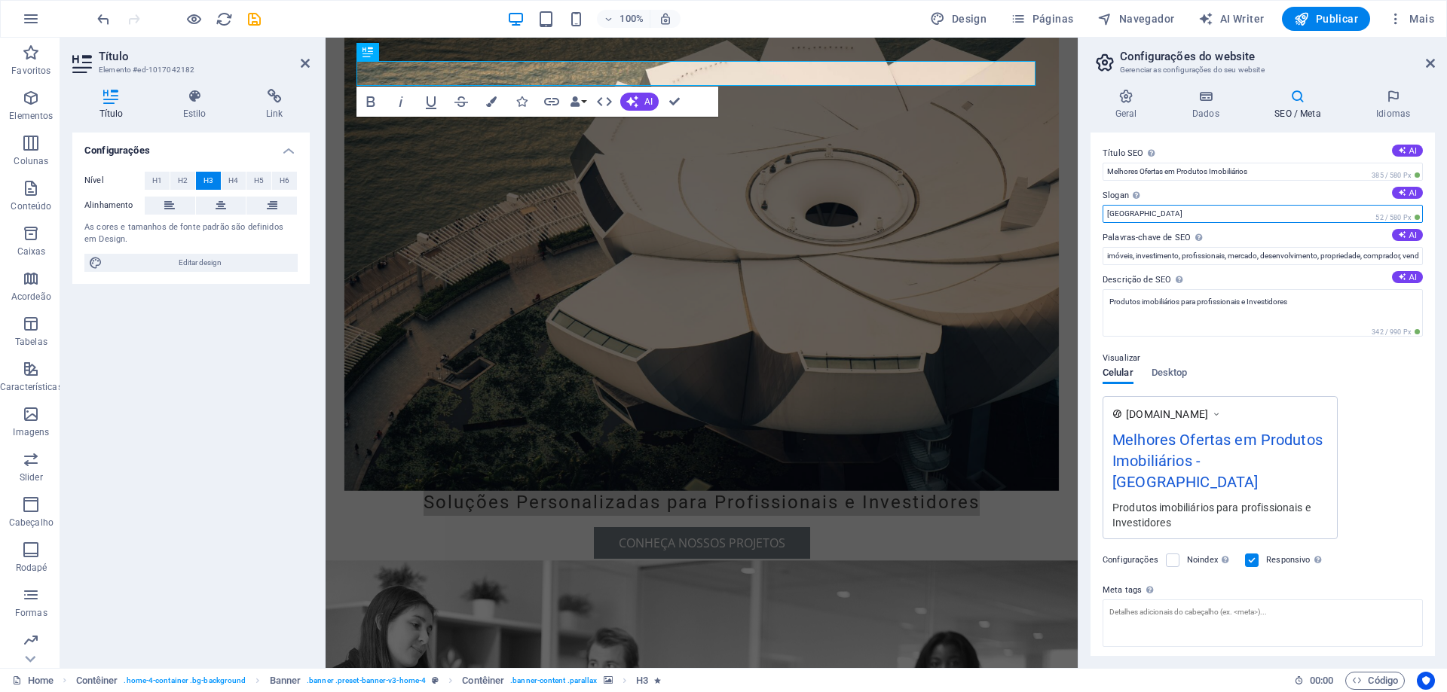
click at [1129, 212] on input "[GEOGRAPHIC_DATA]" at bounding box center [1262, 214] width 320 height 18
drag, startPoint x: 1129, startPoint y: 212, endPoint x: 1098, endPoint y: 209, distance: 31.9
click at [1098, 209] on div "Título SEO O título do seu website - torne-o algo que se destaque nos resultado…" at bounding box center [1262, 395] width 344 height 524
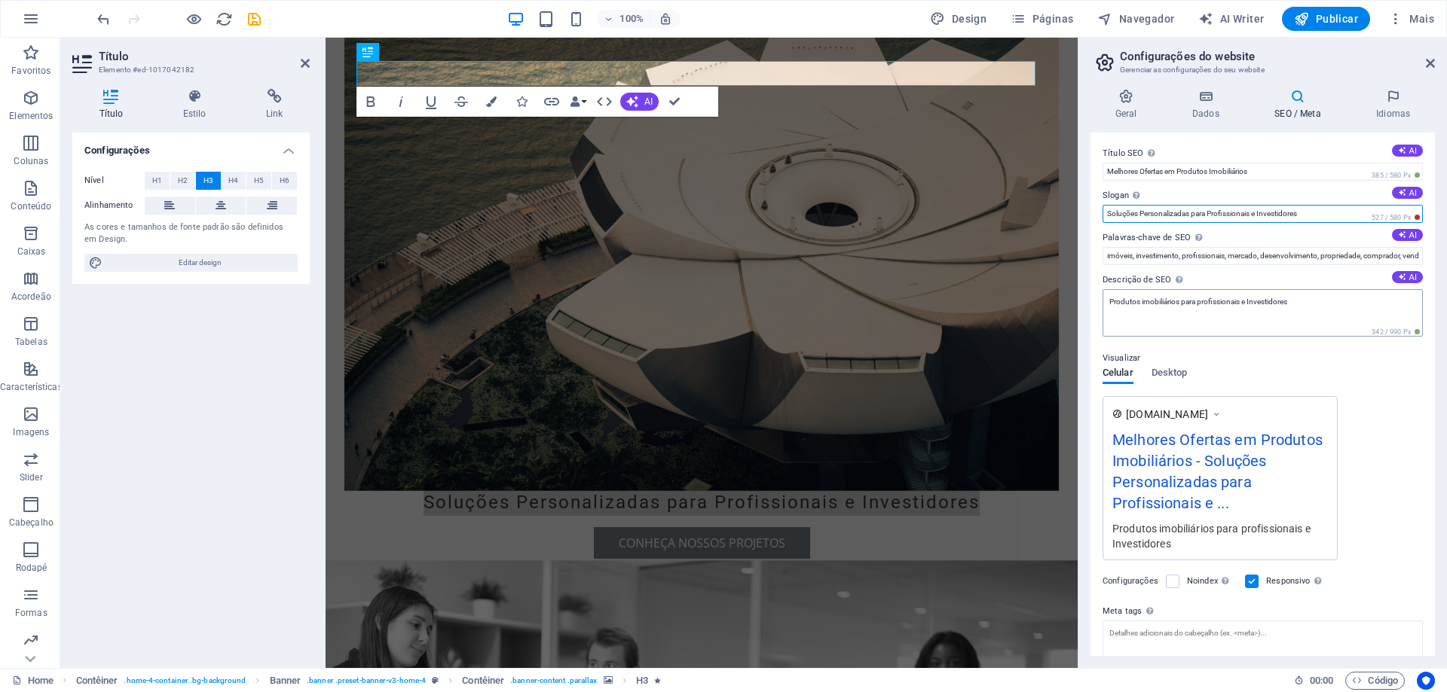
type input "Soluções Personalizadas para Profissionais e Investidores"
click at [1135, 307] on textarea "Produtos imobiliários para profissionais e Investidores" at bounding box center [1262, 312] width 320 height 47
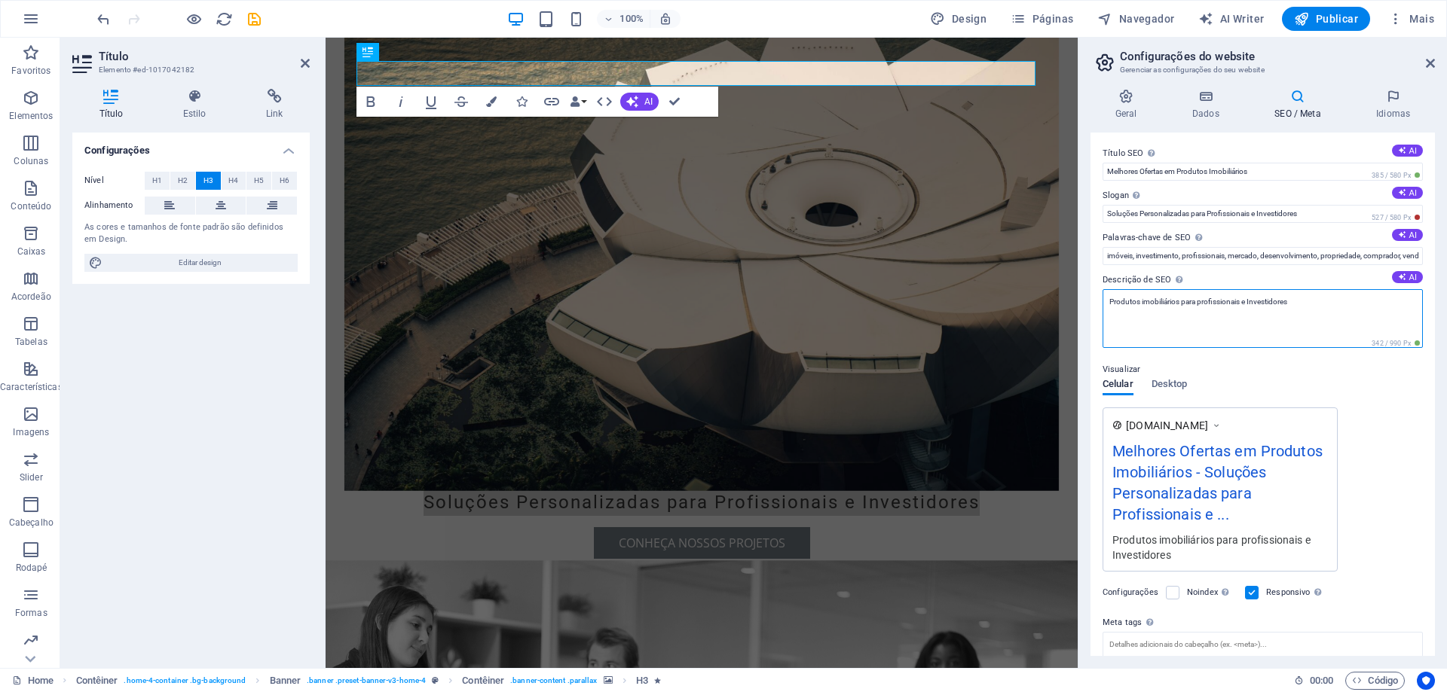
click at [1297, 301] on textarea "Produtos imobiliários para profissionais e Investidores" at bounding box center [1262, 318] width 320 height 59
click at [1289, 303] on textarea "Produtos imobiliários para profissionais e InvestidoresArmazéns" at bounding box center [1262, 318] width 320 height 59
click at [1177, 316] on textarea "Produtos imobiliários para profissionais e Investidores Armazéns" at bounding box center [1262, 318] width 320 height 59
click at [1222, 310] on textarea "Produtos imobiliários para profissionais e Investidores Armazéns - Parques Logí…" at bounding box center [1262, 318] width 320 height 59
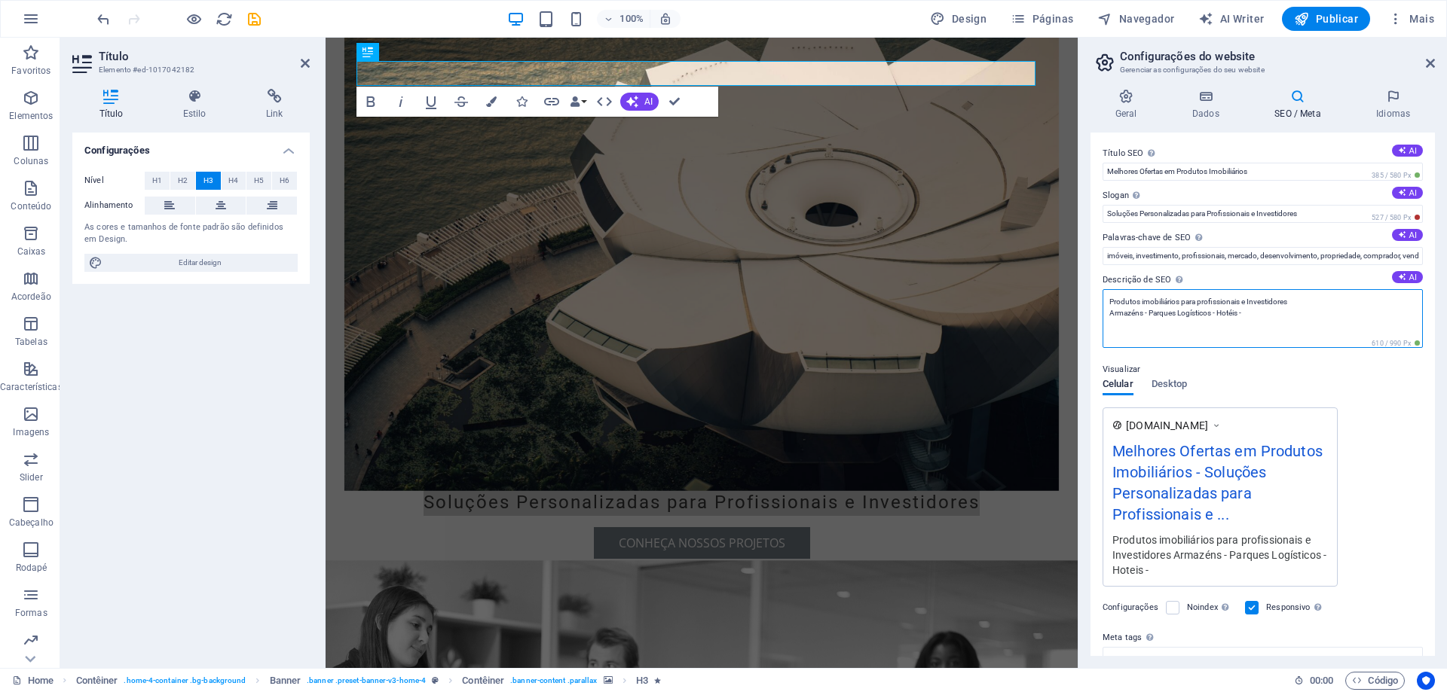
click at [1260, 315] on textarea "Produtos imobiliários para profissionais e Investidores Armazéns - Parques Logí…" at bounding box center [1262, 318] width 320 height 59
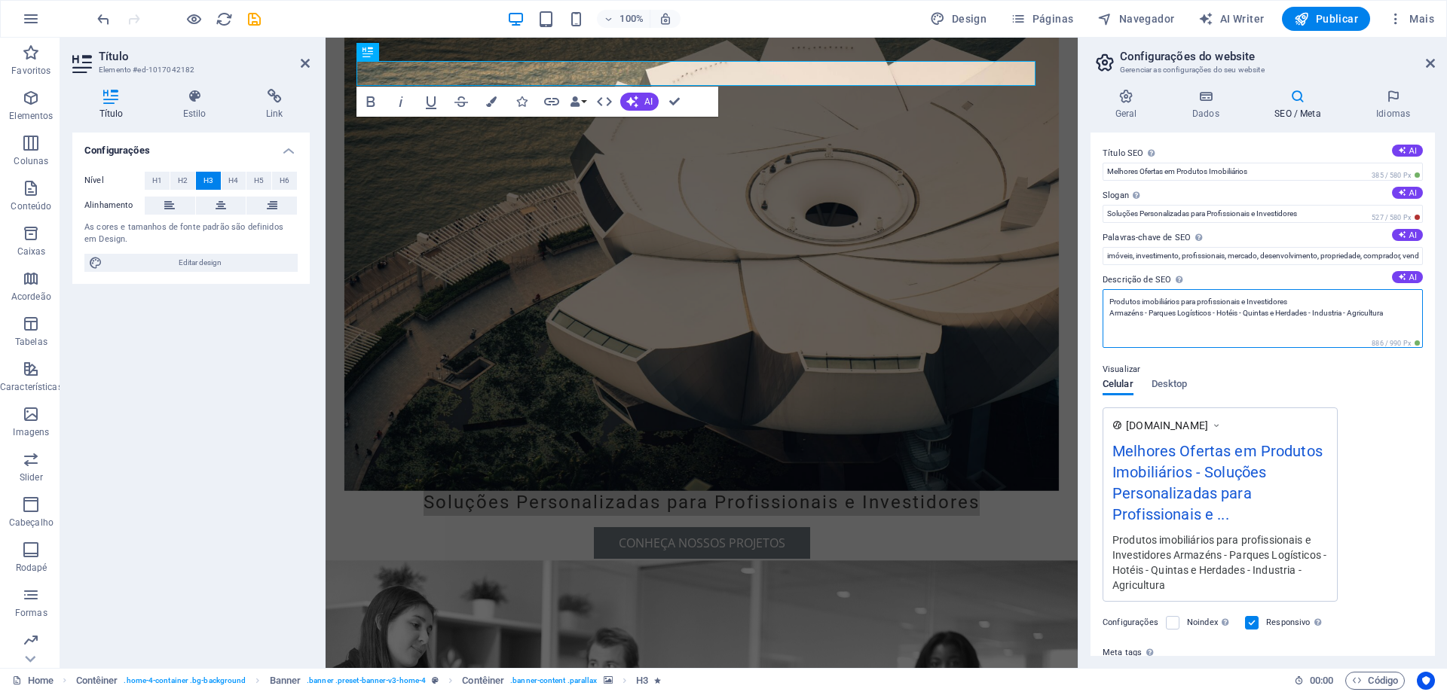
type textarea "Produtos imobiliários para profissionais e Investidores Armazéns - Parques Logí…"
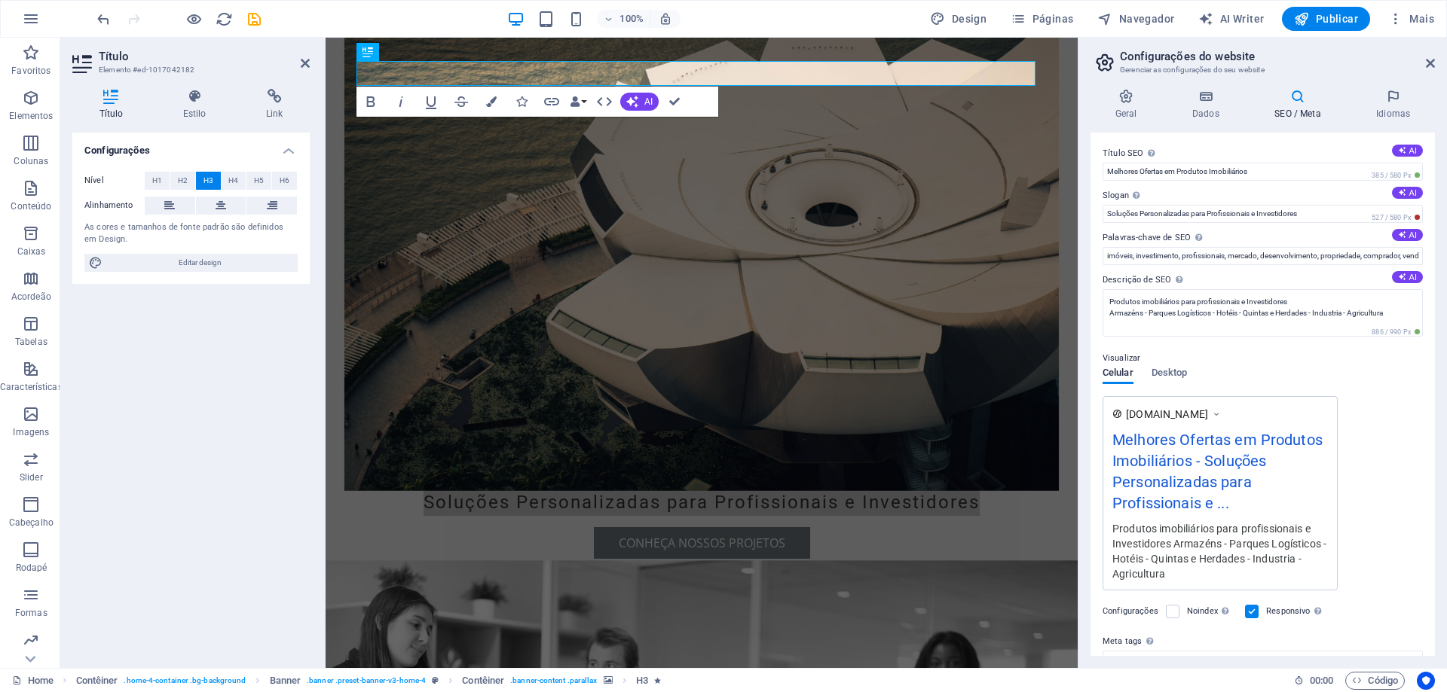
click at [1393, 404] on div "Visualizar Celular Desktop [DOMAIN_NAME] Melhores Ofertas em Produtos Imobiliár…" at bounding box center [1262, 464] width 320 height 253
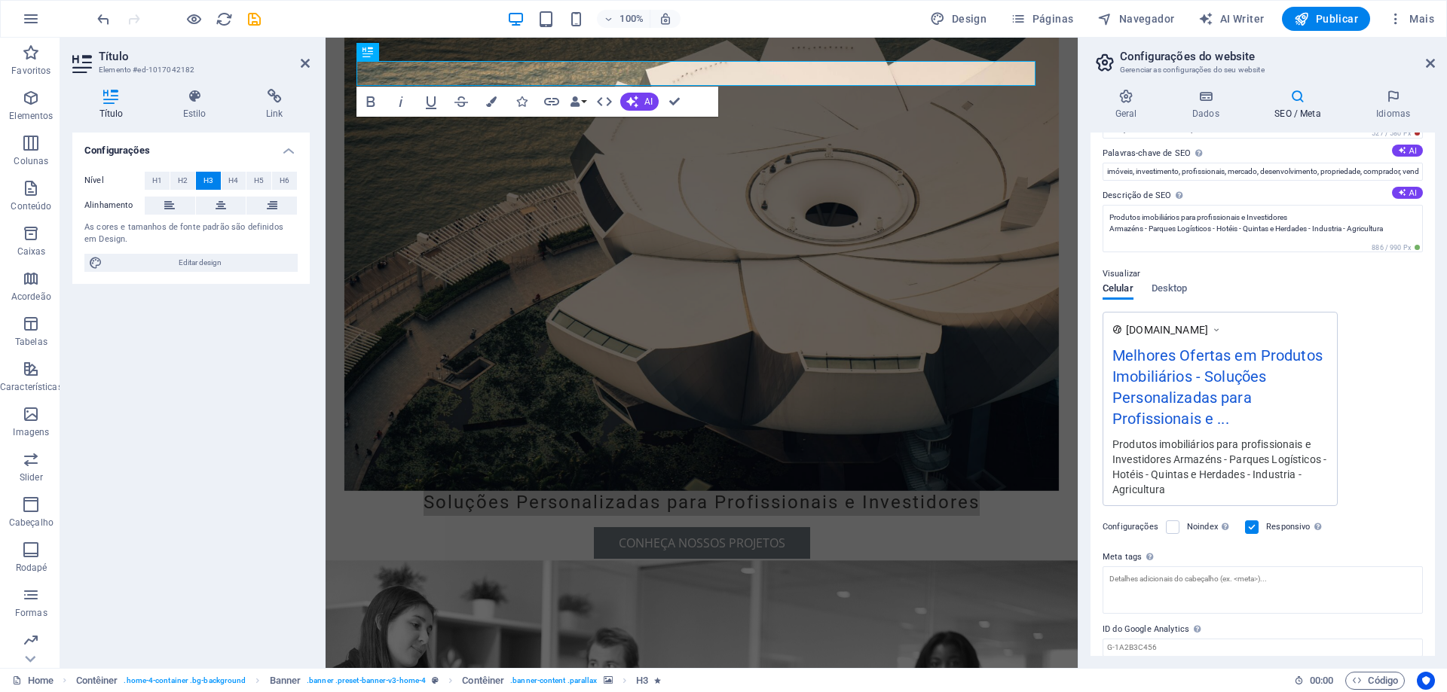
scroll to position [139, 0]
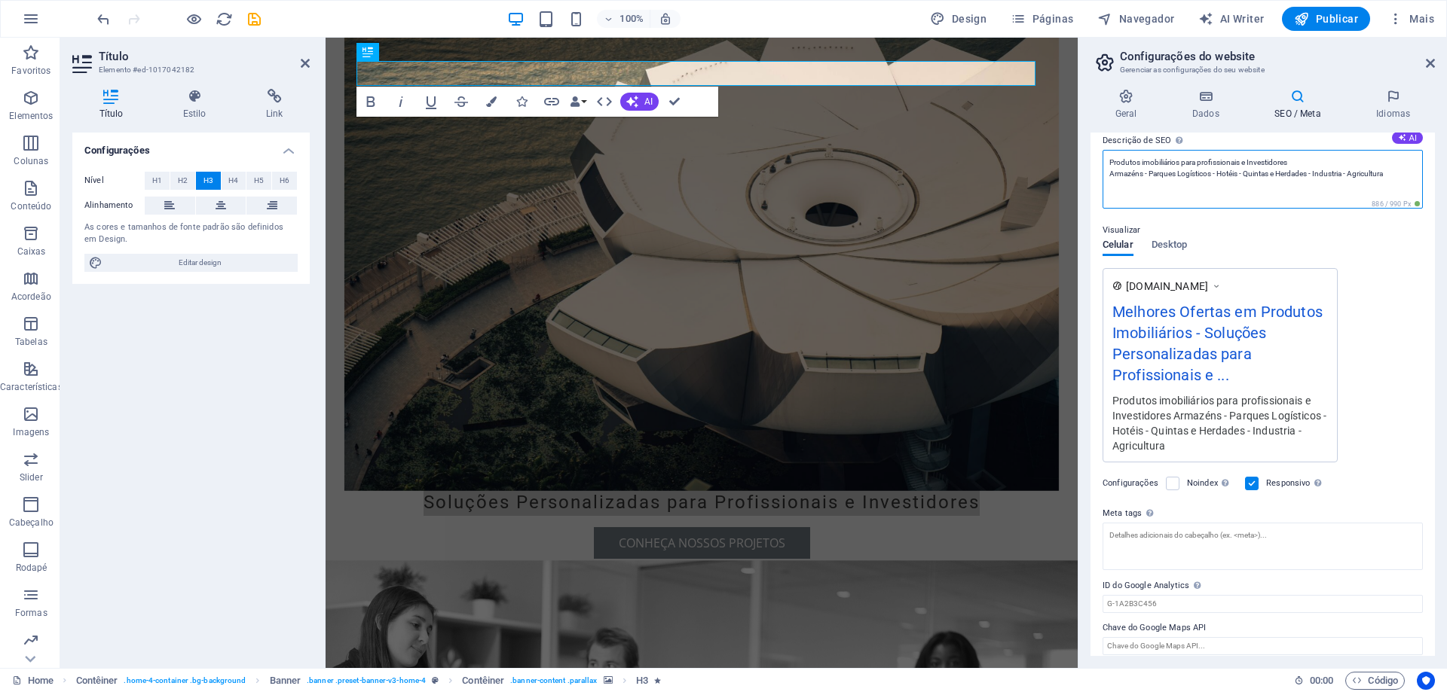
drag, startPoint x: 1109, startPoint y: 173, endPoint x: 1397, endPoint y: 187, distance: 288.1
click at [1397, 187] on textarea "Produtos imobiliários para profissionais e Investidores Armazéns - Parques Logí…" at bounding box center [1262, 179] width 320 height 59
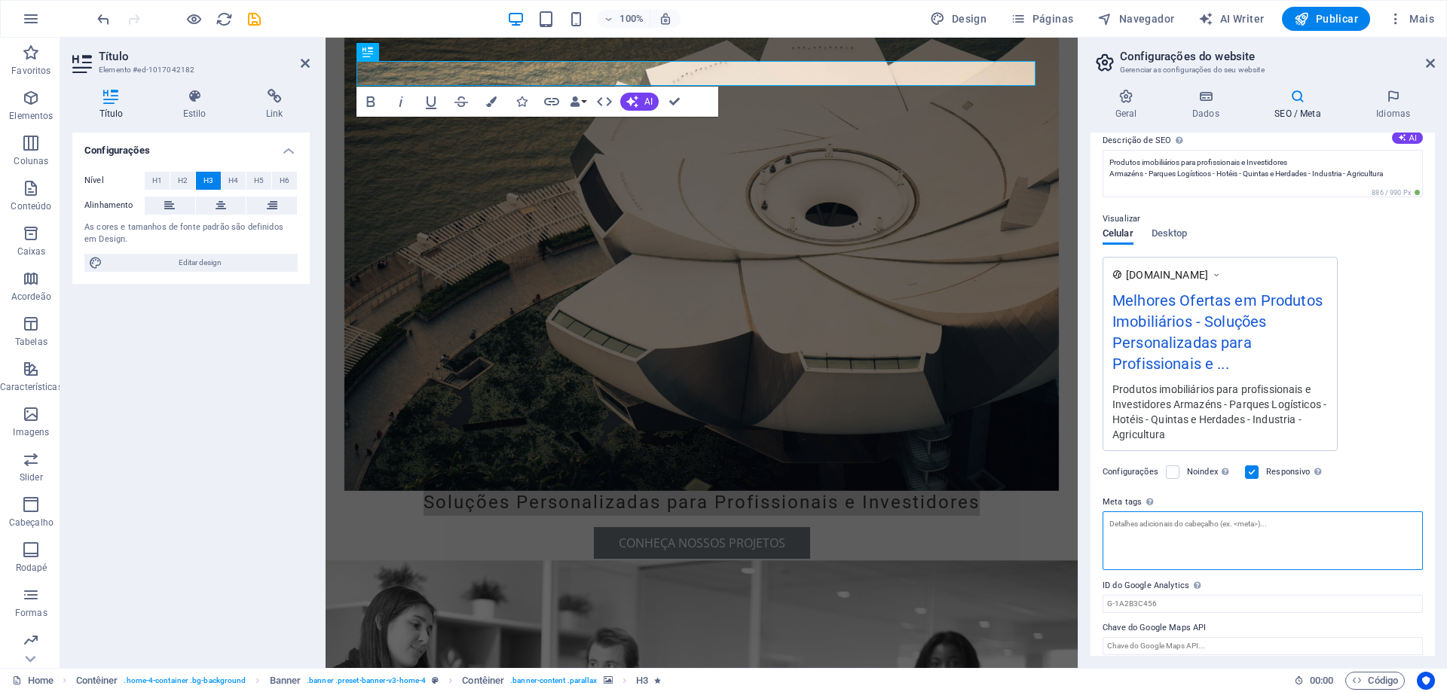
click at [1123, 543] on textarea "Meta tags Insira o código HTML aqui que será colocado dentro das tags do seu we…" at bounding box center [1262, 541] width 320 height 59
paste textarea "Armazéns - Parques Logísticos - Hotéis - Quintas e Herdades - Industria - Agric…"
click at [1222, 539] on textarea "Armazéns - Parques Logísticos - Hotéis - Quintas e Herdades - Industria - Agric…" at bounding box center [1262, 541] width 320 height 59
click at [1332, 540] on textarea "Armazéns - Parques Logísticos - Hotéis - Quintas e Herdades - Industria - Agric…" at bounding box center [1262, 541] width 320 height 59
click at [1411, 539] on textarea "Armazéns - Parques Logísticos - Hotéis - Quintas e Herdades - Industria - Agric…" at bounding box center [1262, 541] width 320 height 59
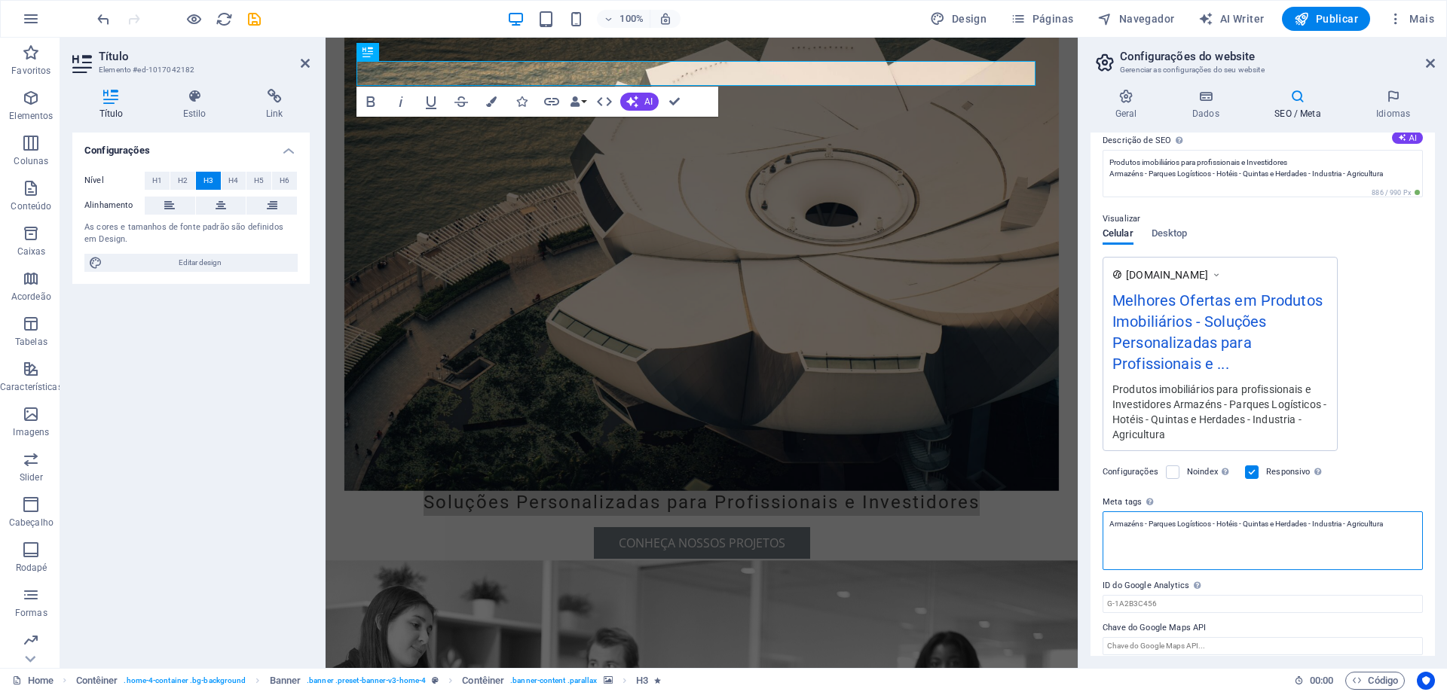
drag, startPoint x: 1392, startPoint y: 525, endPoint x: 1105, endPoint y: 534, distance: 287.2
click at [1105, 534] on textarea "Armazéns - Parques Logísticos - Hotéis - Quintas e Herdades - Industria - Agric…" at bounding box center [1262, 541] width 320 height 59
type textarea "Armazéns - Parques Logísticos - Hotéis - Quintas e Herdades - Industria - Agric…"
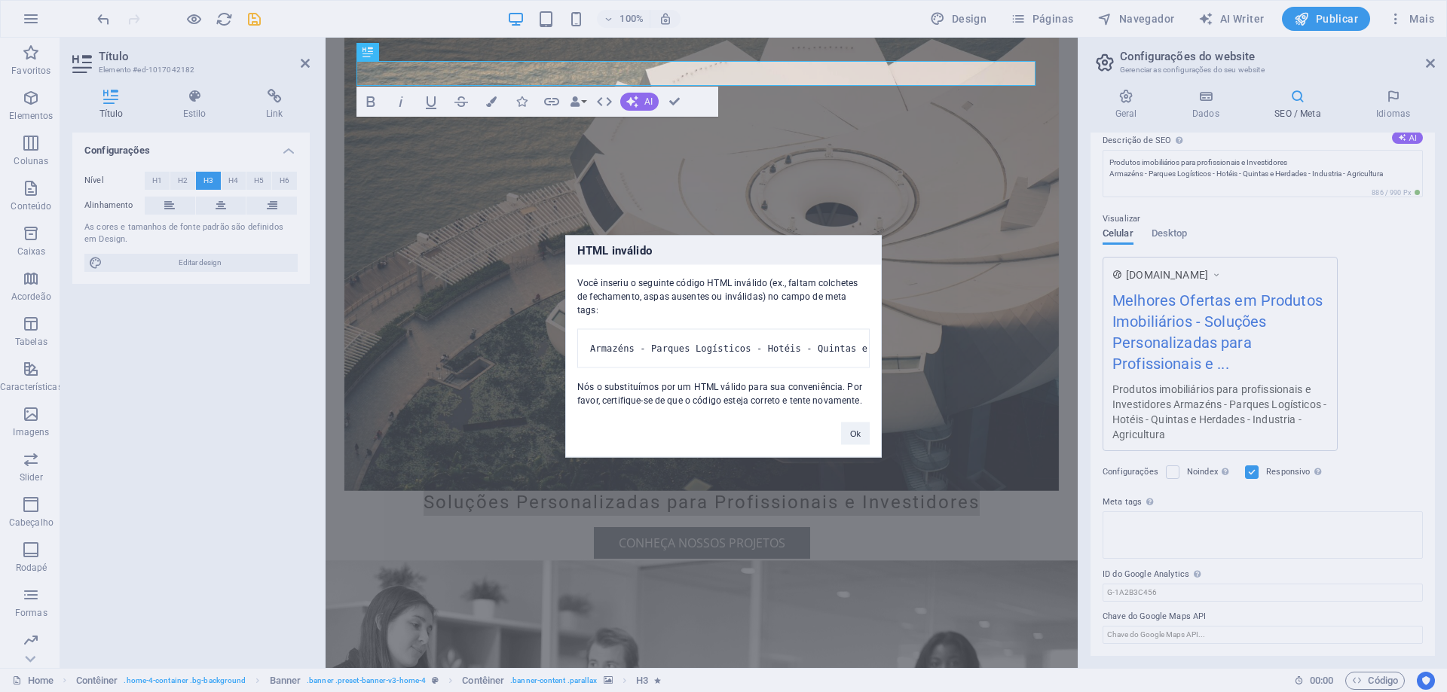
click at [796, 337] on pre "Armazéns - Parques Logísticos - Hotéis - Quintas e Herdades - Industria - Agric…" at bounding box center [723, 347] width 292 height 39
drag, startPoint x: 699, startPoint y: 331, endPoint x: 921, endPoint y: 332, distance: 222.3
click at [921, 332] on div "HTML inválido Você inseriu o seguinte código HTML inválido (ex., faltam colchet…" at bounding box center [723, 346] width 1447 height 692
click at [855, 441] on button "Ok" at bounding box center [855, 433] width 29 height 23
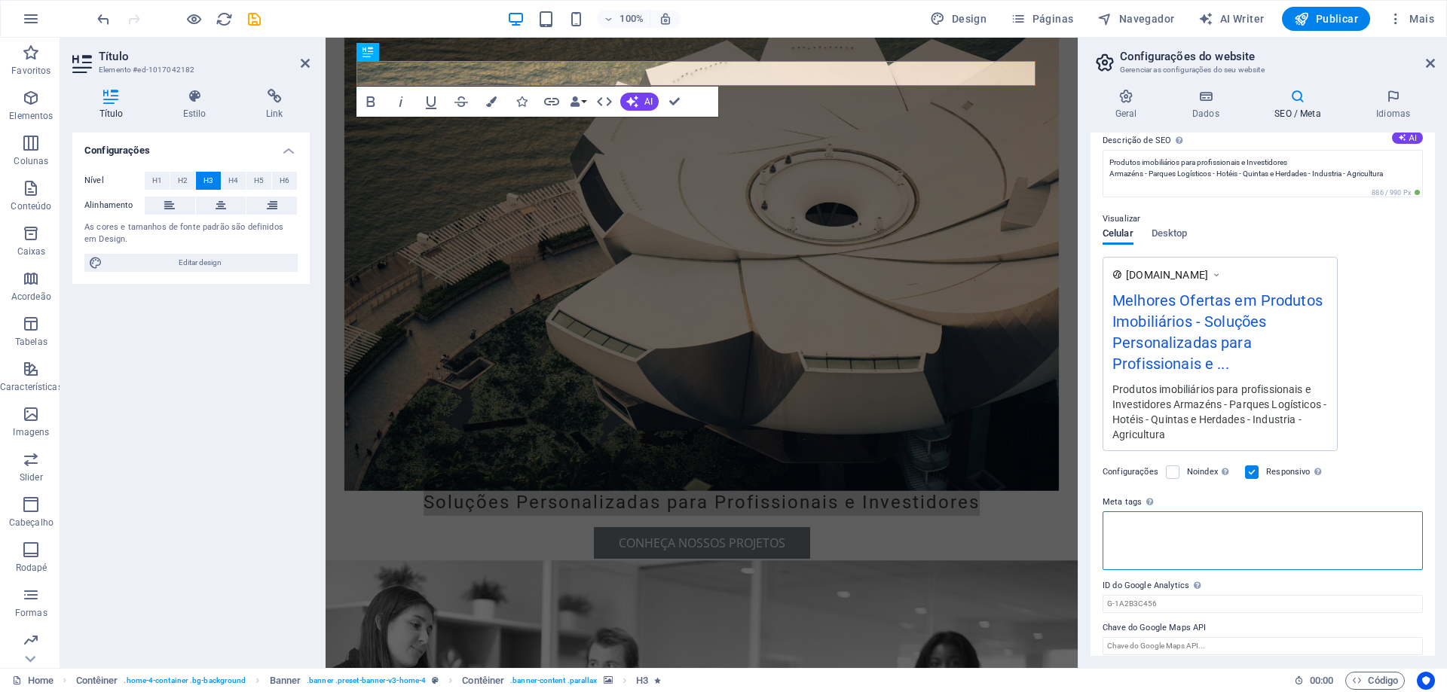
click at [1147, 537] on textarea "Meta tags Insira o código HTML aqui que será colocado dentro das tags do seu we…" at bounding box center [1262, 541] width 320 height 59
drag, startPoint x: 1462, startPoint y: 557, endPoint x: 1074, endPoint y: 520, distance: 389.0
paste textarea "Armazéns - Parques Logísticos - Hotéis - Quintas e Herdades - Industria - Agric…"
drag, startPoint x: 1718, startPoint y: 563, endPoint x: 1061, endPoint y: 513, distance: 658.9
type textarea "Armazéns - Parques Logísticos - Hotéis - Quintas e Herdades - Industria - Agric…"
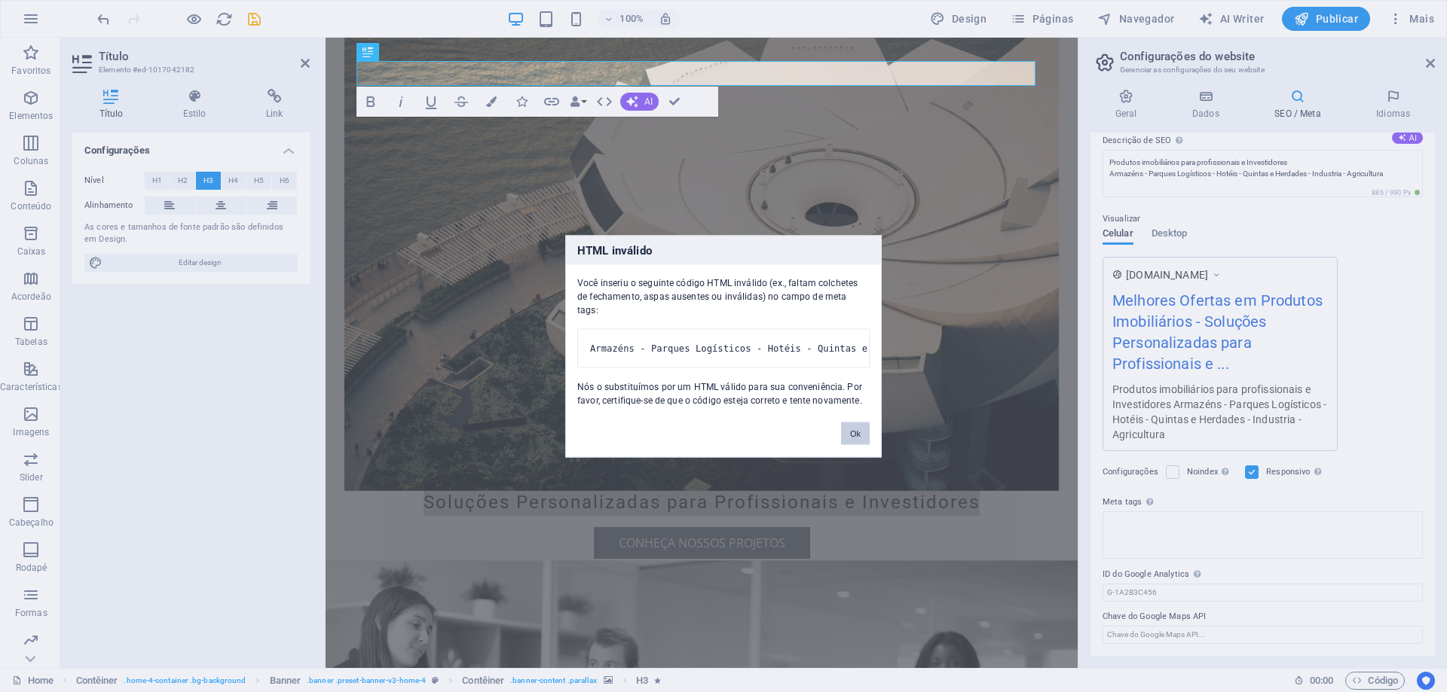
click at [860, 438] on button "Ok" at bounding box center [855, 433] width 29 height 23
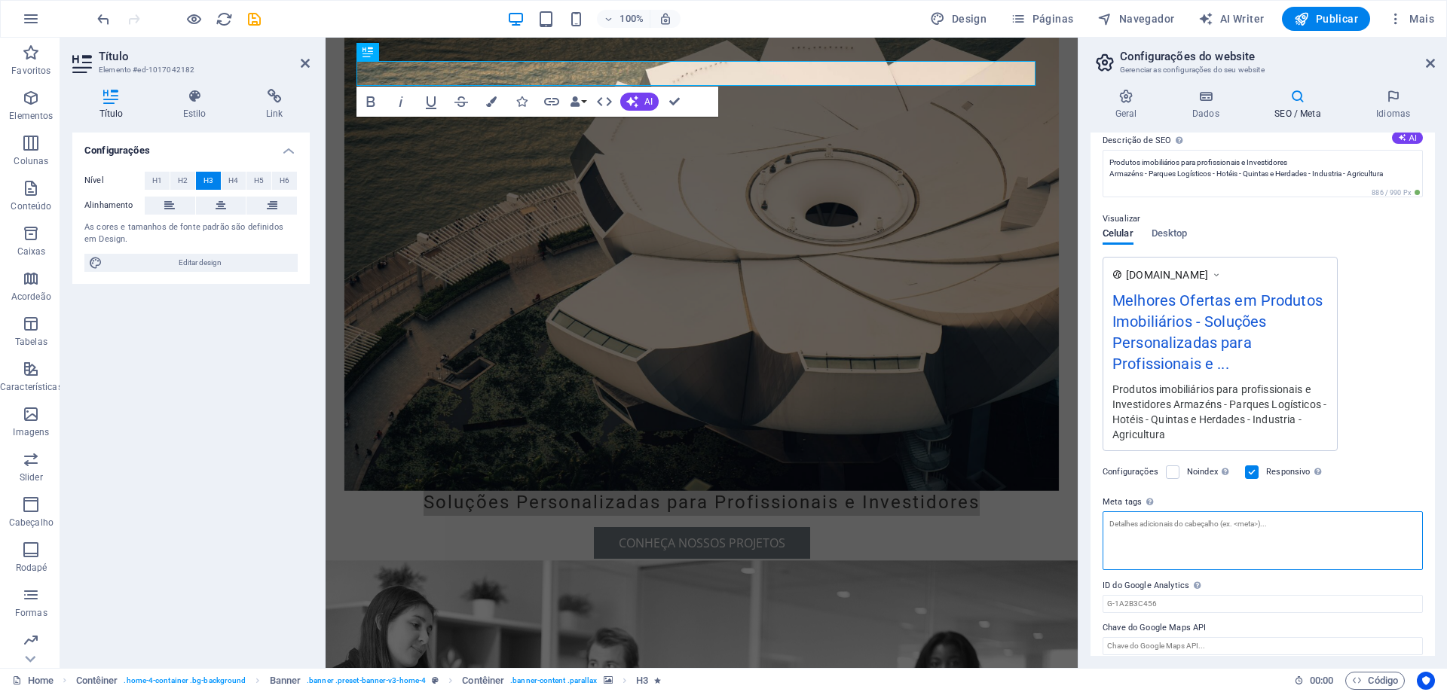
drag, startPoint x: 1284, startPoint y: 527, endPoint x: 1150, endPoint y: 525, distance: 134.1
click at [1150, 525] on textarea "Meta tags Insira o código HTML aqui que será colocado dentro das tags do seu we…" at bounding box center [1262, 541] width 320 height 59
click at [1139, 529] on textarea "Meta tags Insira o código HTML aqui que será colocado dentro das tags do seu we…" at bounding box center [1262, 541] width 320 height 59
paste textarea "<meta name="keywords" content="Armazéns, Parques Logísticos, Hotéis, Quintas e …"
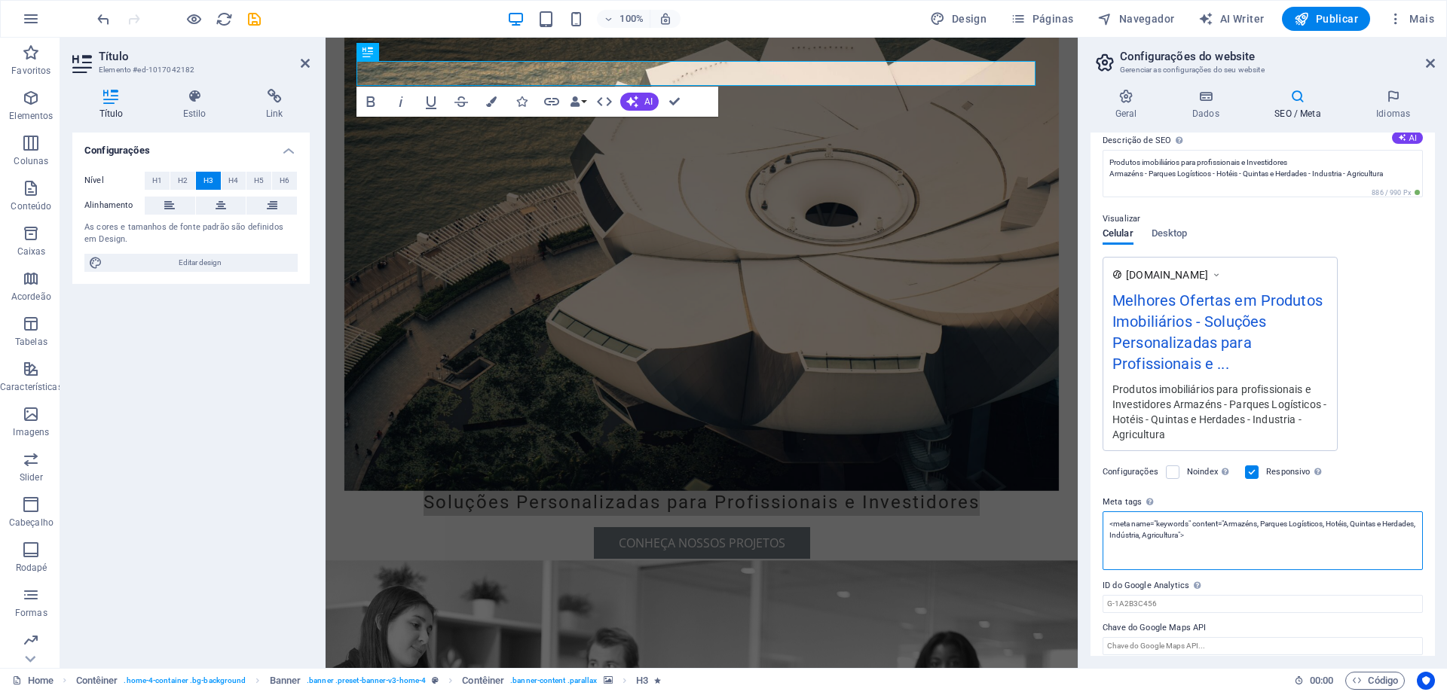
click at [1235, 556] on textarea "<meta name="keywords" content="Armazéns, Parques Logísticos, Hotéis, Quintas e …" at bounding box center [1262, 541] width 320 height 59
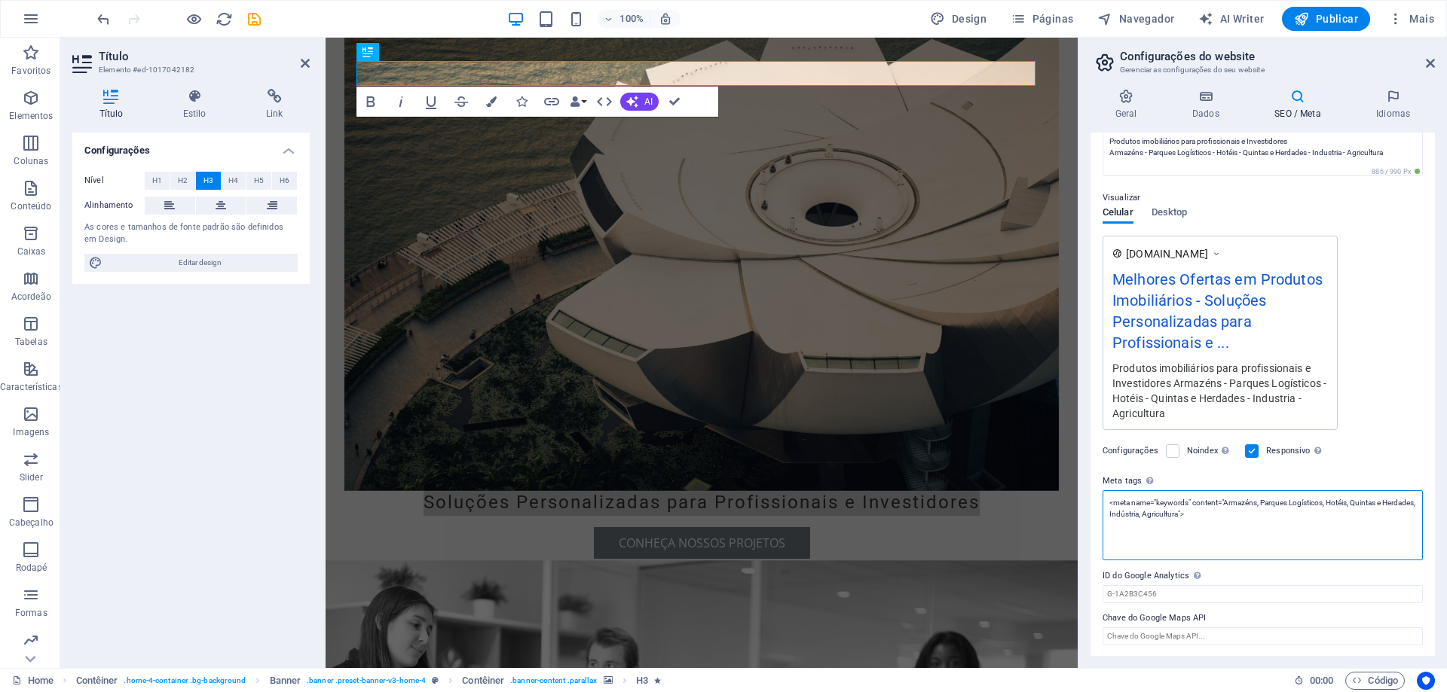
scroll to position [162, 0]
type textarea "<meta name="keywords" content="Armazéns, Parques Logísticos, Hotéis, Quintas e …"
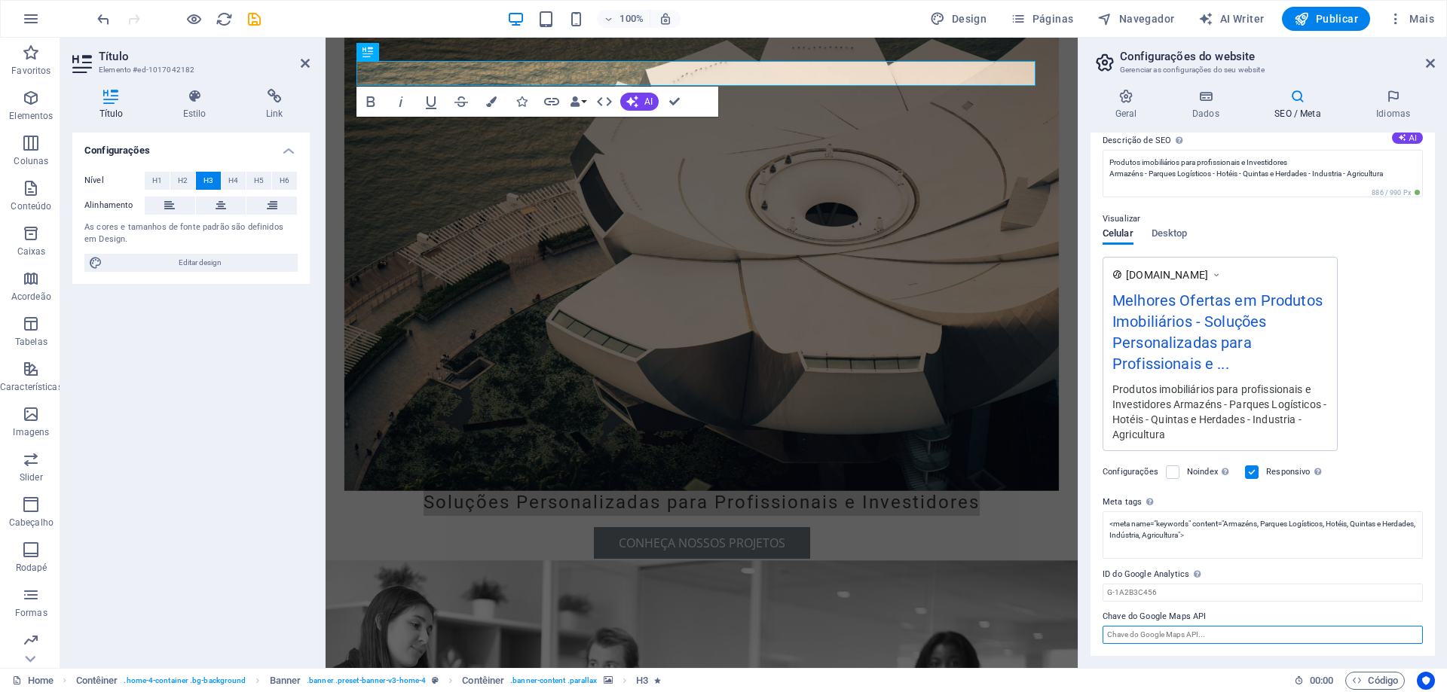
scroll to position [139, 0]
click at [1200, 638] on input "Chave do Google Maps API" at bounding box center [1262, 635] width 320 height 18
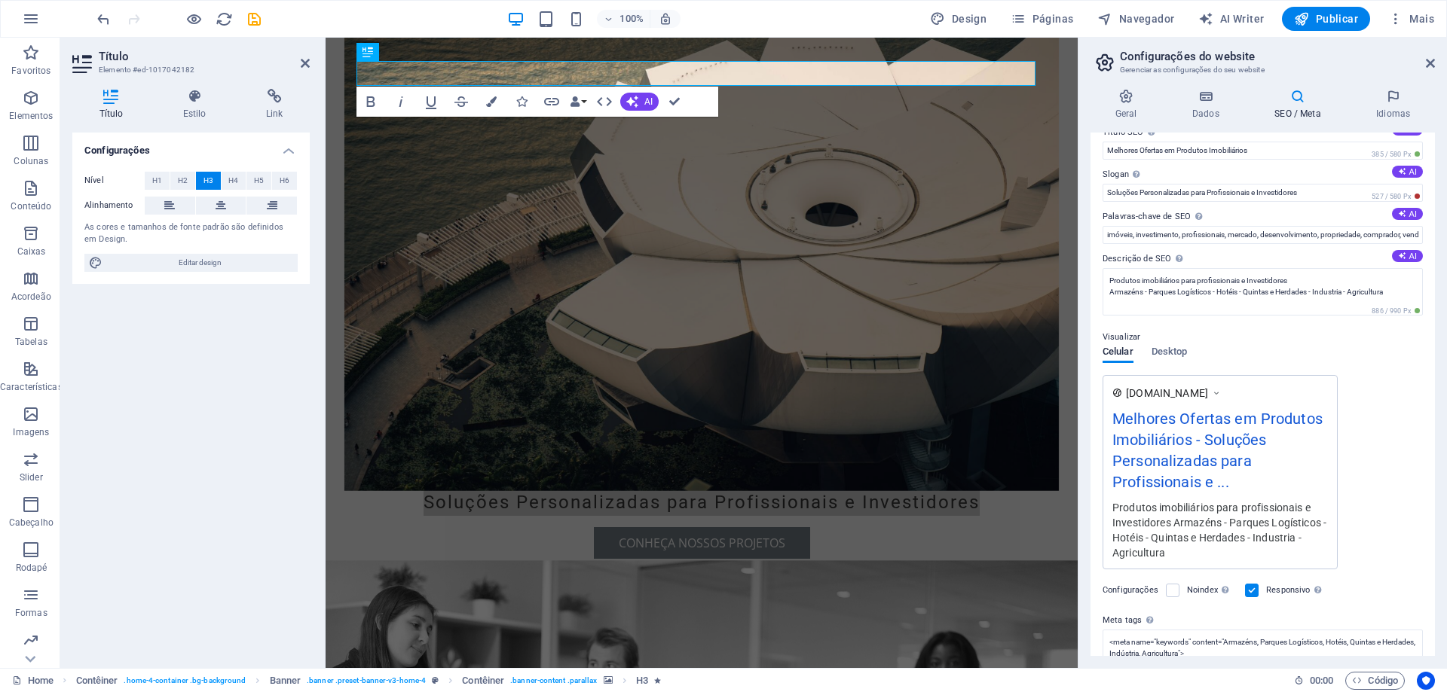
scroll to position [0, 0]
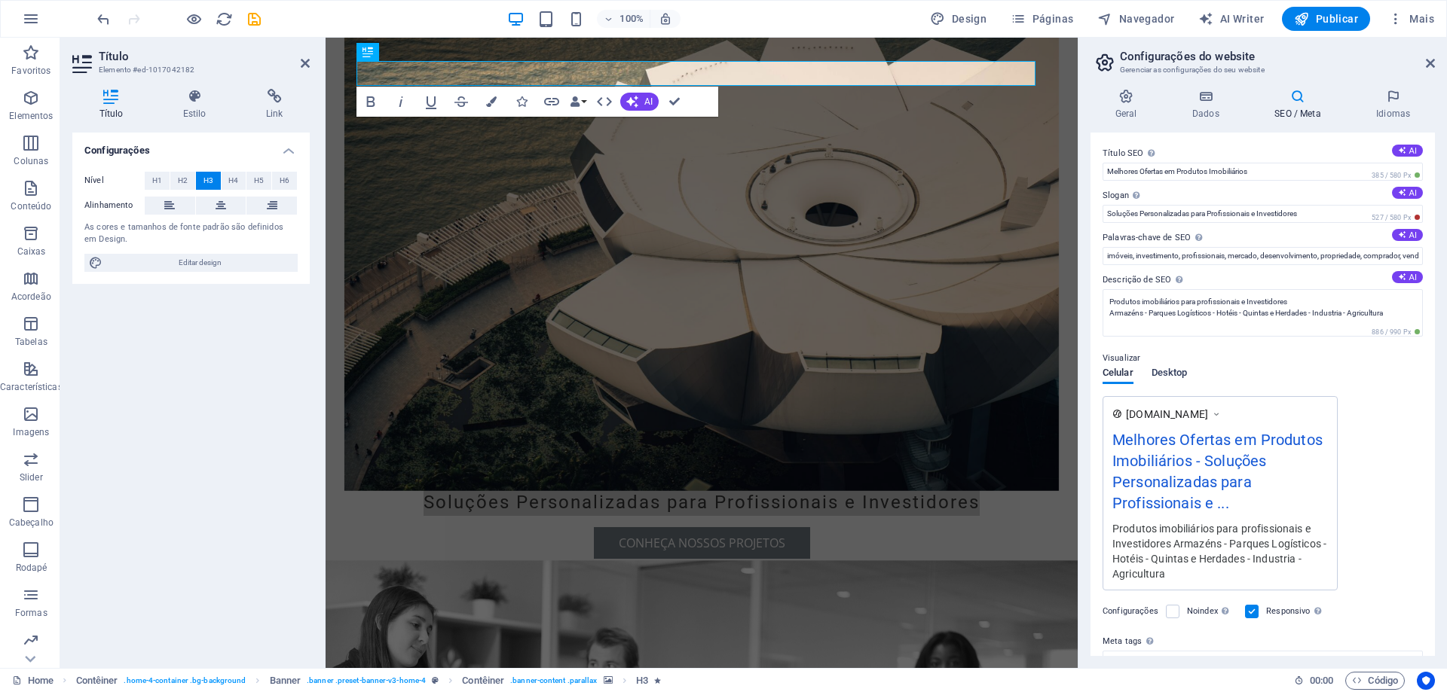
click at [1175, 373] on span "Desktop" at bounding box center [1169, 374] width 36 height 21
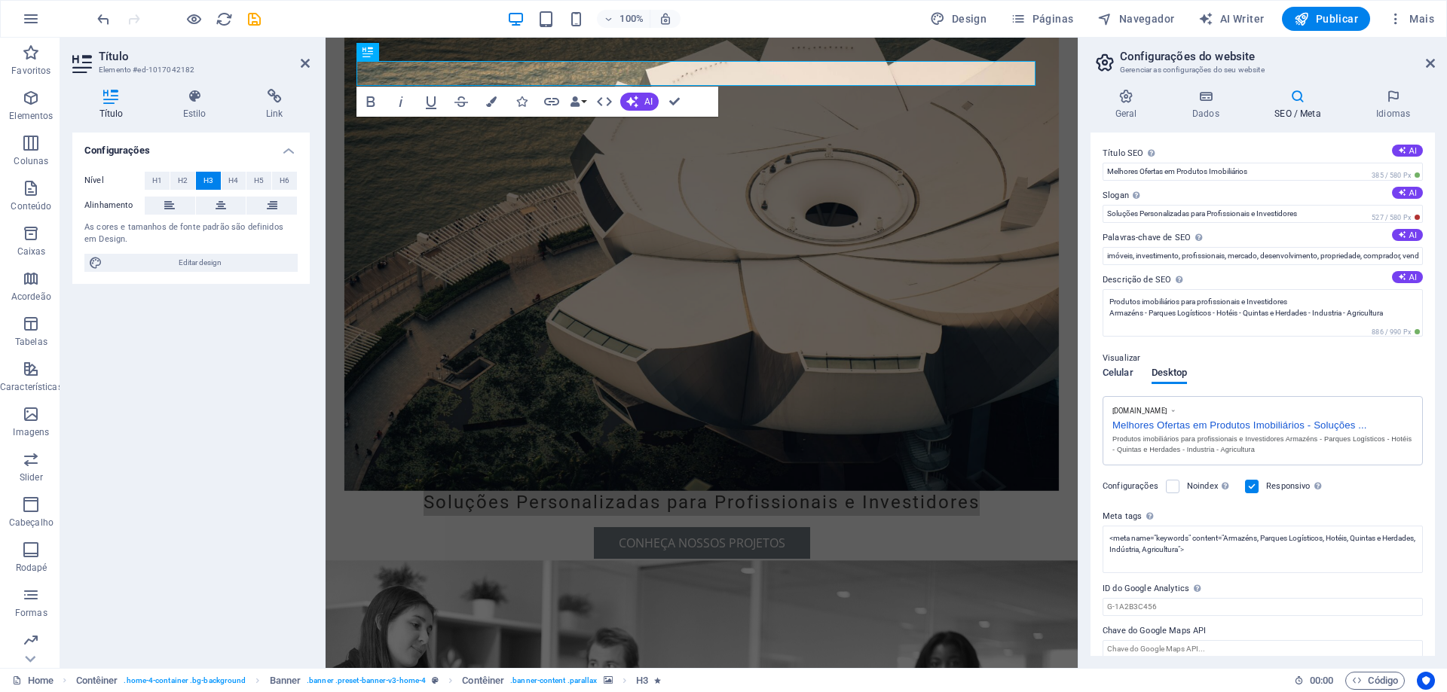
click at [1124, 374] on span "Celular" at bounding box center [1117, 374] width 31 height 21
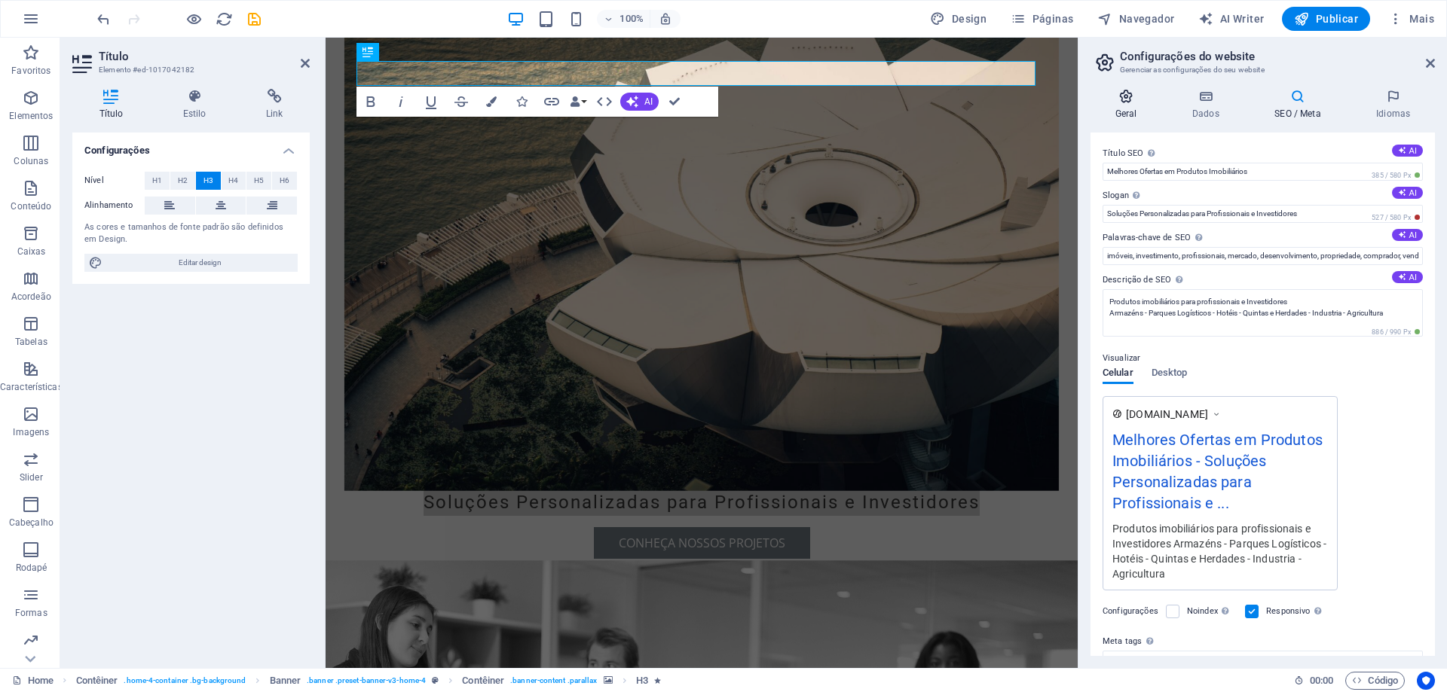
click at [1126, 102] on h4 "Geral" at bounding box center [1128, 105] width 77 height 32
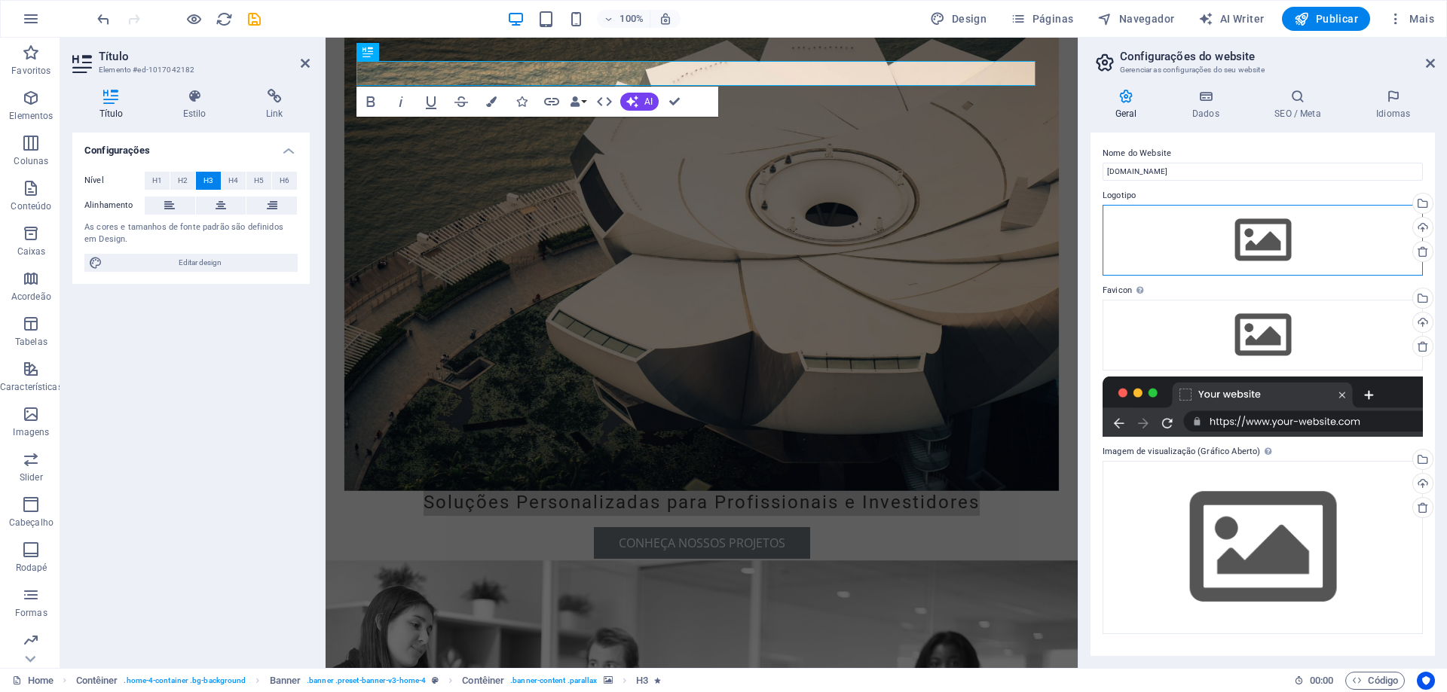
click at [1306, 240] on div "Arraste os arquivos aqui, clique para escolher os arquivos ou selecione os arqu…" at bounding box center [1262, 240] width 320 height 71
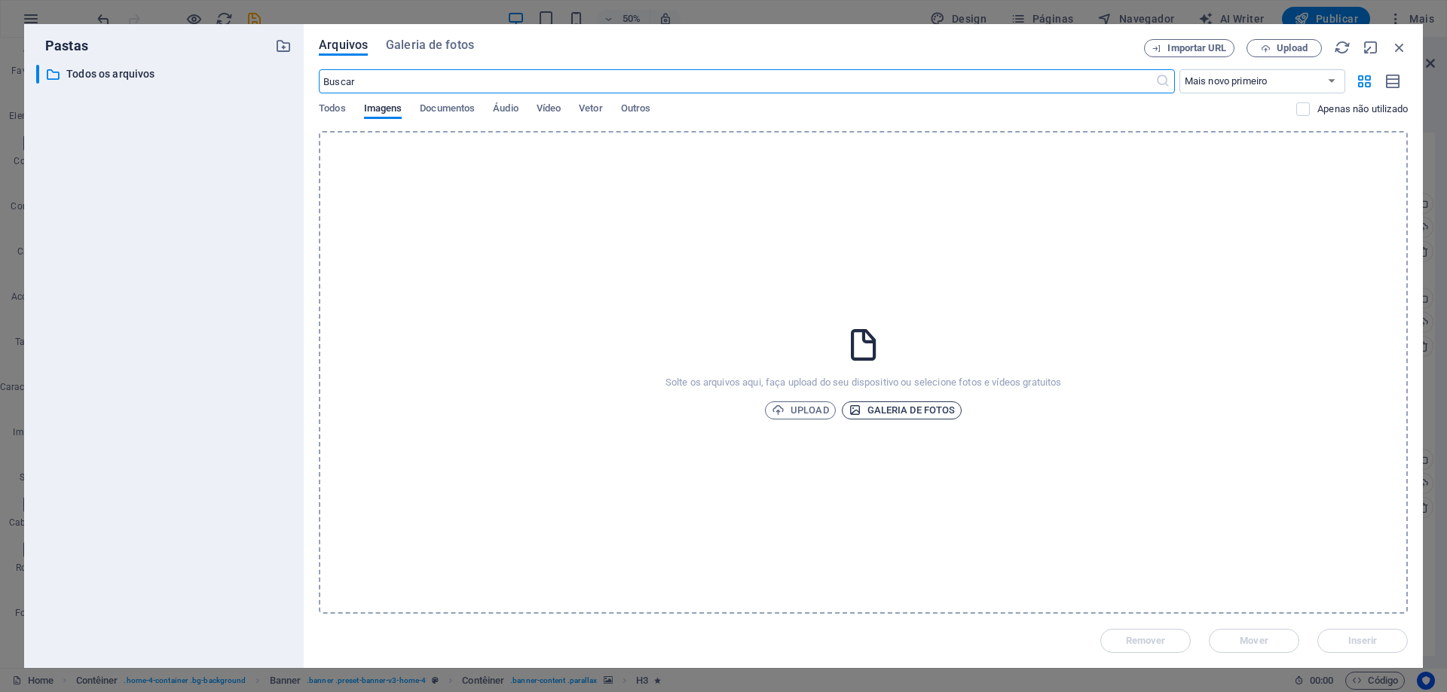
click at [871, 409] on span "Galeria de fotos" at bounding box center [901, 411] width 107 height 18
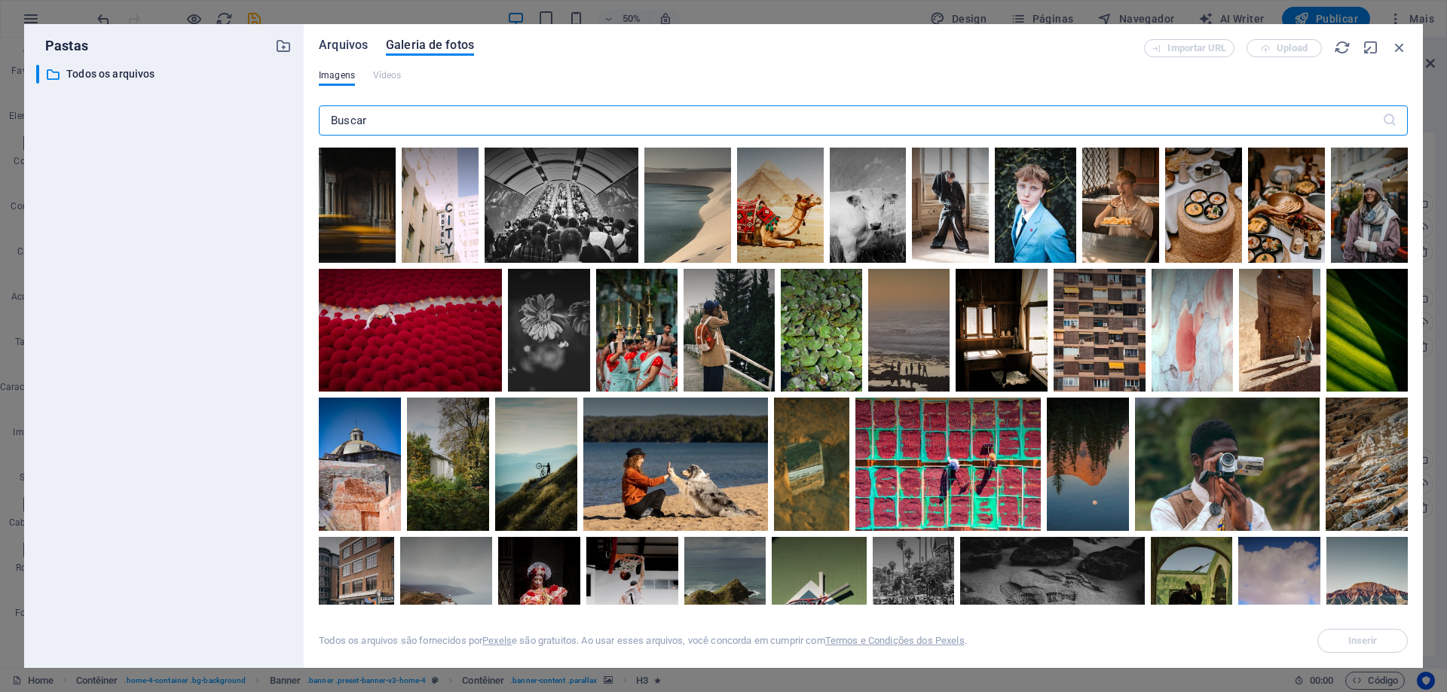
click at [342, 46] on span "Arquivos" at bounding box center [343, 45] width 49 height 18
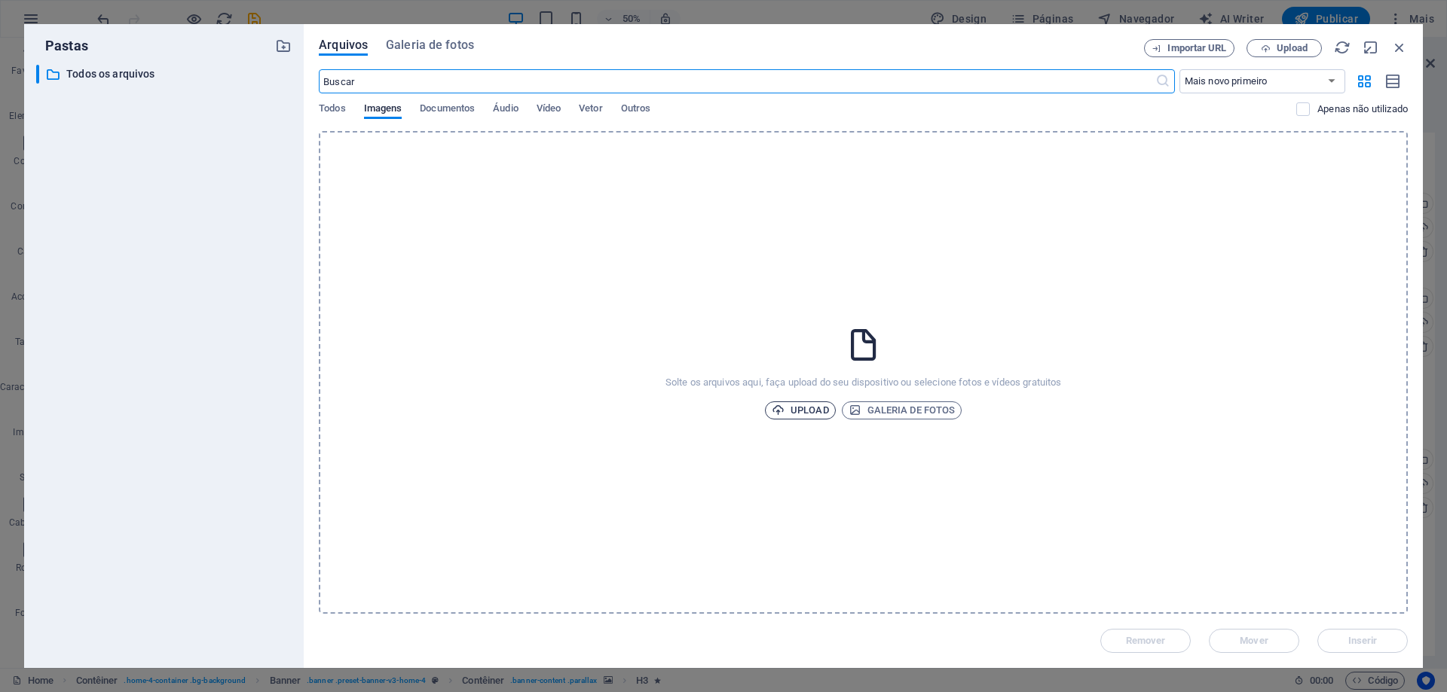
click at [812, 411] on span "Upload" at bounding box center [799, 411] width 57 height 18
click at [1398, 49] on icon "button" at bounding box center [1399, 47] width 17 height 17
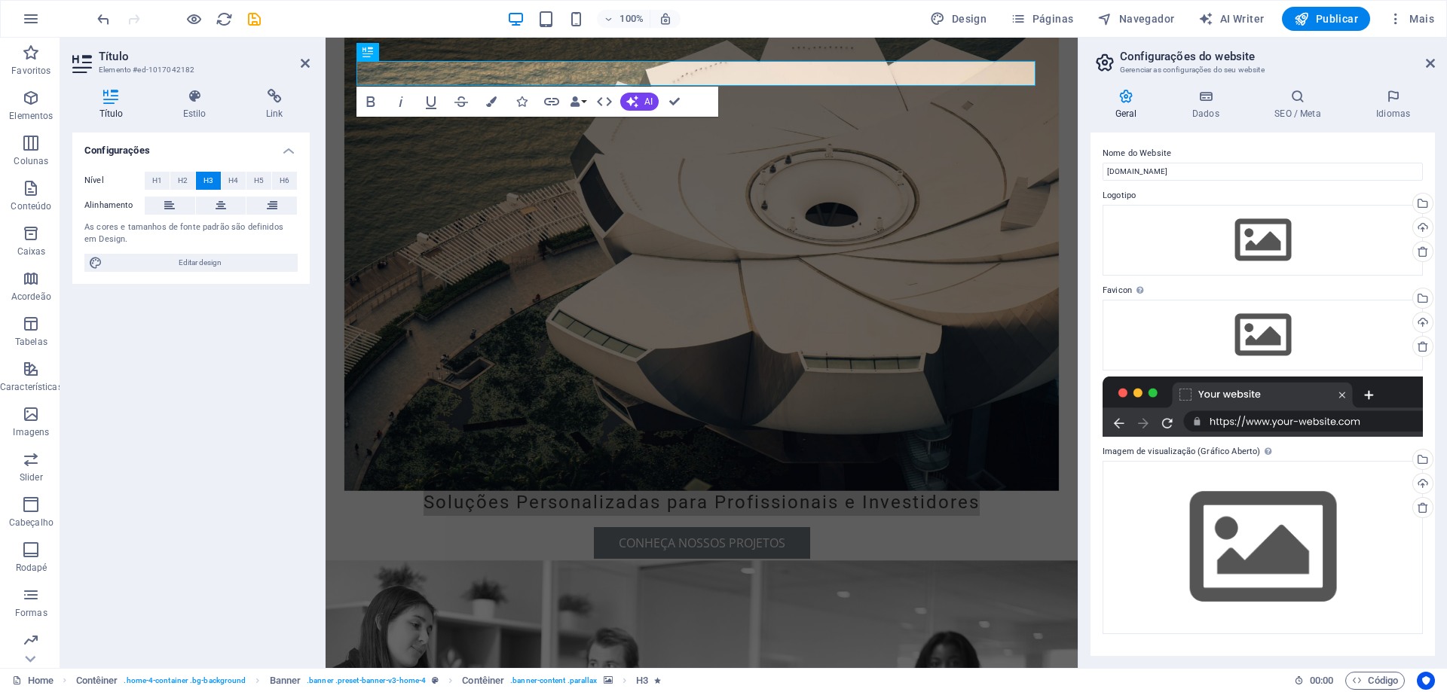
click at [1300, 422] on div at bounding box center [1262, 407] width 320 height 60
click at [1238, 390] on div at bounding box center [1262, 407] width 320 height 60
click at [1261, 580] on div "Arraste os arquivos aqui, clique para escolher os arquivos ou selecione os arqu…" at bounding box center [1262, 547] width 320 height 173
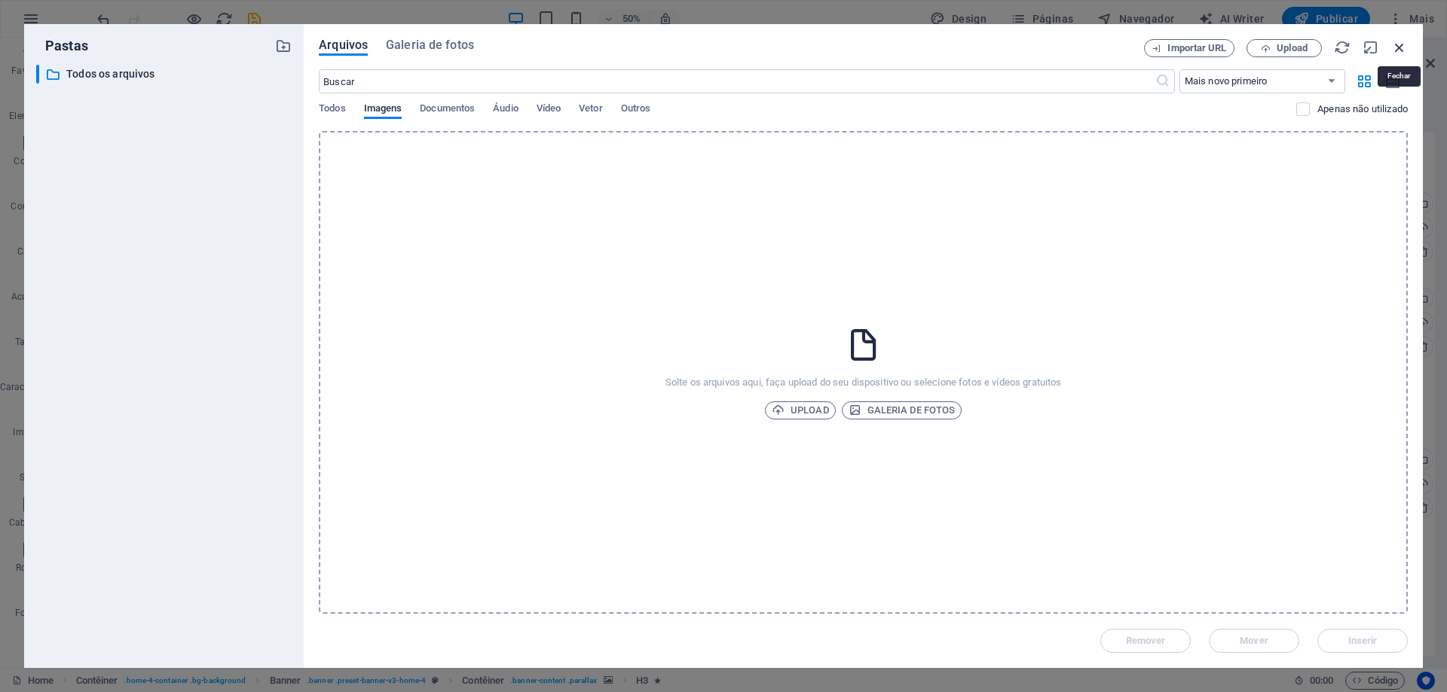
click at [1395, 42] on icon "button" at bounding box center [1399, 47] width 17 height 17
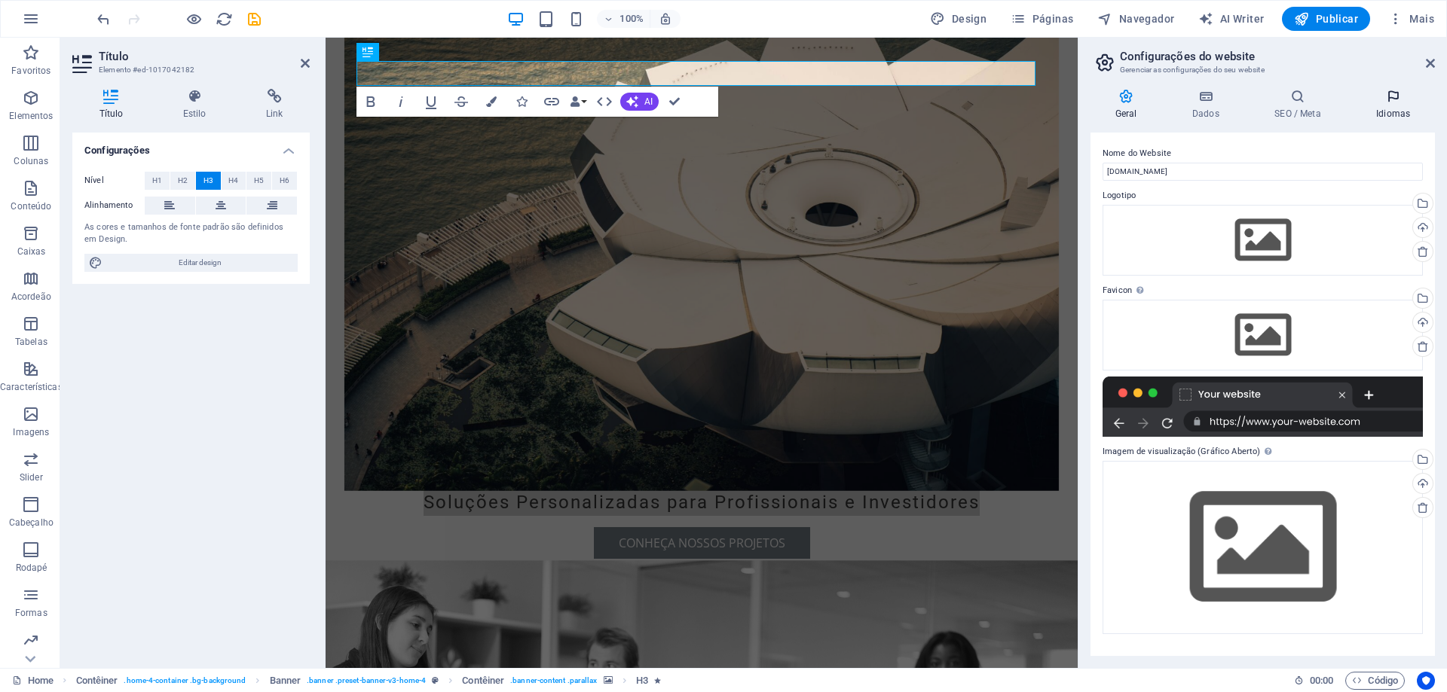
click at [1384, 112] on h4 "Idiomas" at bounding box center [1393, 105] width 84 height 32
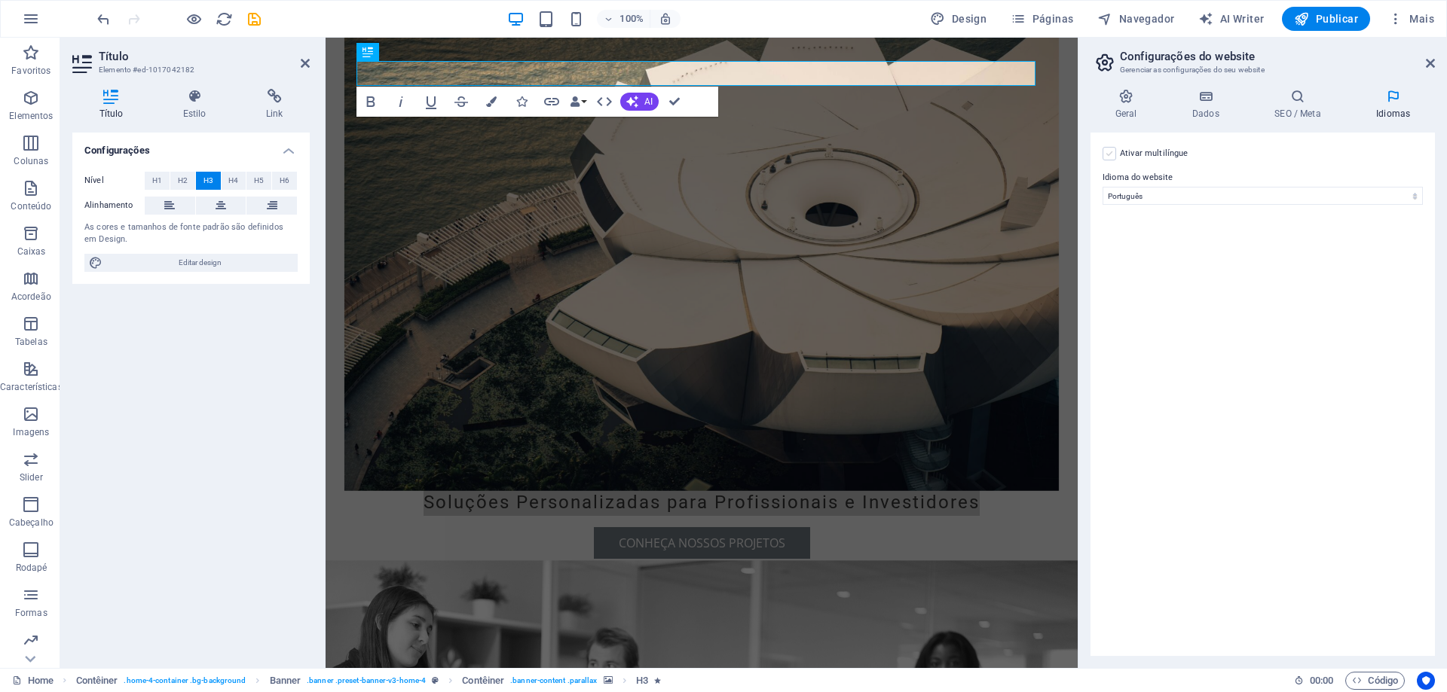
click at [1115, 152] on label at bounding box center [1109, 154] width 14 height 14
click at [0, 0] on input "Ativar multilíngue Para desativar o multilíngue, exclua todos os idiomas até qu…" at bounding box center [0, 0] width 0 height 0
click at [1382, 272] on select "Abkhazian Afar Afrikaans Akan Albanian Alemão Amharic Árabe Aragonese Armenian …" at bounding box center [1262, 269] width 251 height 18
click at [1342, 271] on select "Abkhazian Afar Afrikaans Akan Albanian Alemão Amharic Árabe Aragonese Armenian …" at bounding box center [1262, 269] width 251 height 18
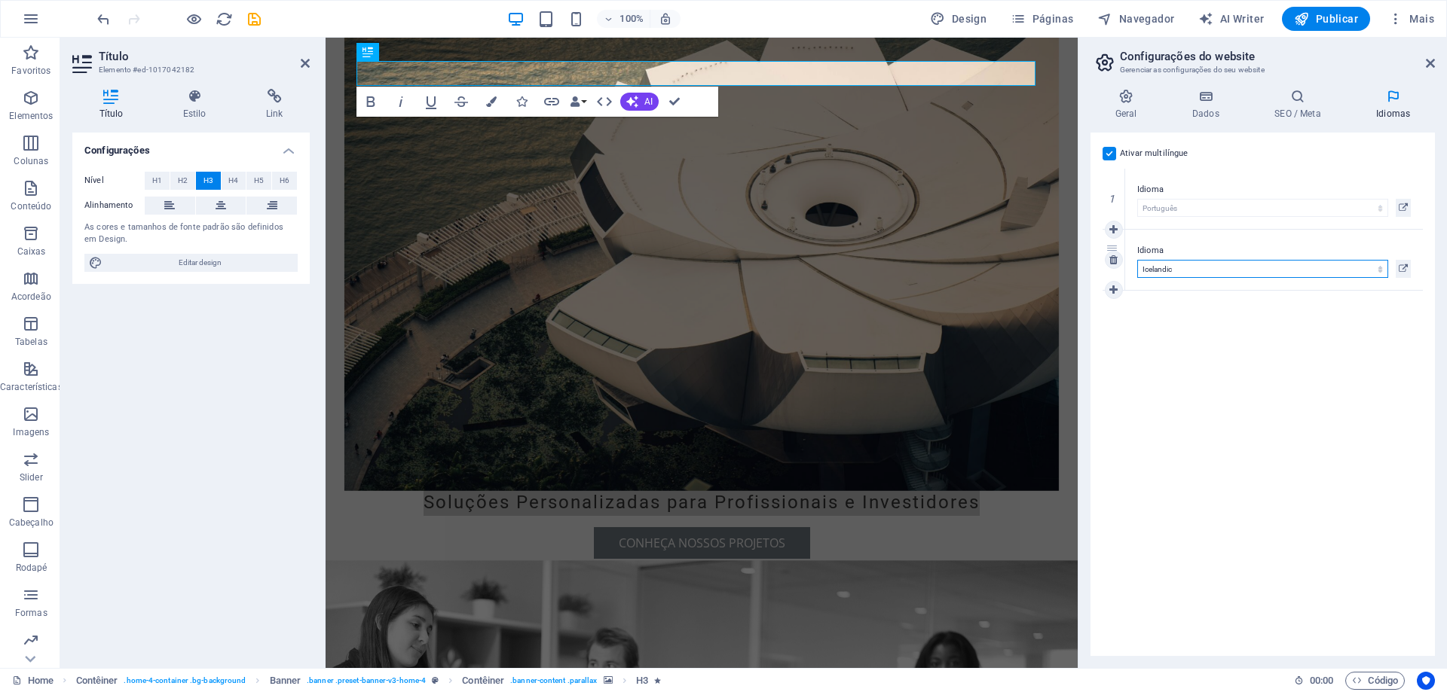
click at [1239, 270] on select "Abkhazian Afar Afrikaans Akan Albanian Alemão Amharic Árabe Aragonese Armenian …" at bounding box center [1262, 269] width 251 height 18
click at [1175, 266] on select "Abkhazian Afar Afrikaans Akan Albanian Alemão Amharic Árabe Aragonese Armenian …" at bounding box center [1262, 269] width 251 height 18
select select "73"
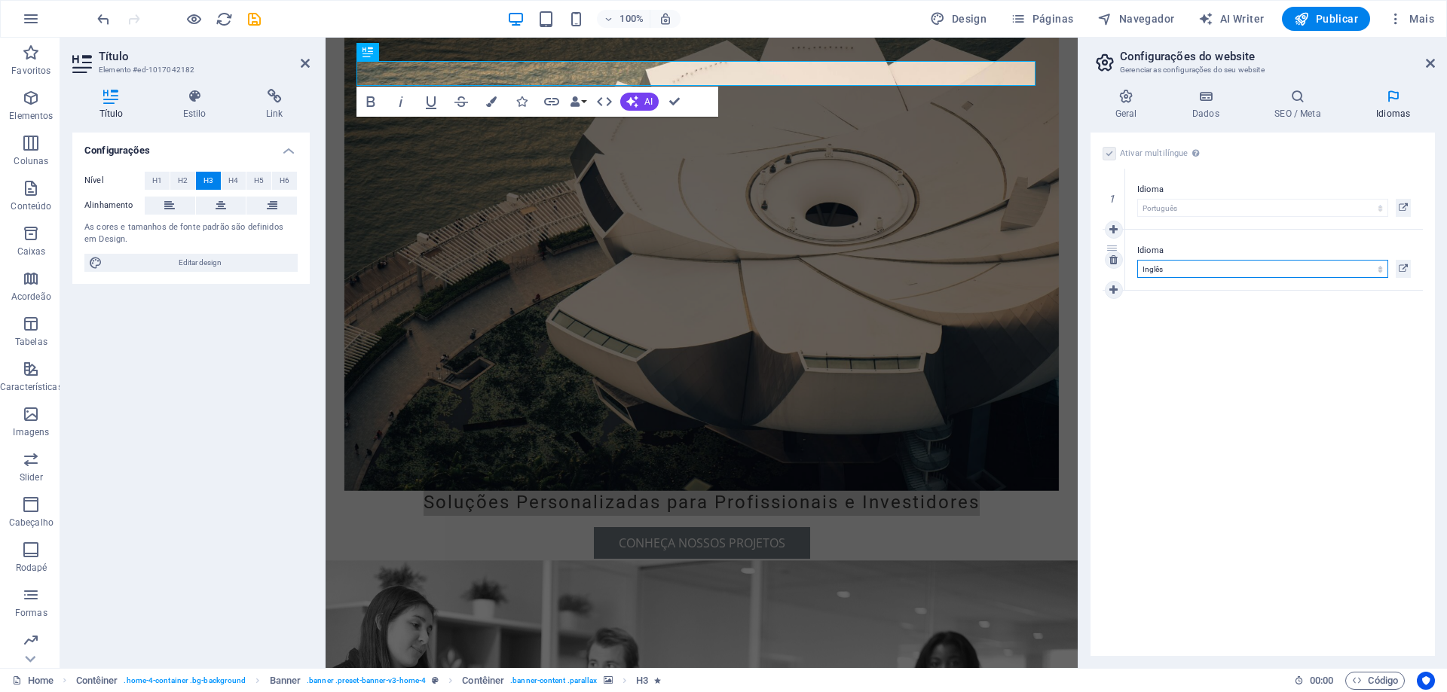
click at [1137, 260] on select "Abkhazian Afar Afrikaans Akan Albanian Alemão Amharic Árabe Aragonese Armenian …" at bounding box center [1262, 269] width 251 height 18
click at [1297, 110] on h4 "SEO / Meta" at bounding box center [1301, 105] width 102 height 32
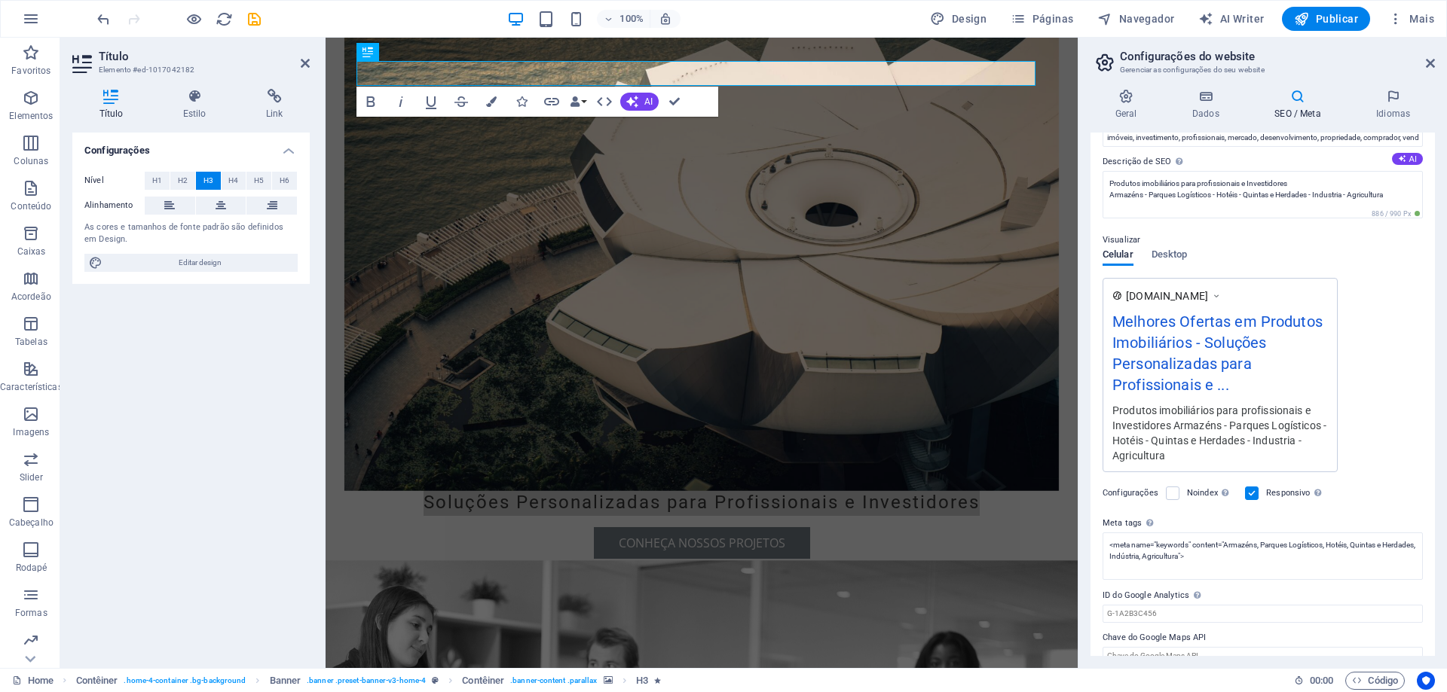
scroll to position [139, 0]
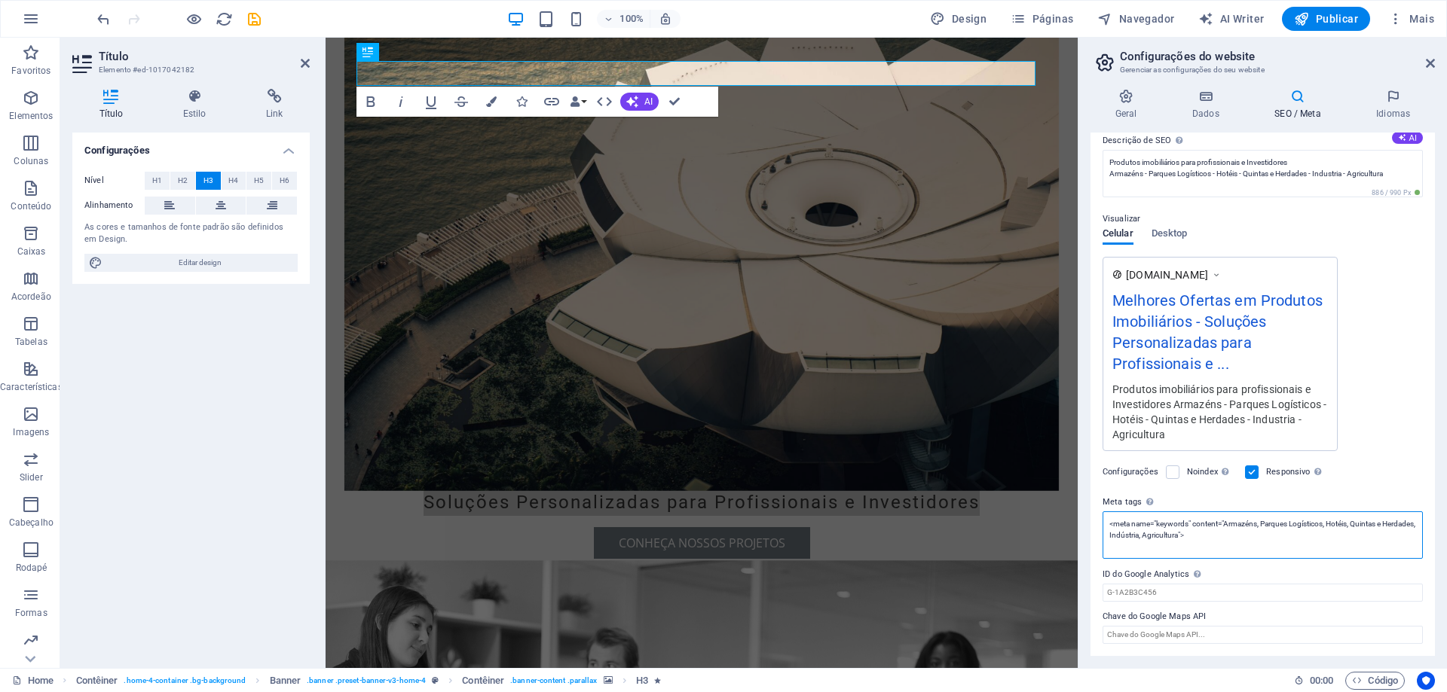
click at [1275, 545] on textarea "<meta name="keywords" content="Armazéns, Parques Logísticos, Hotéis, Quintas e …" at bounding box center [1262, 535] width 320 height 47
click at [1178, 535] on textarea "<meta name="keywords" content="Armazéns, Parques Logísticos, Hotéis, Quintas e …" at bounding box center [1262, 547] width 320 height 70
click at [1392, 174] on textarea "Produtos imobiliários para profissionais e Investidores Armazéns - Parques Logí…" at bounding box center [1262, 173] width 320 height 47
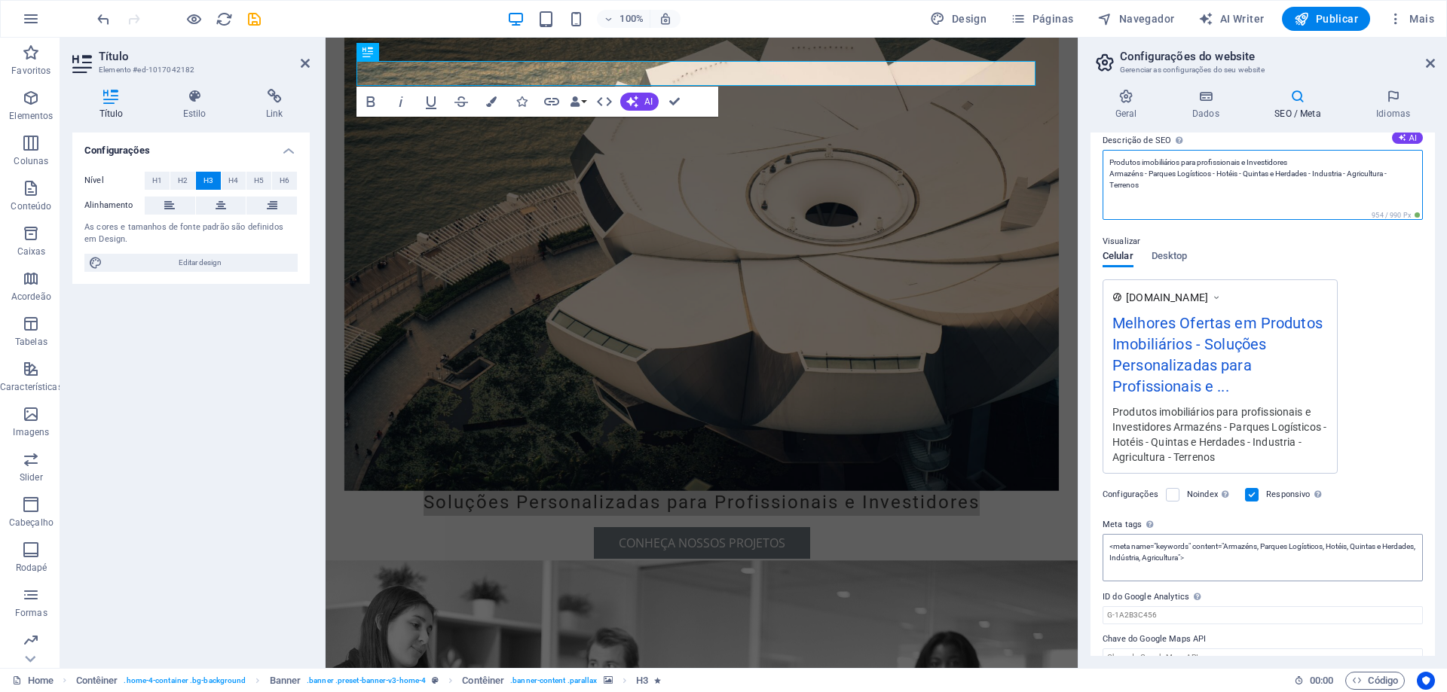
type textarea "Produtos imobiliários para profissionais e Investidores Armazéns - Parques Logí…"
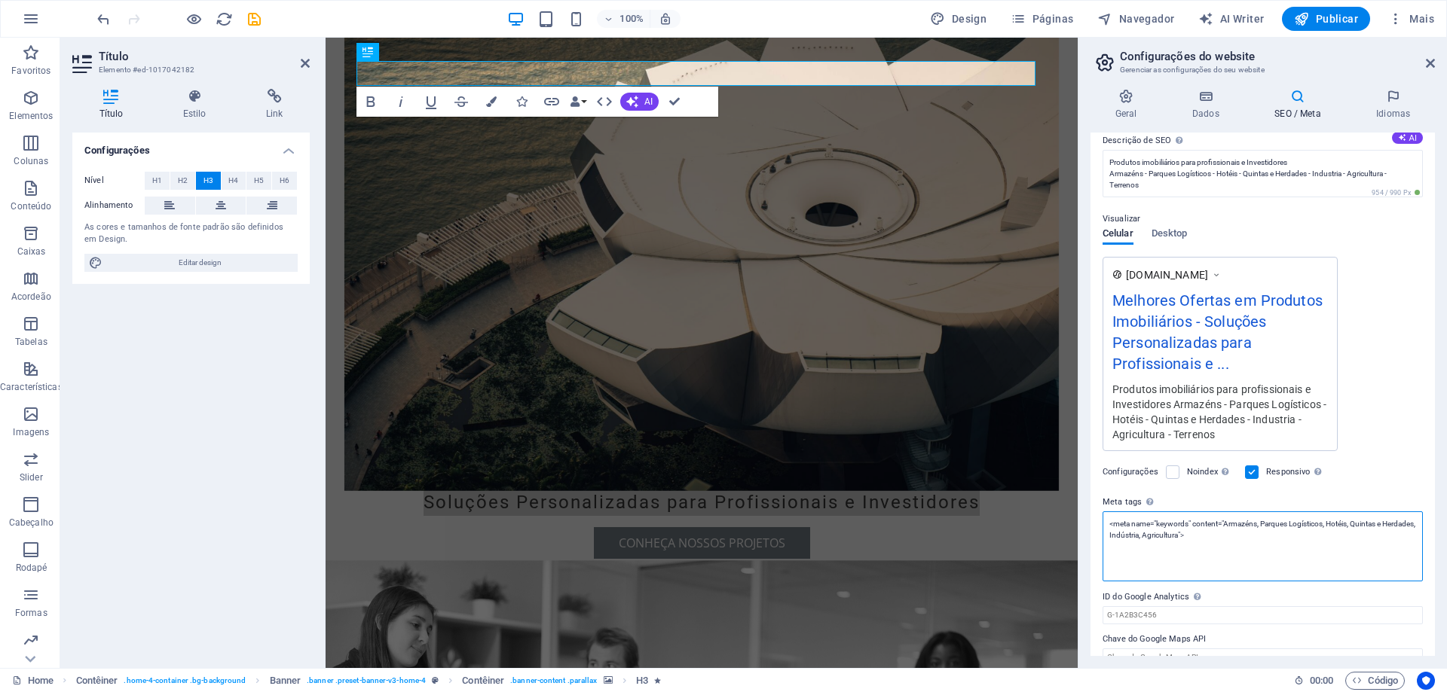
click at [1213, 555] on textarea "<meta name="keywords" content="Armazéns, Parques Logísticos, Hotéis, Quintas e …" at bounding box center [1262, 547] width 320 height 70
type textarea "<meta name="keywords" content="Armazéns, Parques Logísticos, Hotéis, Quintas e …"
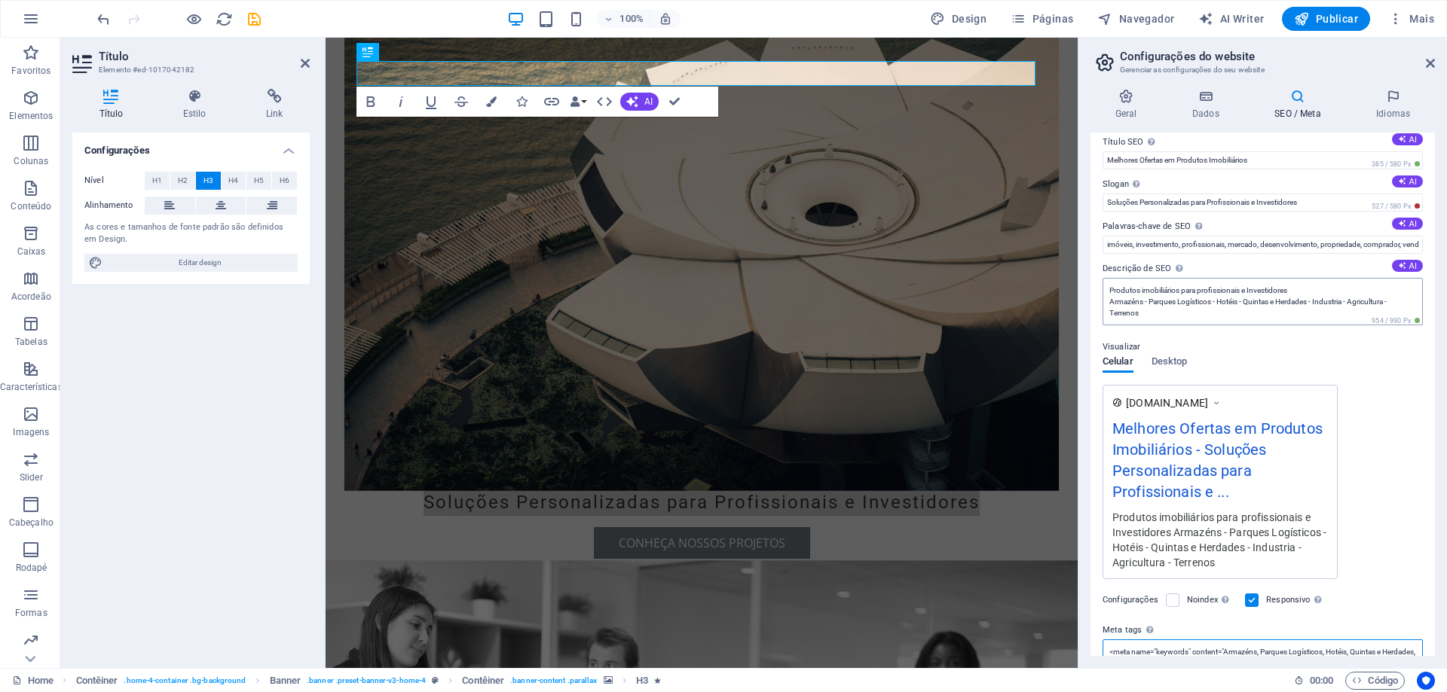
scroll to position [0, 0]
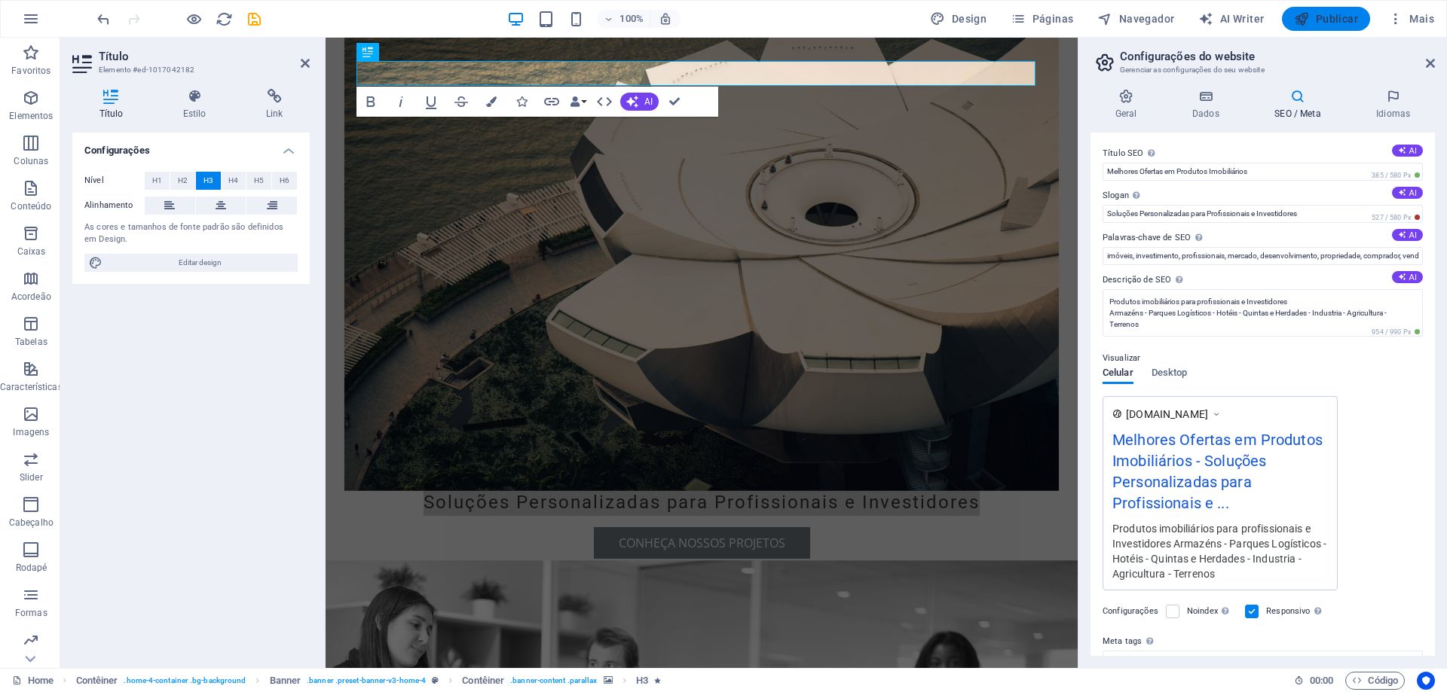
click at [1325, 24] on span "Publicar" at bounding box center [1326, 18] width 64 height 15
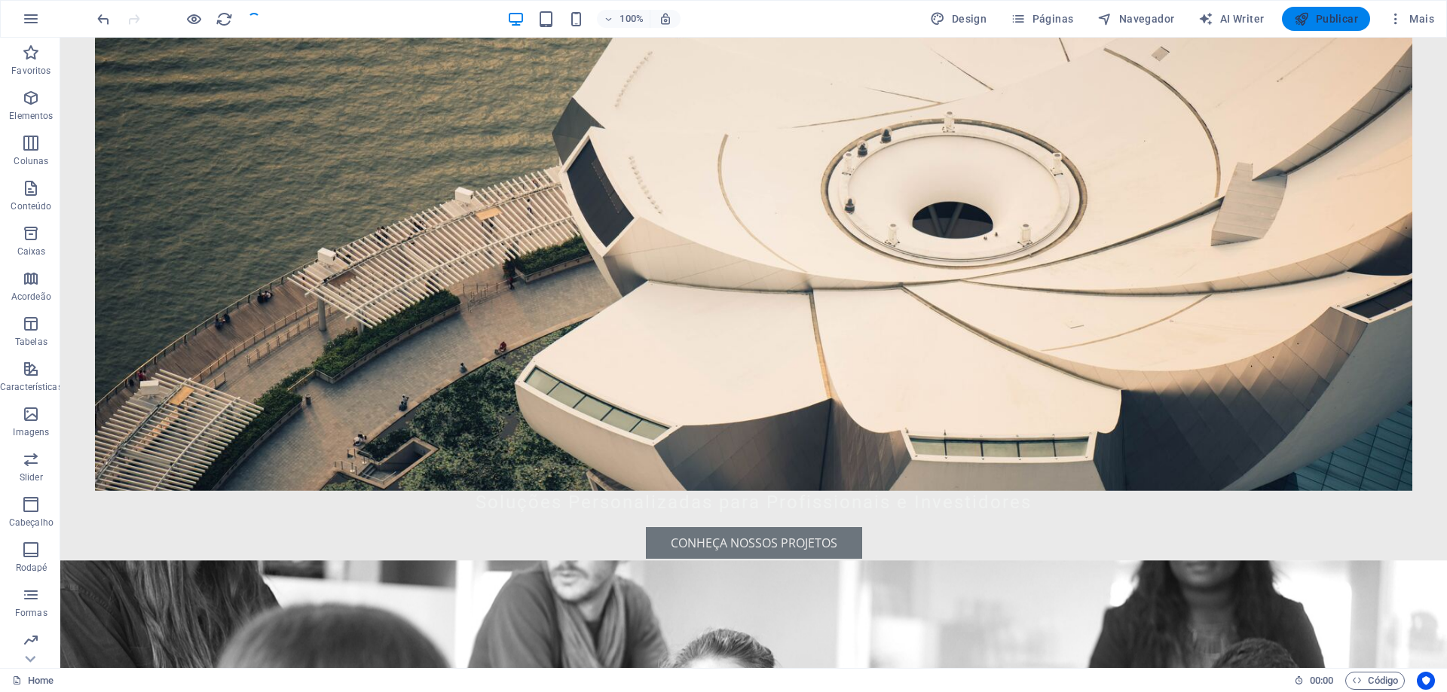
click at [1339, 17] on span "Publicar" at bounding box center [1326, 18] width 64 height 15
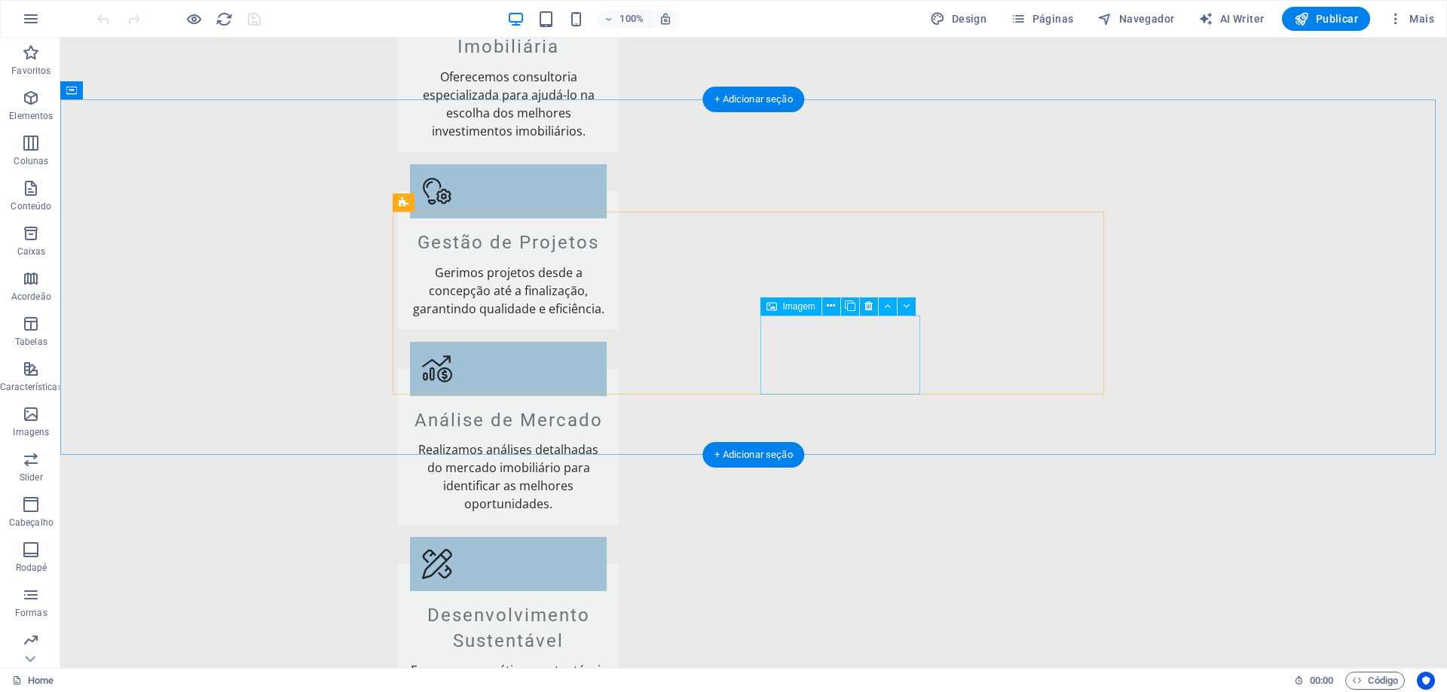
scroll to position [2486, 0]
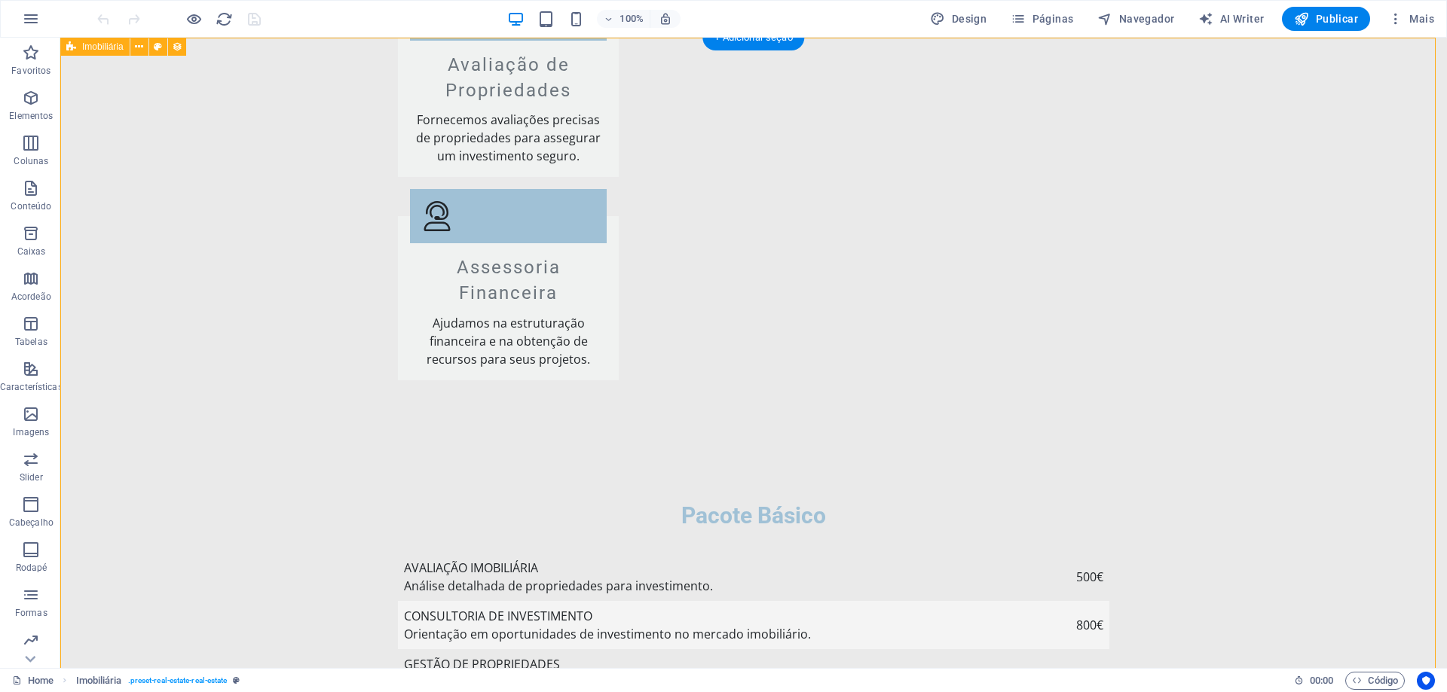
scroll to position [2411, 0]
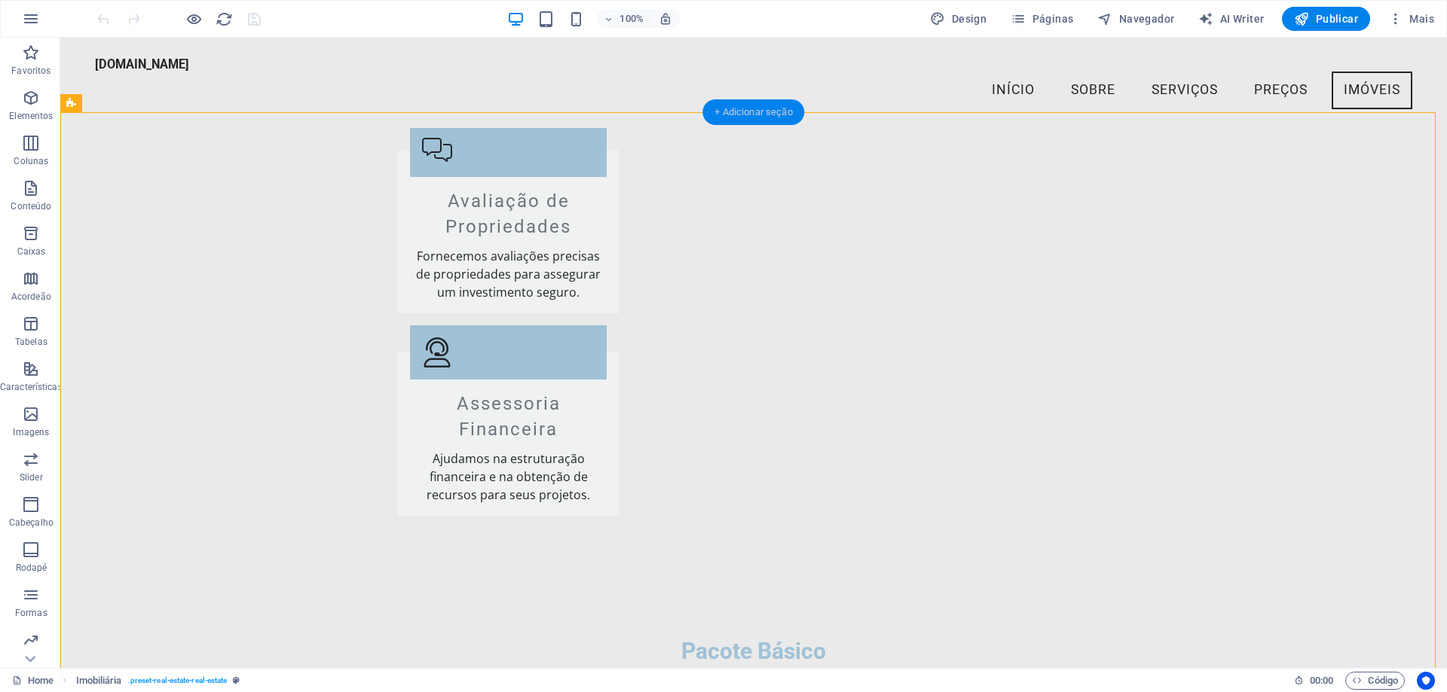
drag, startPoint x: 780, startPoint y: 115, endPoint x: 453, endPoint y: 74, distance: 329.6
click at [780, 115] on div "+ Adicionar seção" at bounding box center [753, 112] width 102 height 26
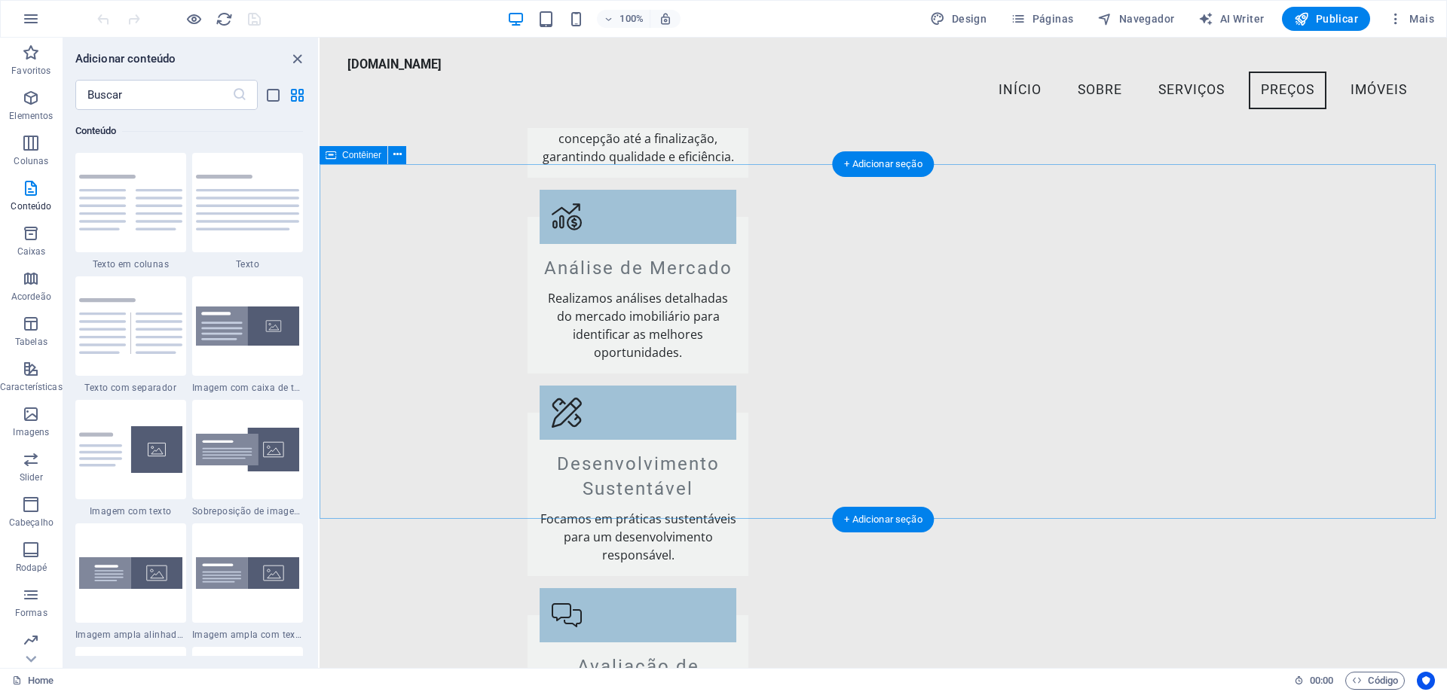
scroll to position [1977, 0]
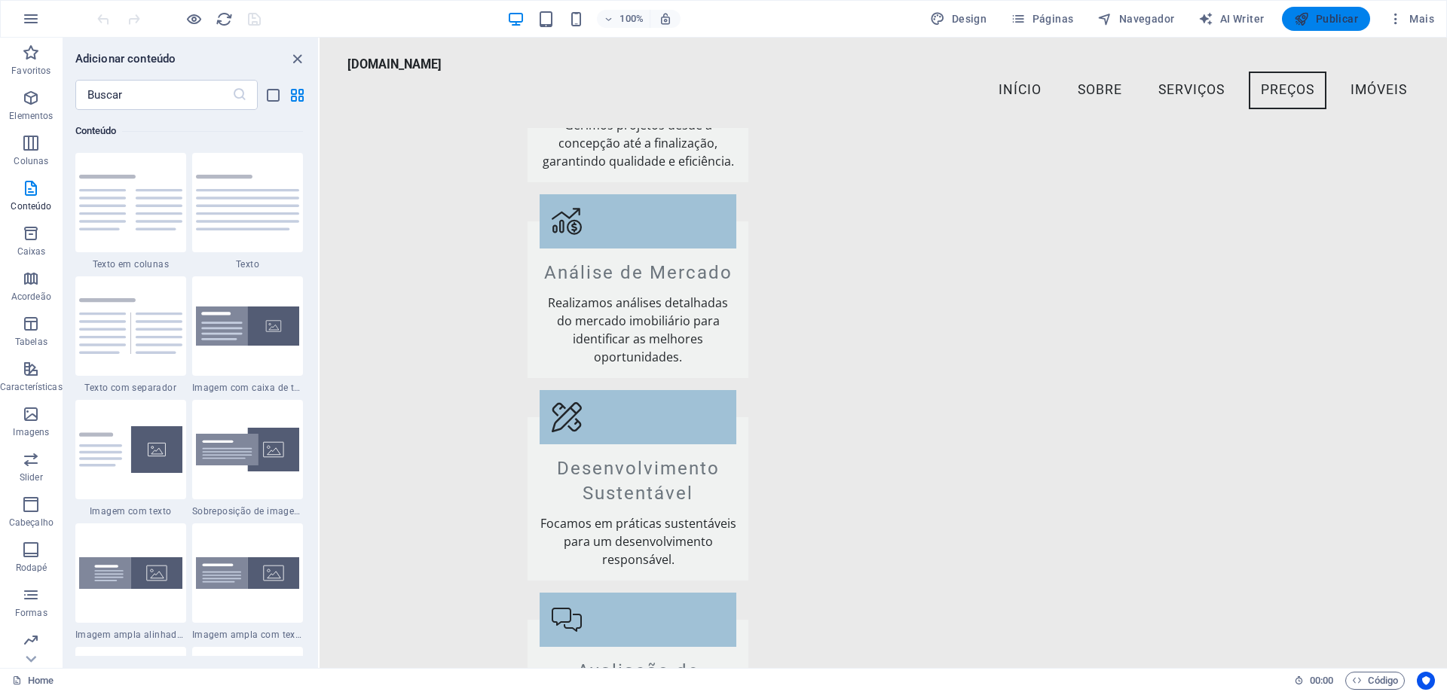
click at [1339, 11] on button "Publicar" at bounding box center [1326, 19] width 88 height 24
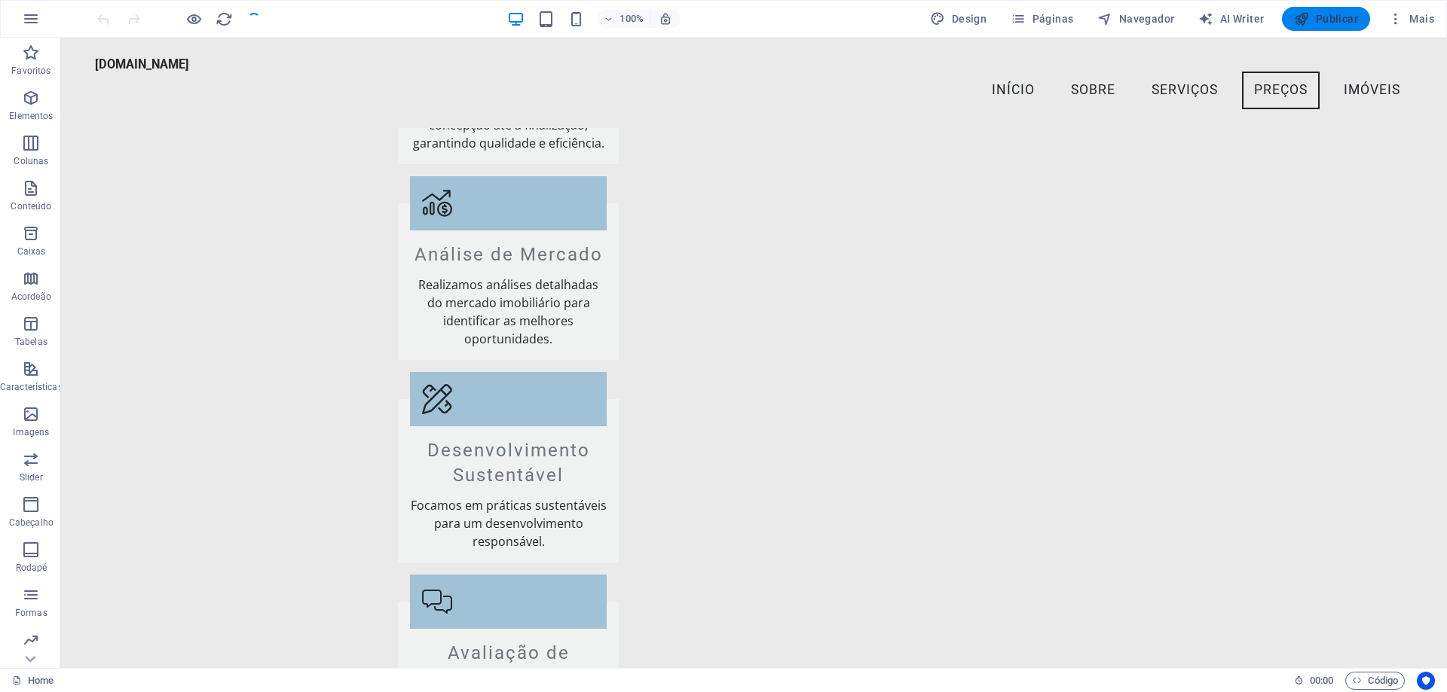
scroll to position [2017, 0]
